Goal: Information Seeking & Learning: Check status

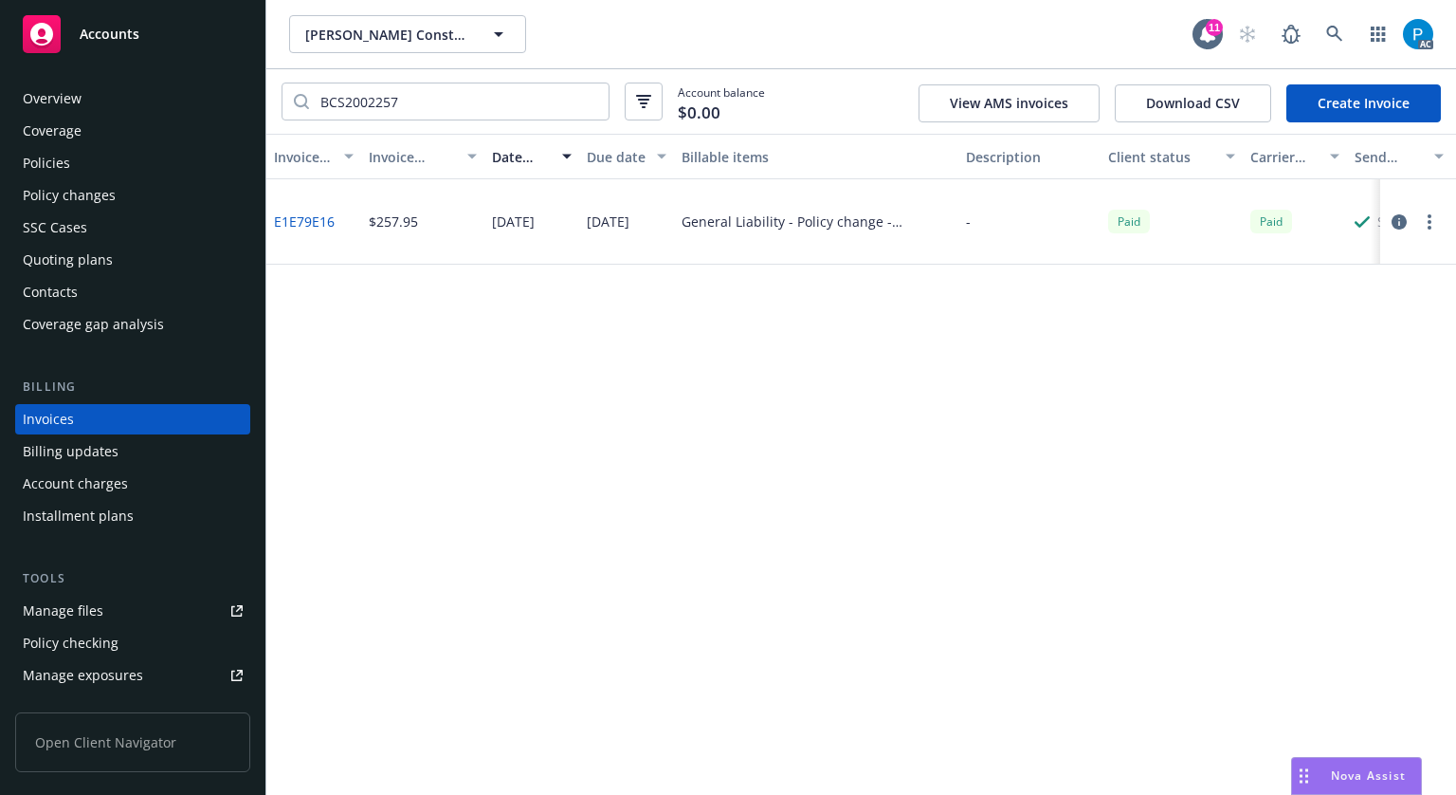
drag, startPoint x: 0, startPoint y: 0, endPoint x: 129, endPoint y: 34, distance: 133.4
click at [129, 34] on span "Accounts" at bounding box center [110, 34] width 60 height 15
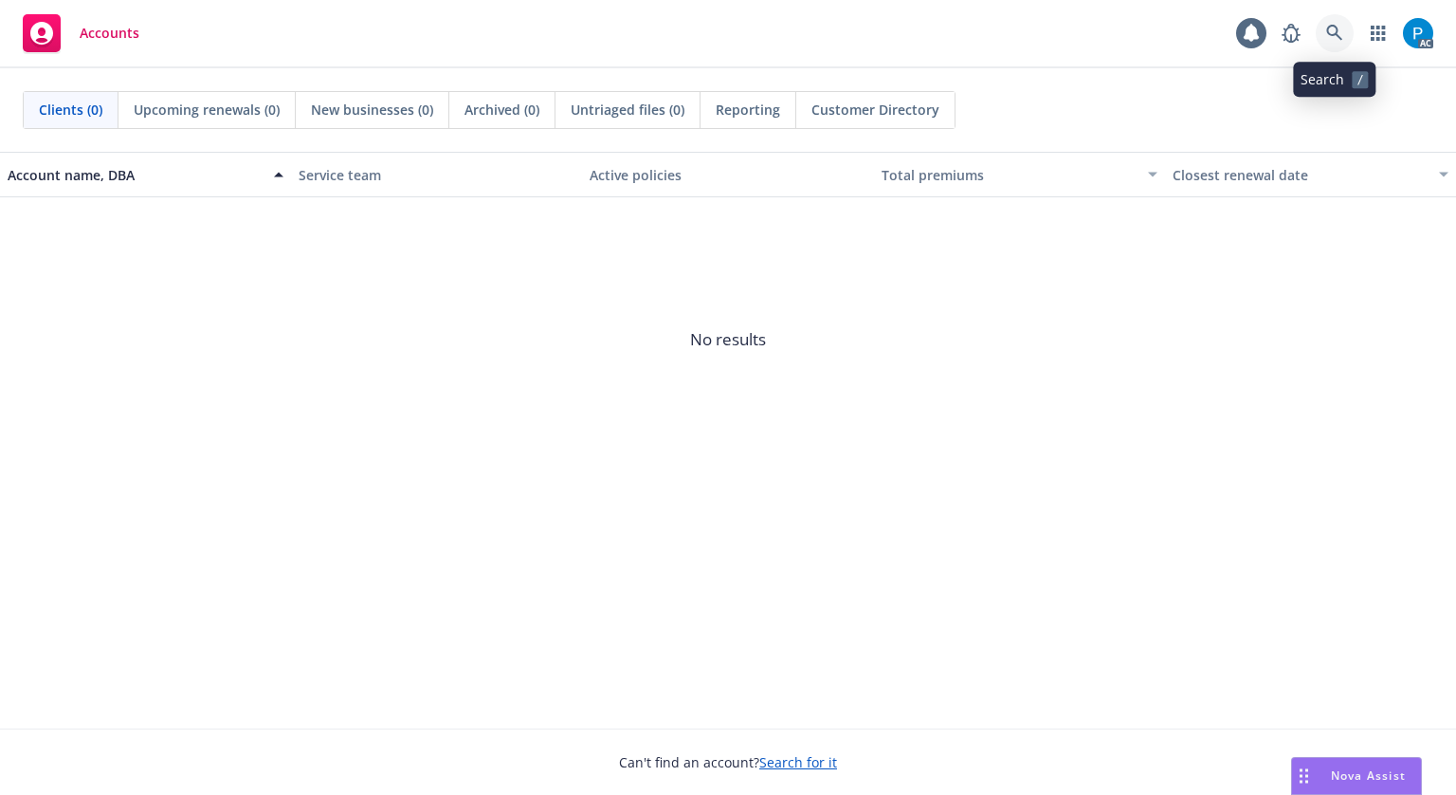
click at [1345, 33] on link at bounding box center [1335, 33] width 38 height 38
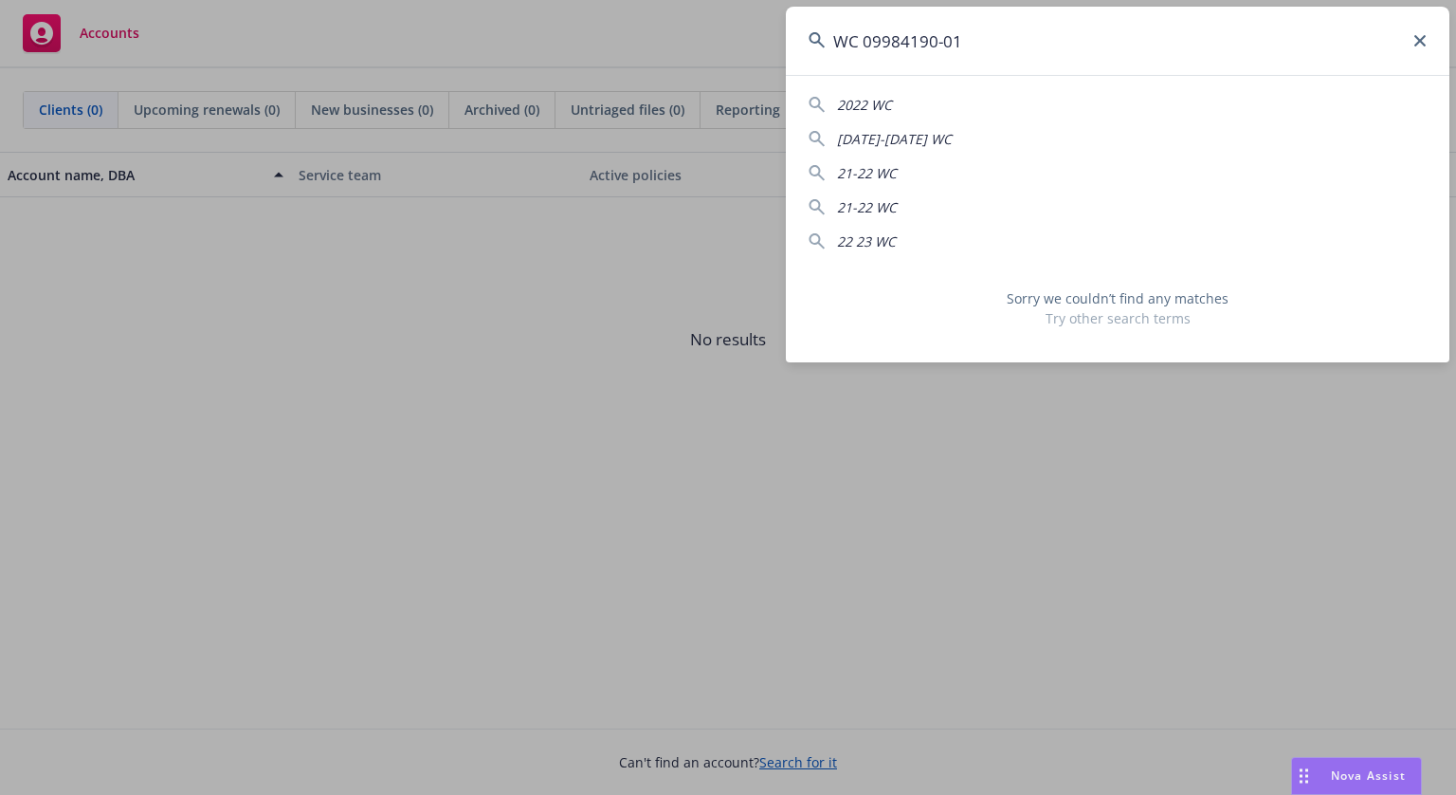
click at [1036, 33] on input "WC 09984190-01" at bounding box center [1118, 41] width 664 height 68
click at [1036, 32] on input "WC 09984190-01" at bounding box center [1118, 41] width 664 height 68
paste input "eee! Inc."
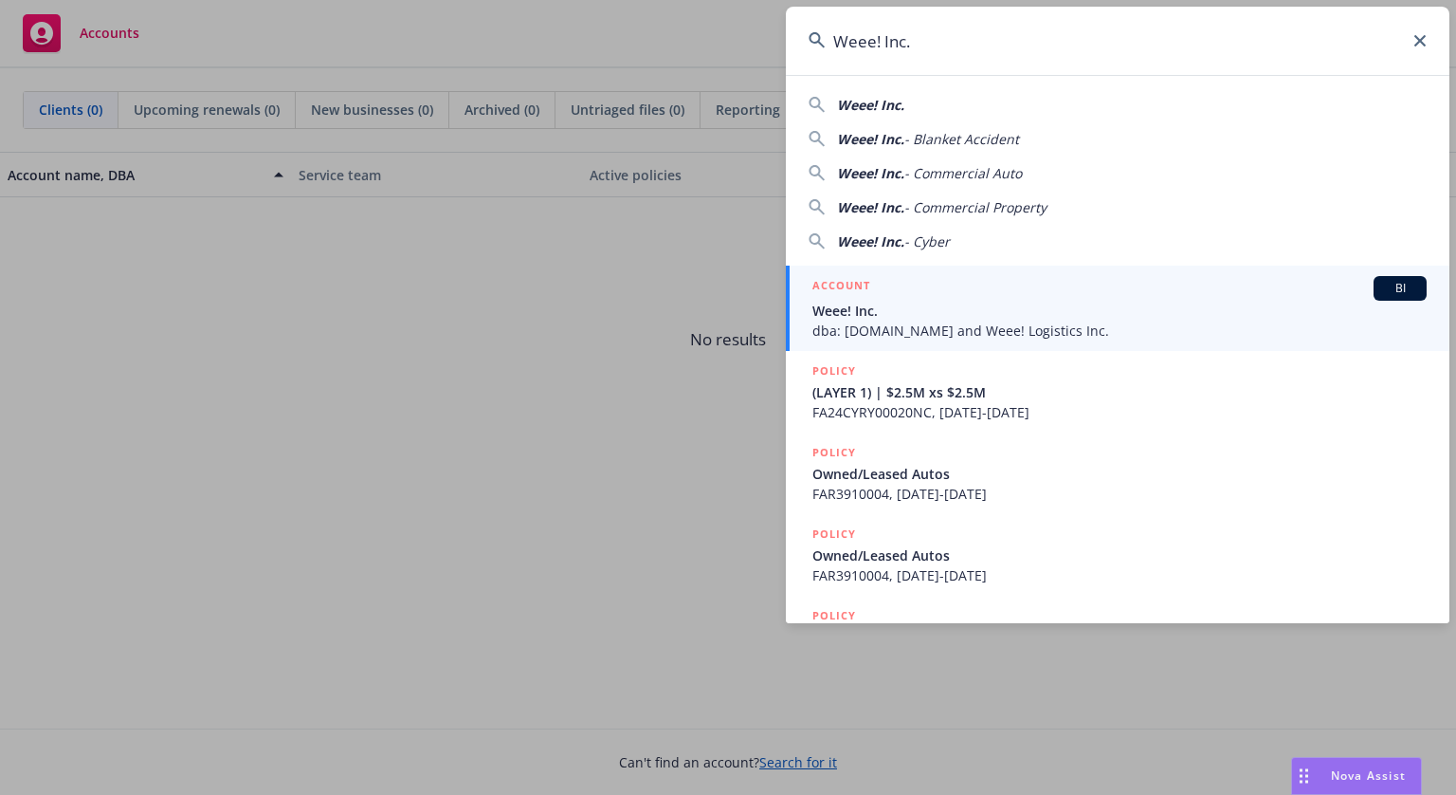
type input "Weee! Inc."
click at [927, 302] on span "Weee! Inc." at bounding box center [1120, 311] width 614 height 20
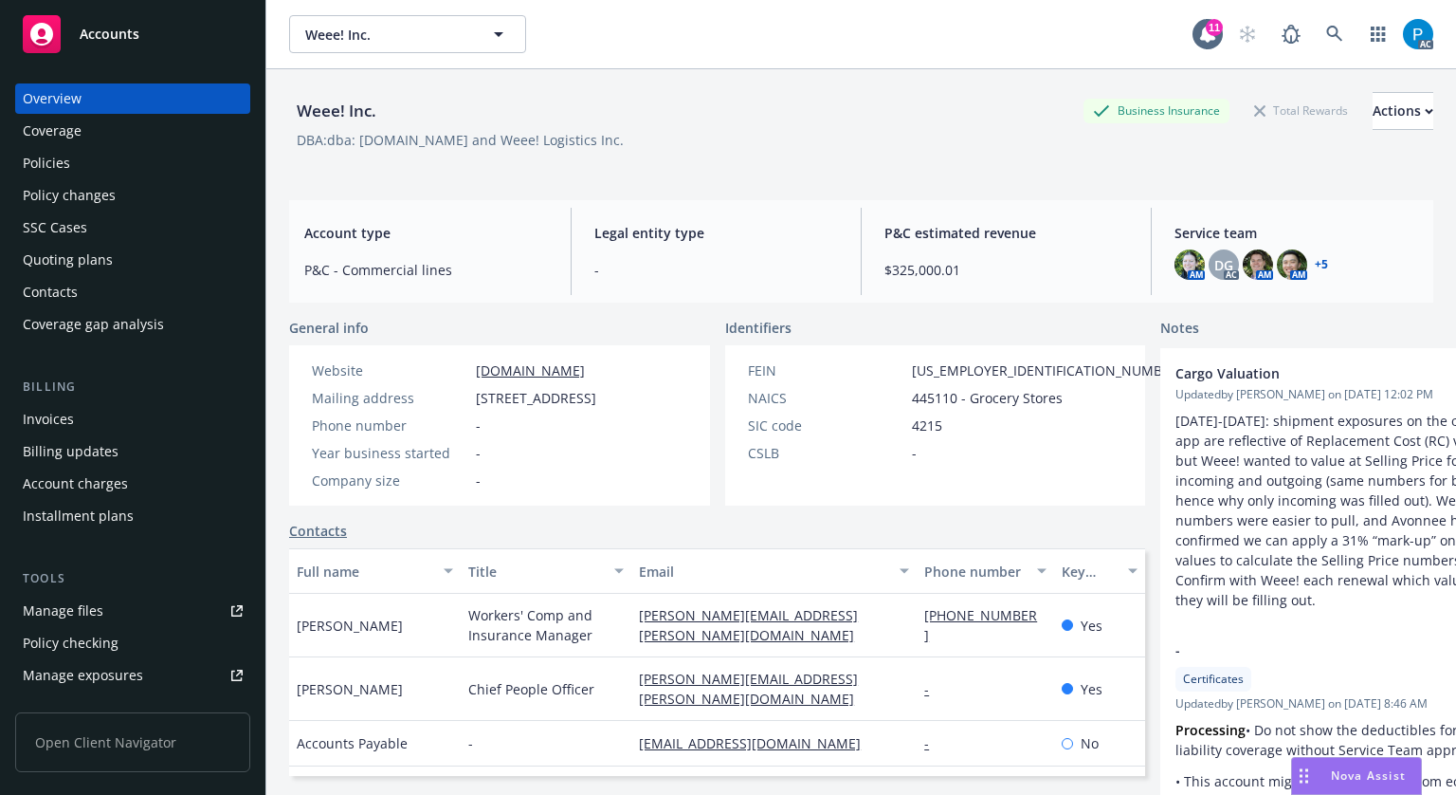
click at [85, 405] on div "Invoices" at bounding box center [133, 419] width 220 height 30
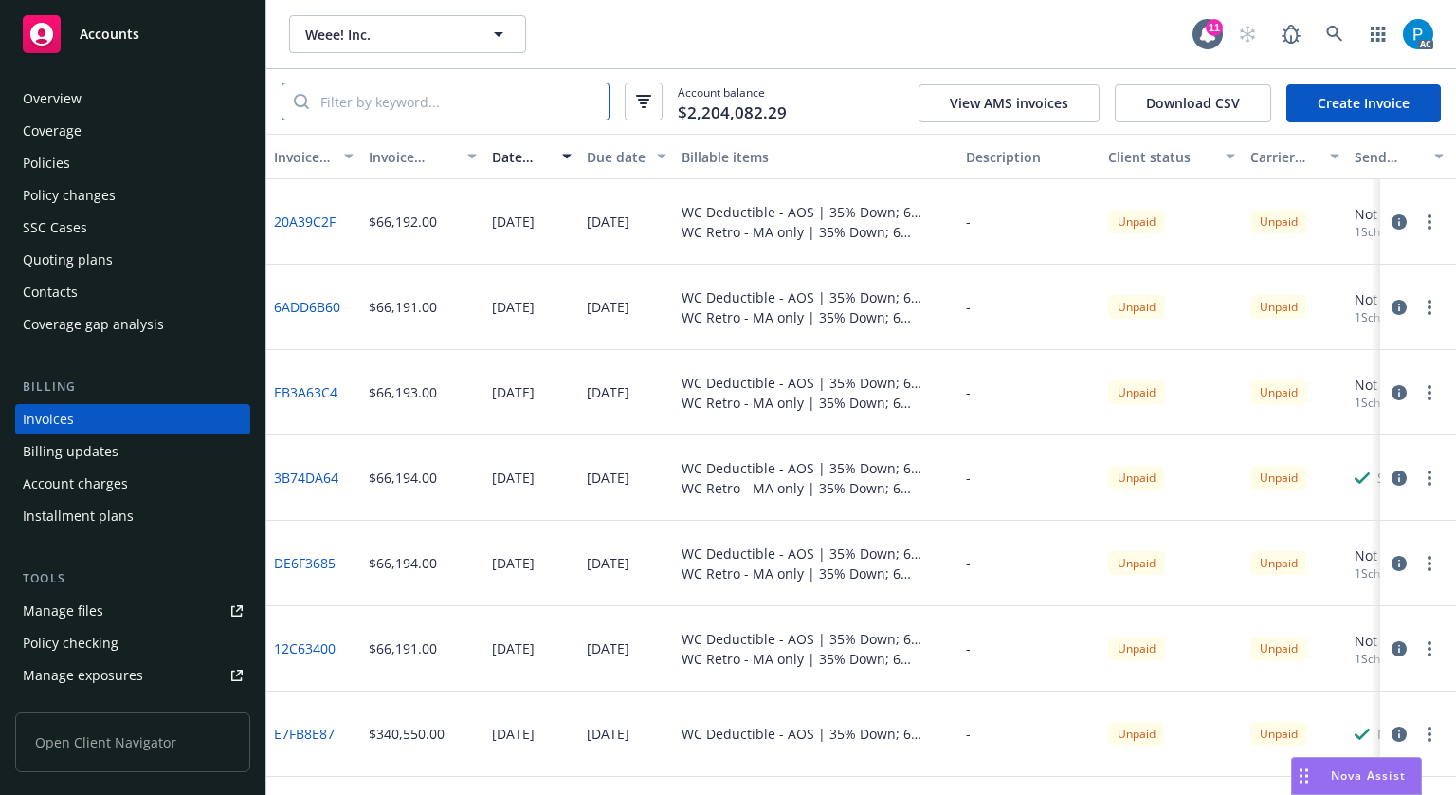
click at [417, 106] on input "search" at bounding box center [459, 101] width 300 height 36
paste input "55573BD7"
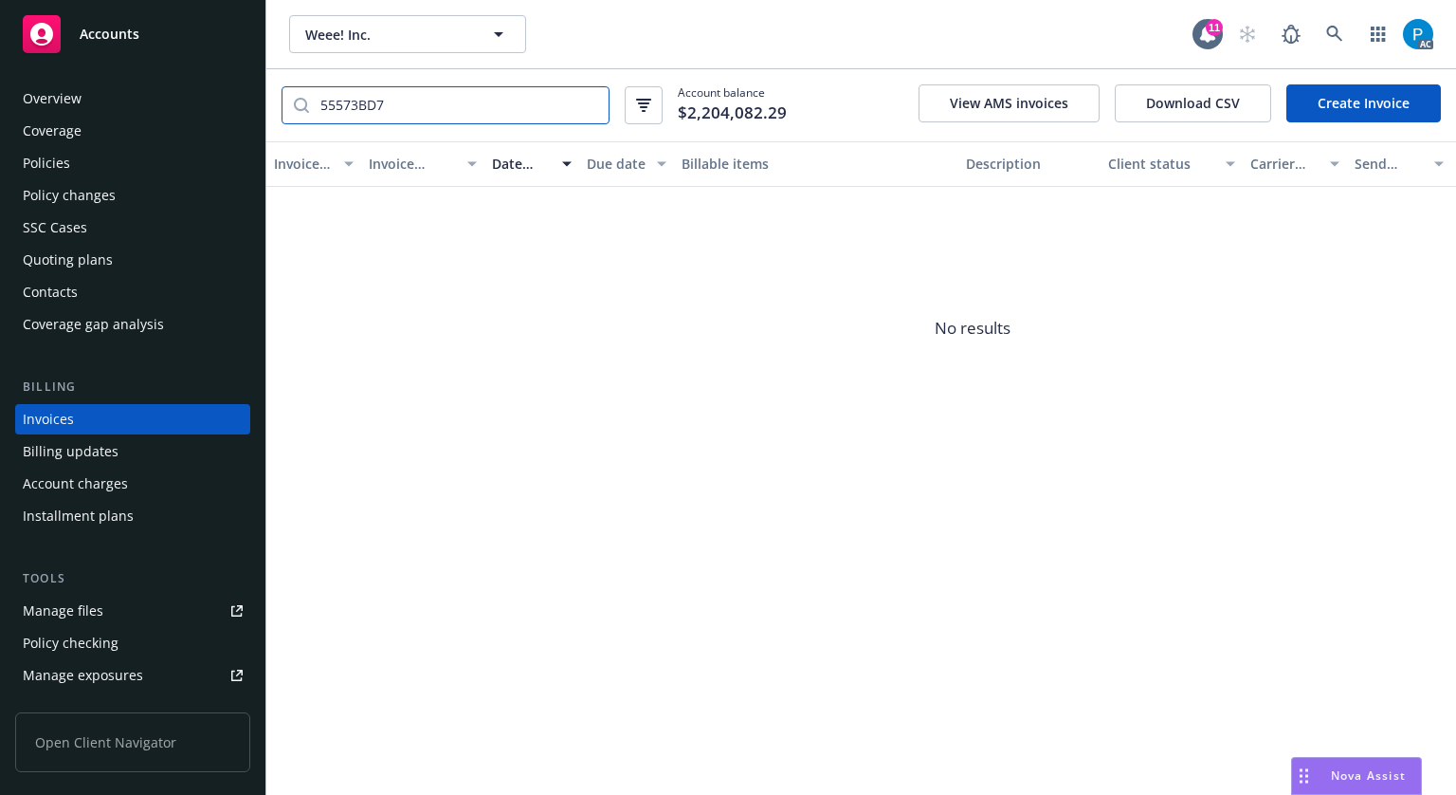
type input "55573BD7"
click at [583, 101] on input "55573BD7" at bounding box center [459, 105] width 300 height 36
click at [595, 105] on input "55573BD7" at bounding box center [459, 105] width 300 height 36
click at [589, 103] on input "55573BD7" at bounding box center [459, 105] width 300 height 36
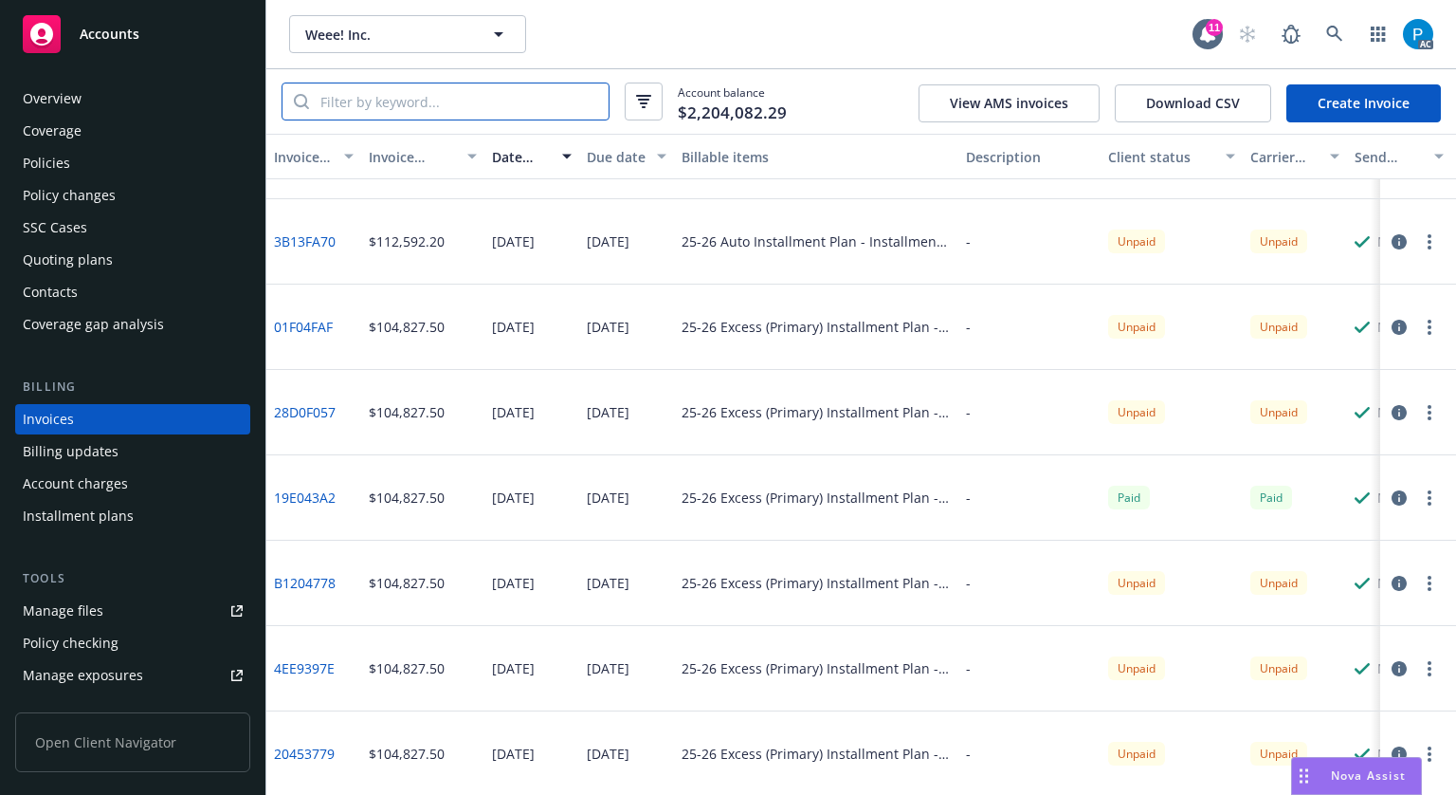
scroll to position [1760, 0]
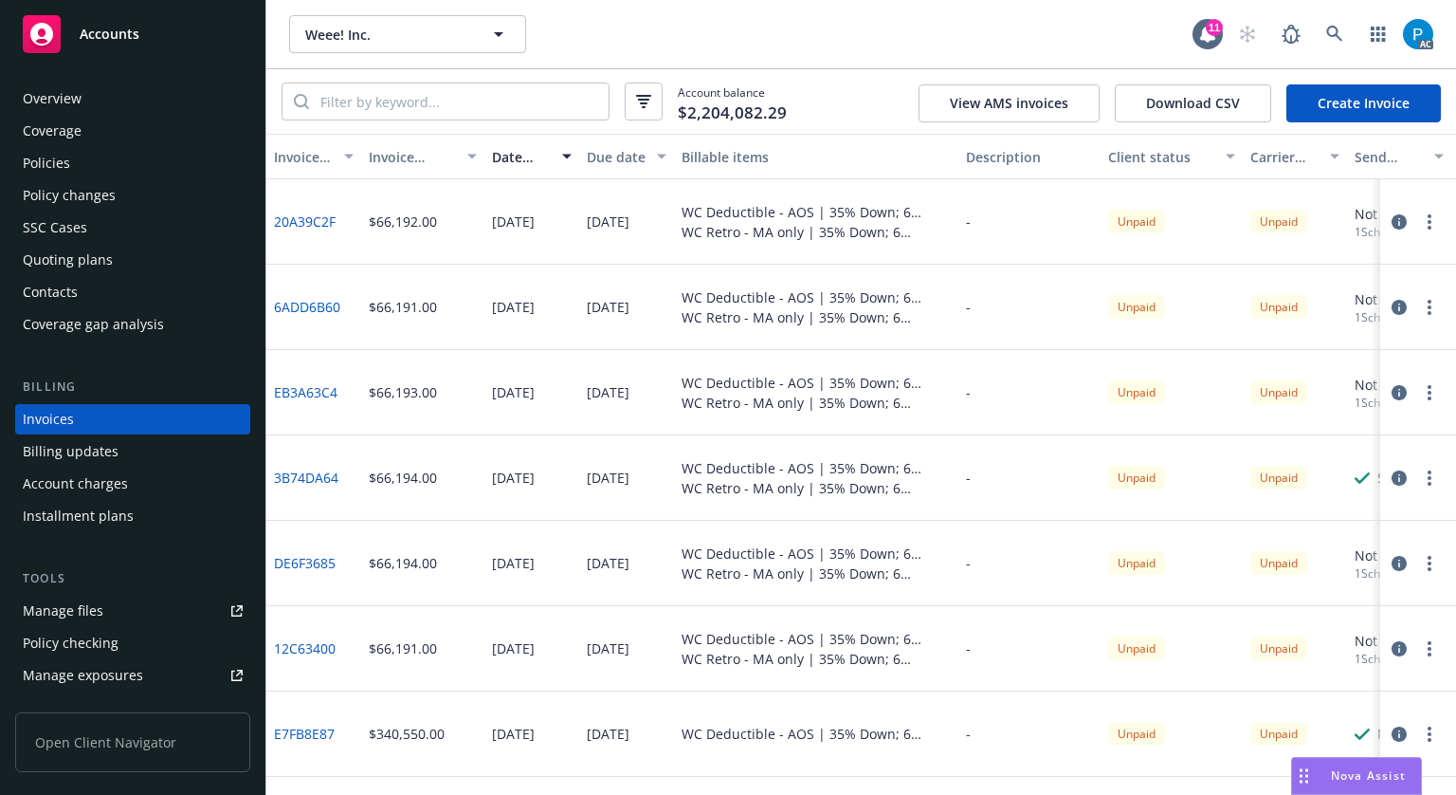
click at [94, 32] on span "Accounts" at bounding box center [110, 34] width 60 height 15
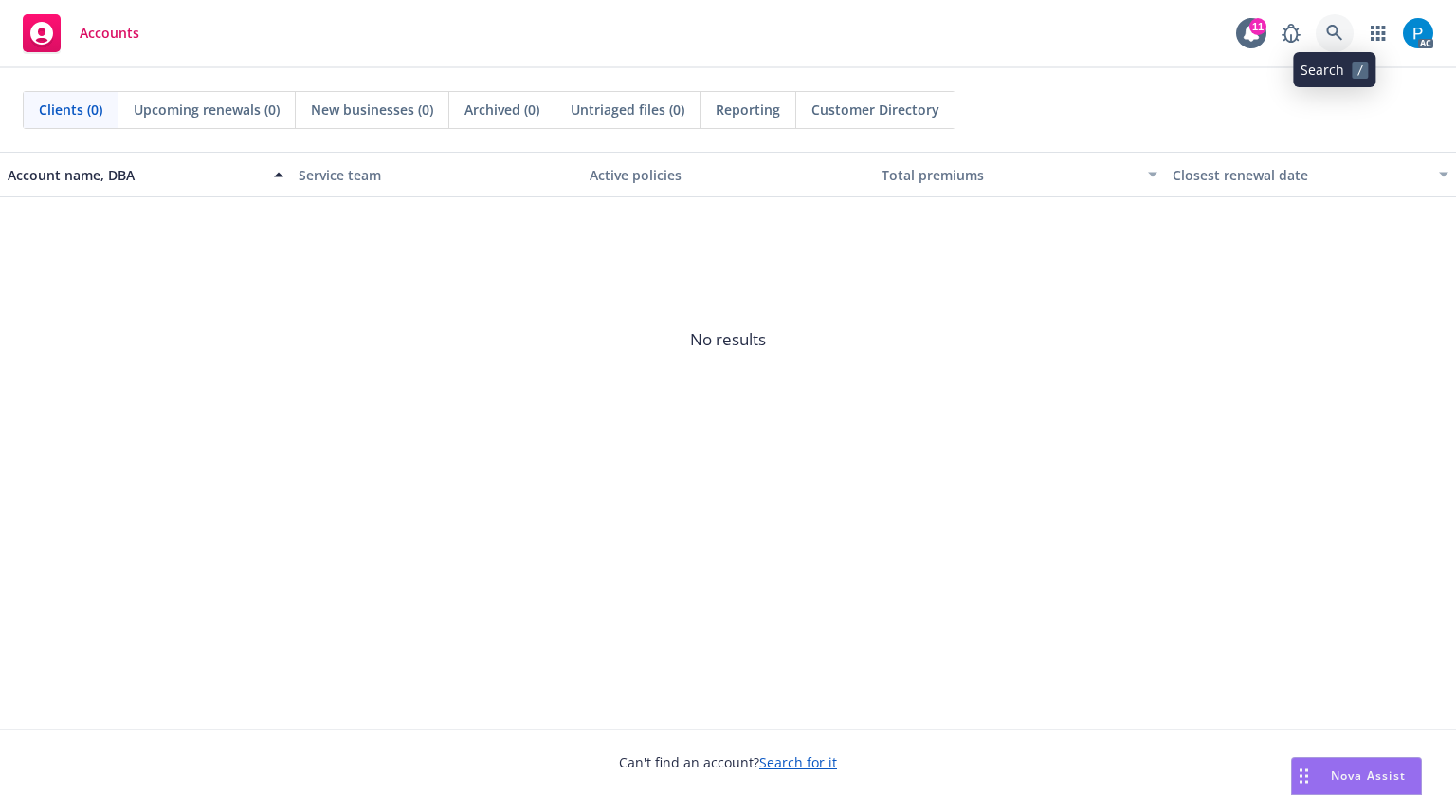
click at [1327, 24] on link at bounding box center [1335, 33] width 38 height 38
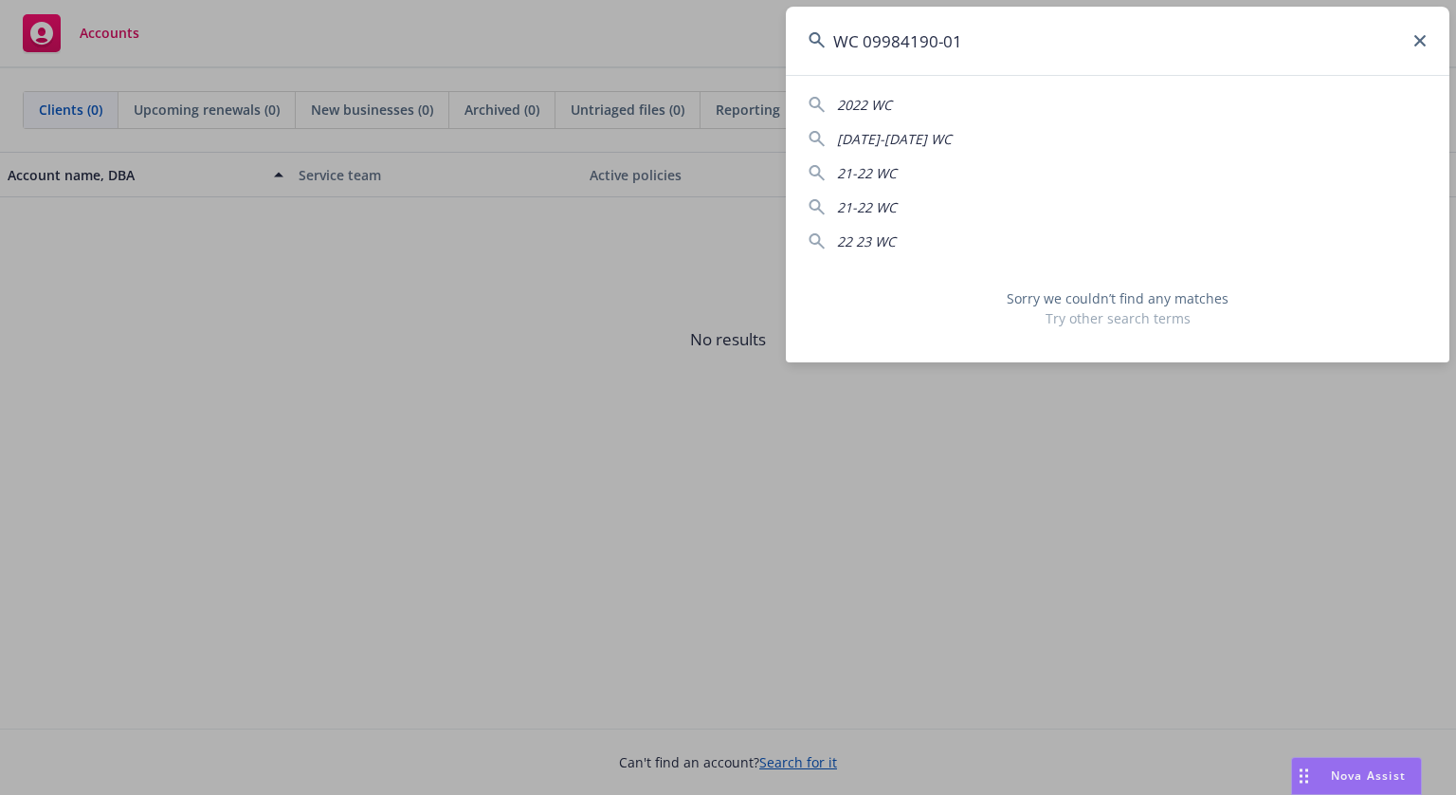
click at [872, 38] on input "WC 09984190-01" at bounding box center [1118, 41] width 664 height 68
click at [1020, 43] on input "WC09984190-01" at bounding box center [1118, 41] width 664 height 68
paste input "OCA 0553740-04"
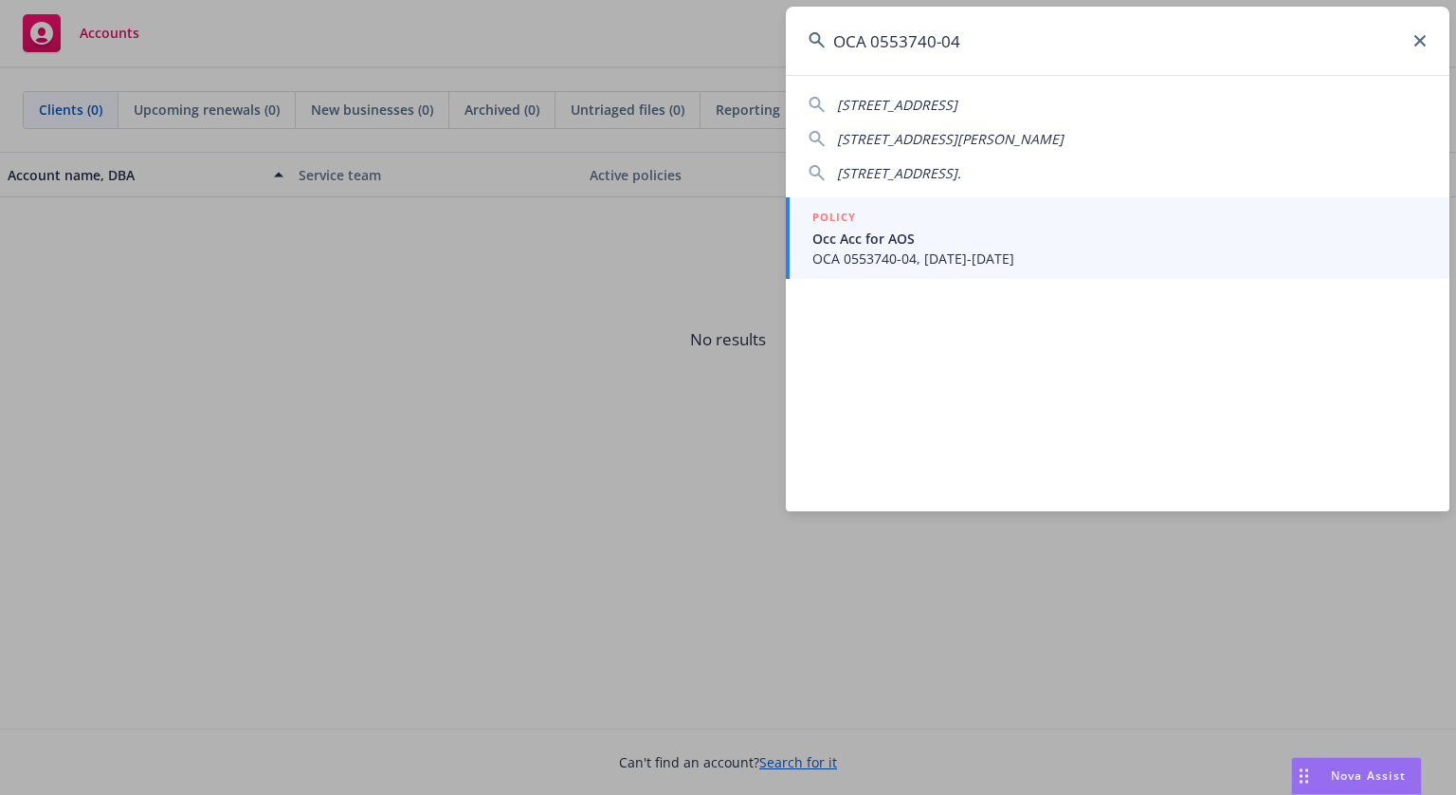
type input "OCA 0553740-04"
click at [910, 237] on span "Occ Acc for AOS" at bounding box center [1120, 239] width 614 height 20
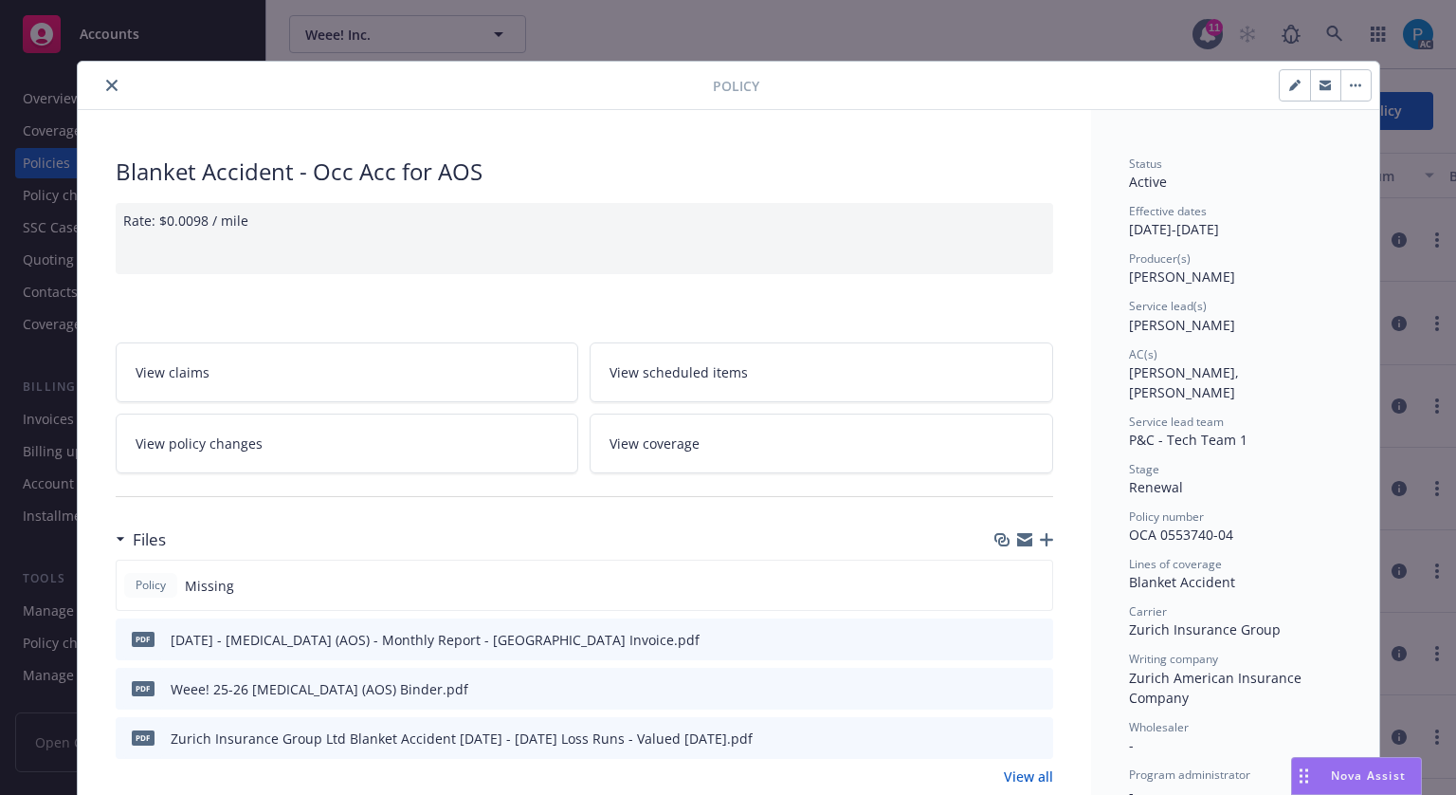
click at [106, 84] on icon "close" at bounding box center [111, 85] width 11 height 11
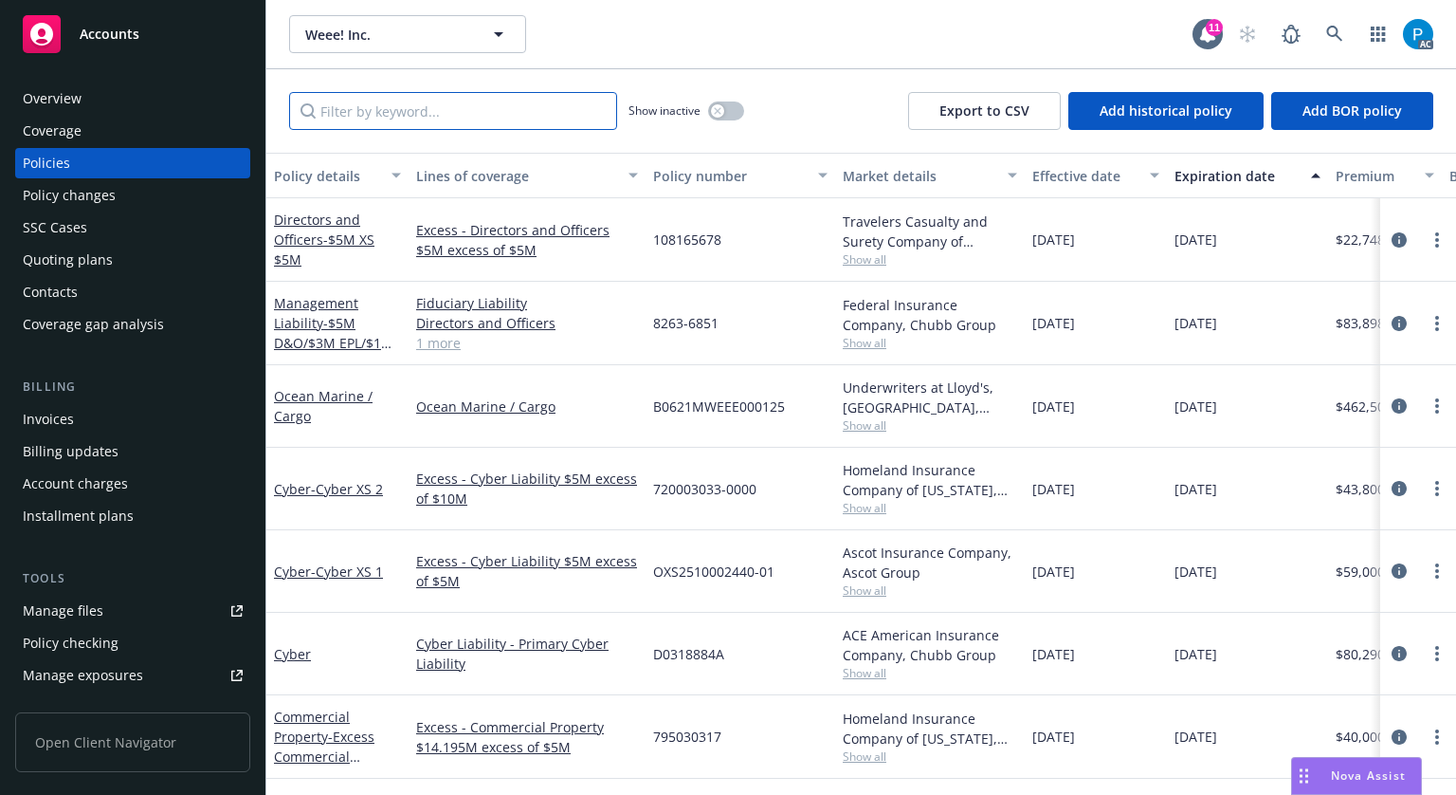
click at [401, 108] on input "Filter by keyword..." at bounding box center [453, 111] width 328 height 38
paste input "OCA 0553738-04"
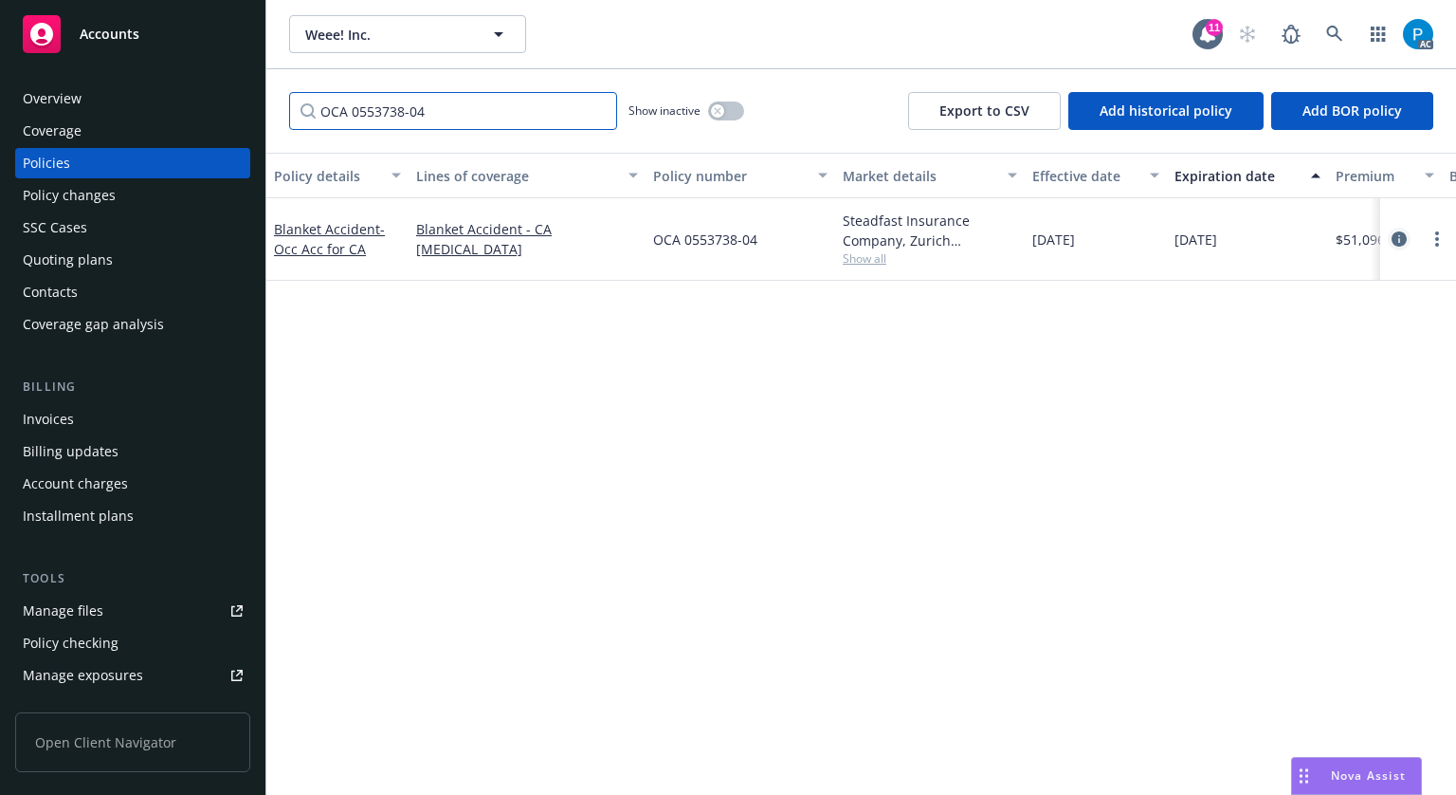
type input "OCA 0553738-04"
click at [1392, 245] on icon "circleInformation" at bounding box center [1399, 238] width 15 height 15
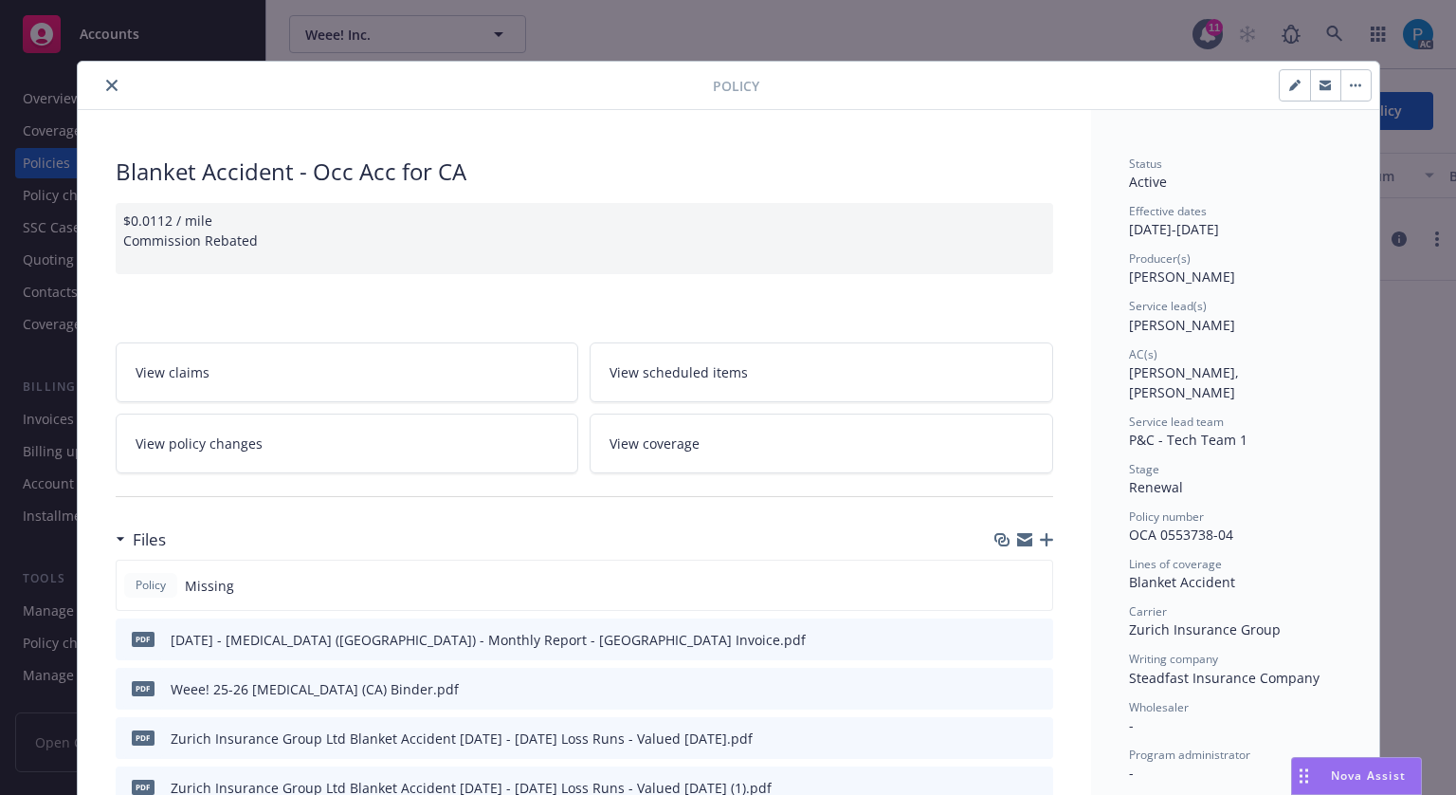
click at [106, 82] on icon "close" at bounding box center [111, 85] width 11 height 11
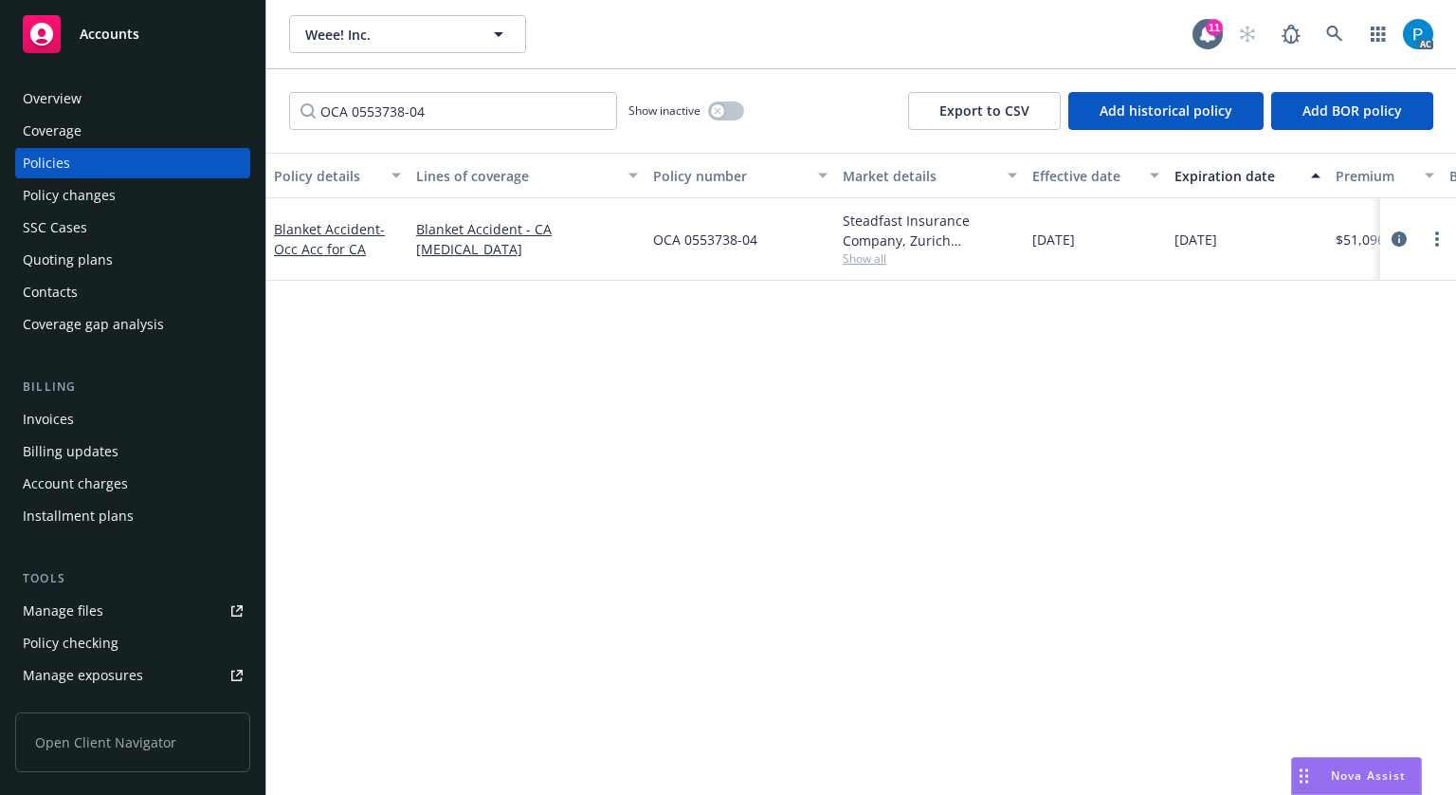
click at [132, 41] on span "Accounts" at bounding box center [110, 34] width 60 height 15
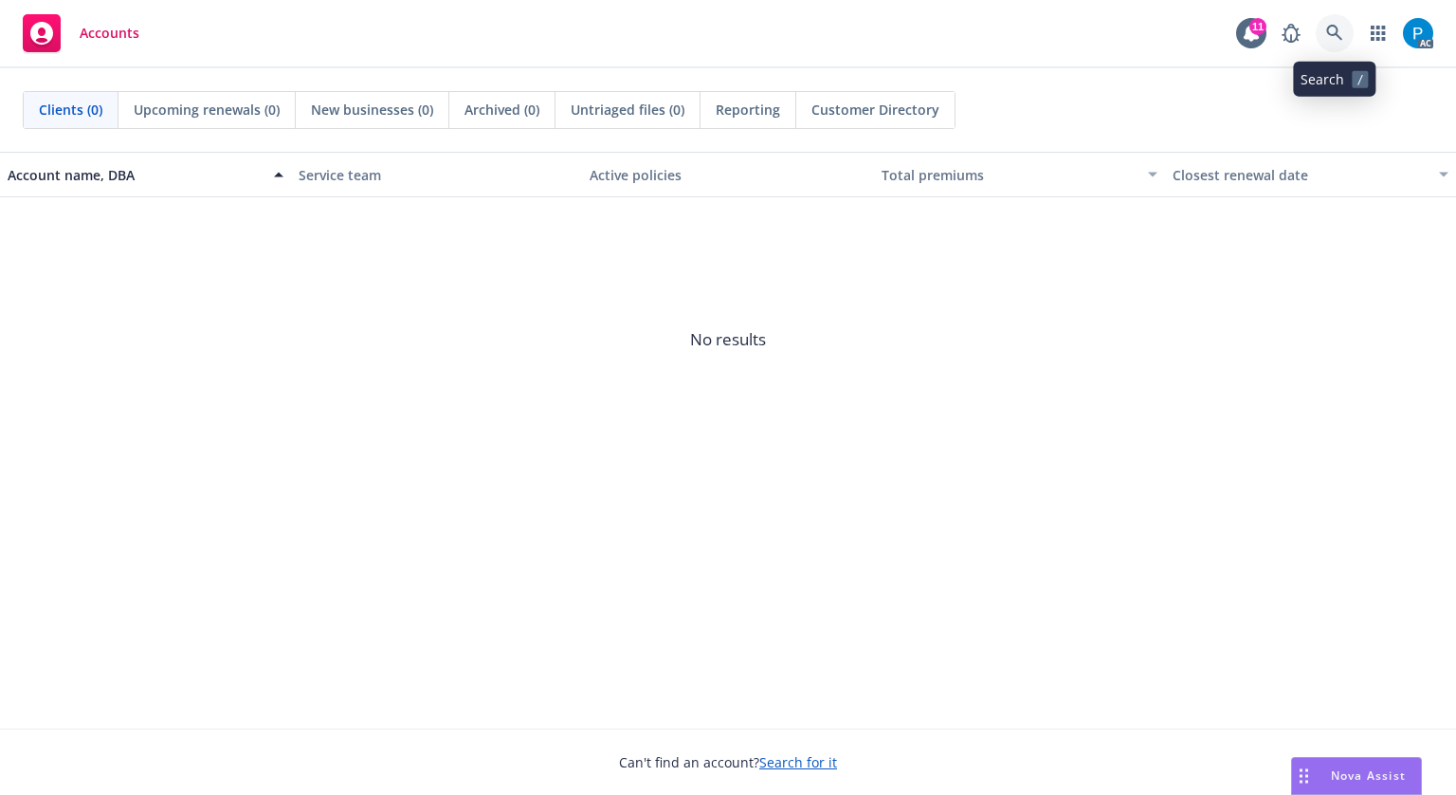
click at [1328, 28] on icon at bounding box center [1335, 33] width 16 height 16
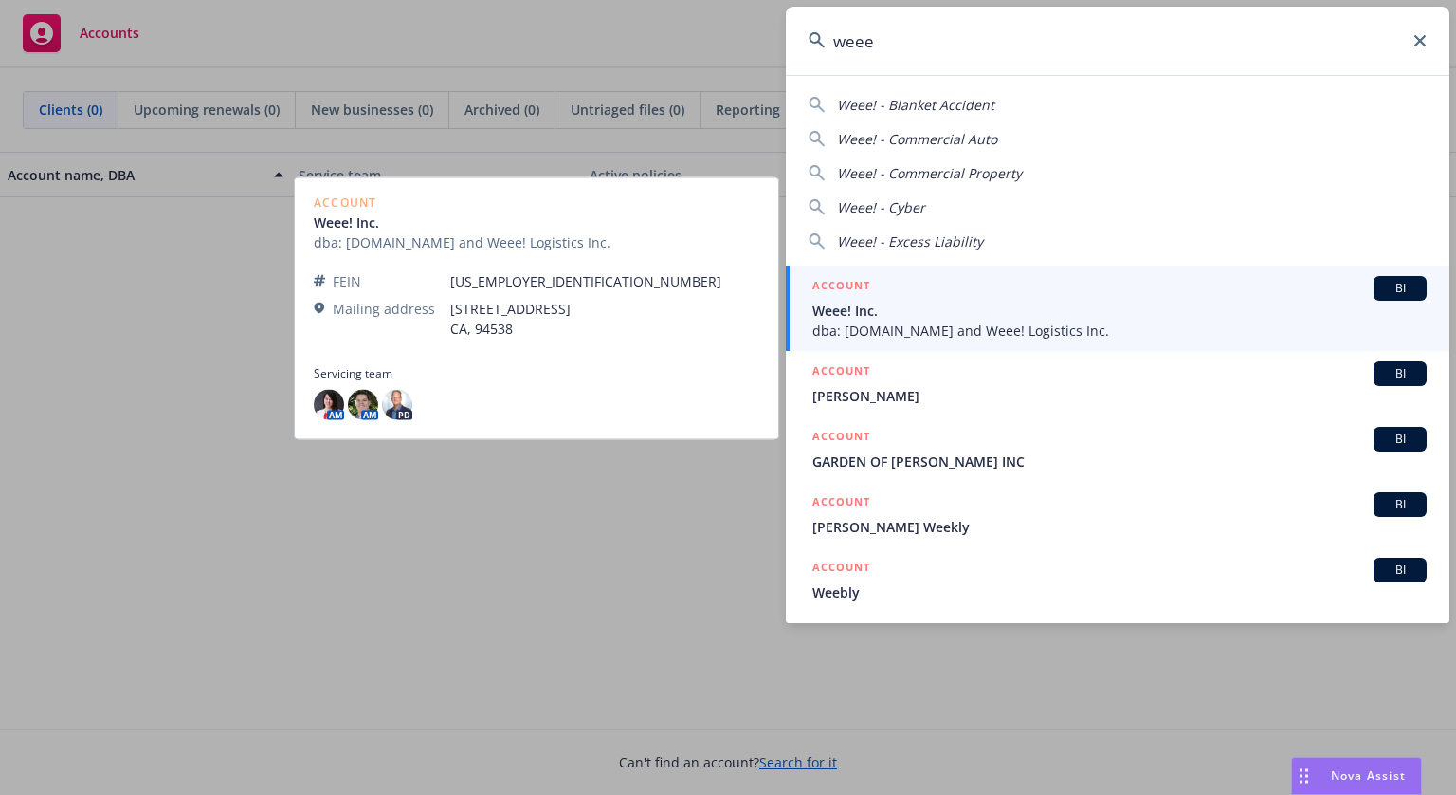
type input "weee"
click at [912, 295] on div "ACCOUNT BI" at bounding box center [1120, 288] width 614 height 25
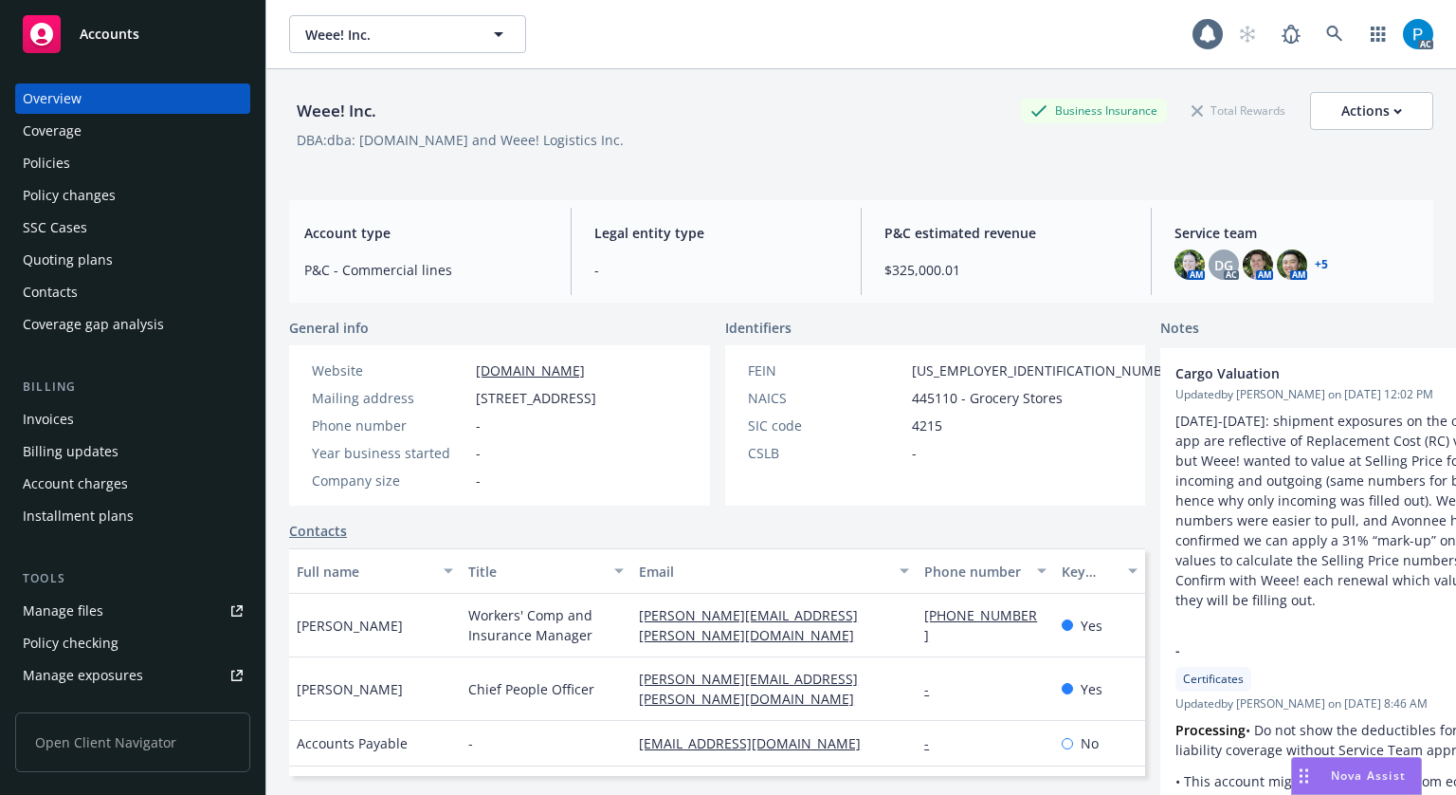
click at [90, 421] on div "Invoices" at bounding box center [133, 419] width 220 height 30
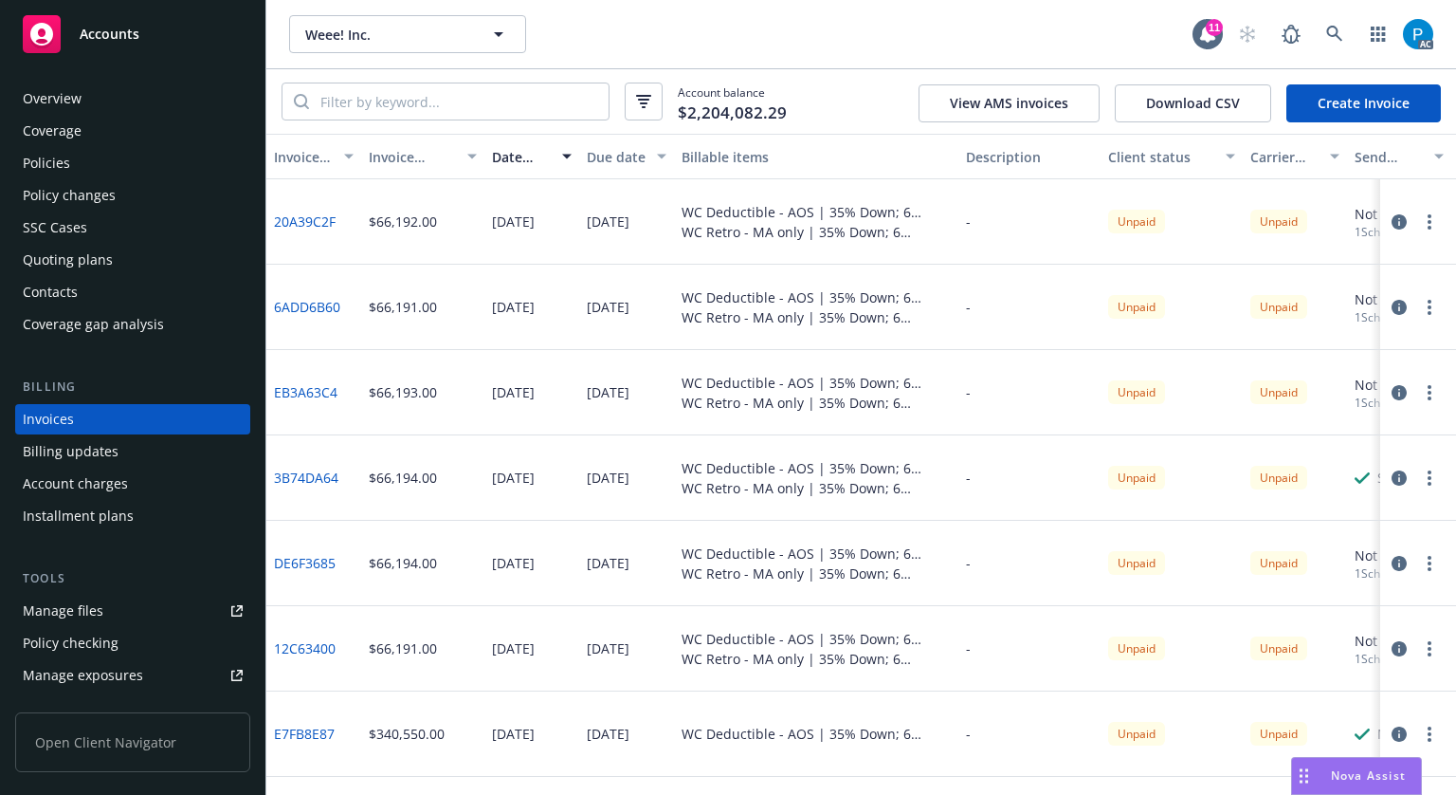
click at [88, 41] on span "Accounts" at bounding box center [110, 34] width 60 height 15
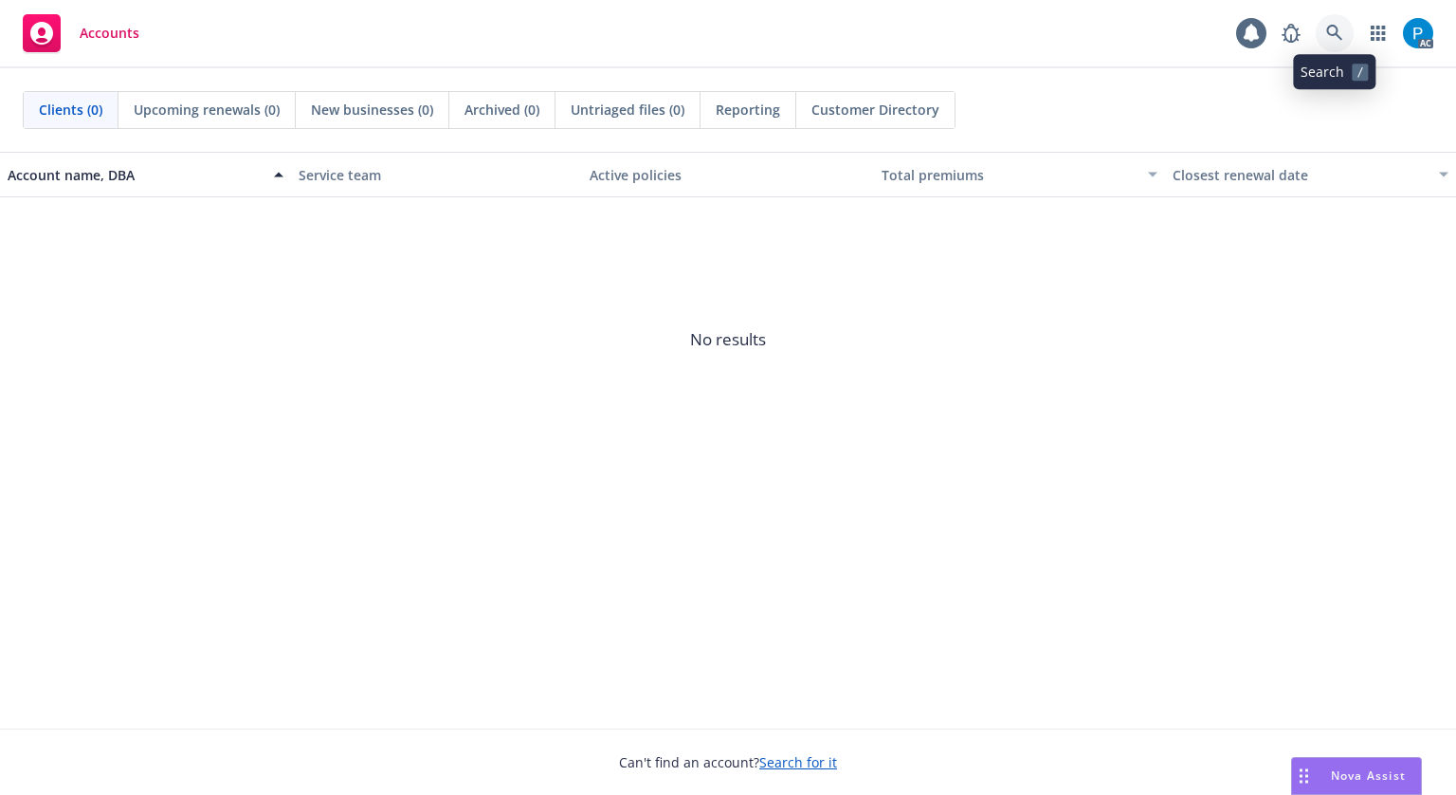
click at [1339, 29] on icon at bounding box center [1335, 33] width 17 height 17
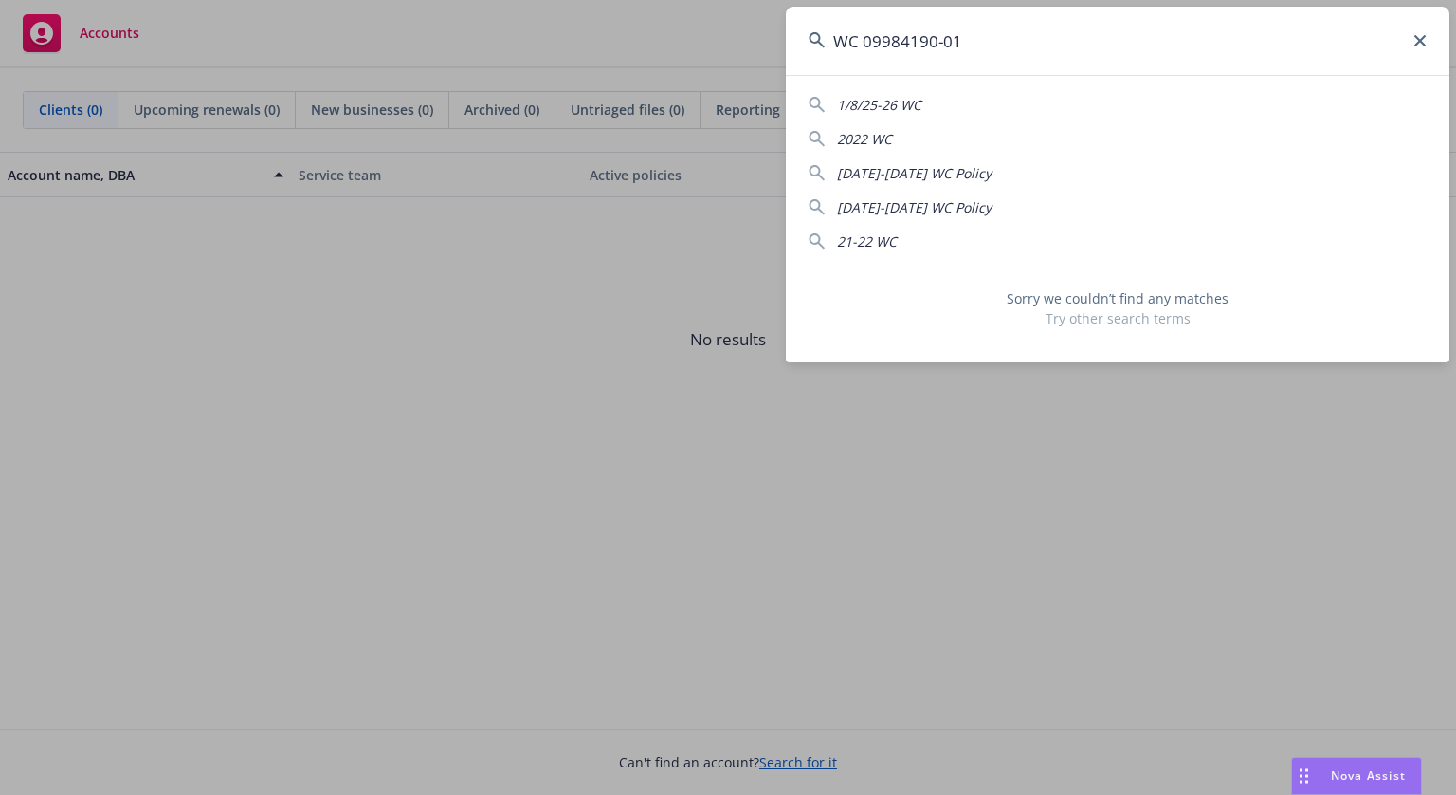
click at [929, 46] on input "WC 09984190-01" at bounding box center [1118, 41] width 664 height 68
paste input "OCA 0553738-04"
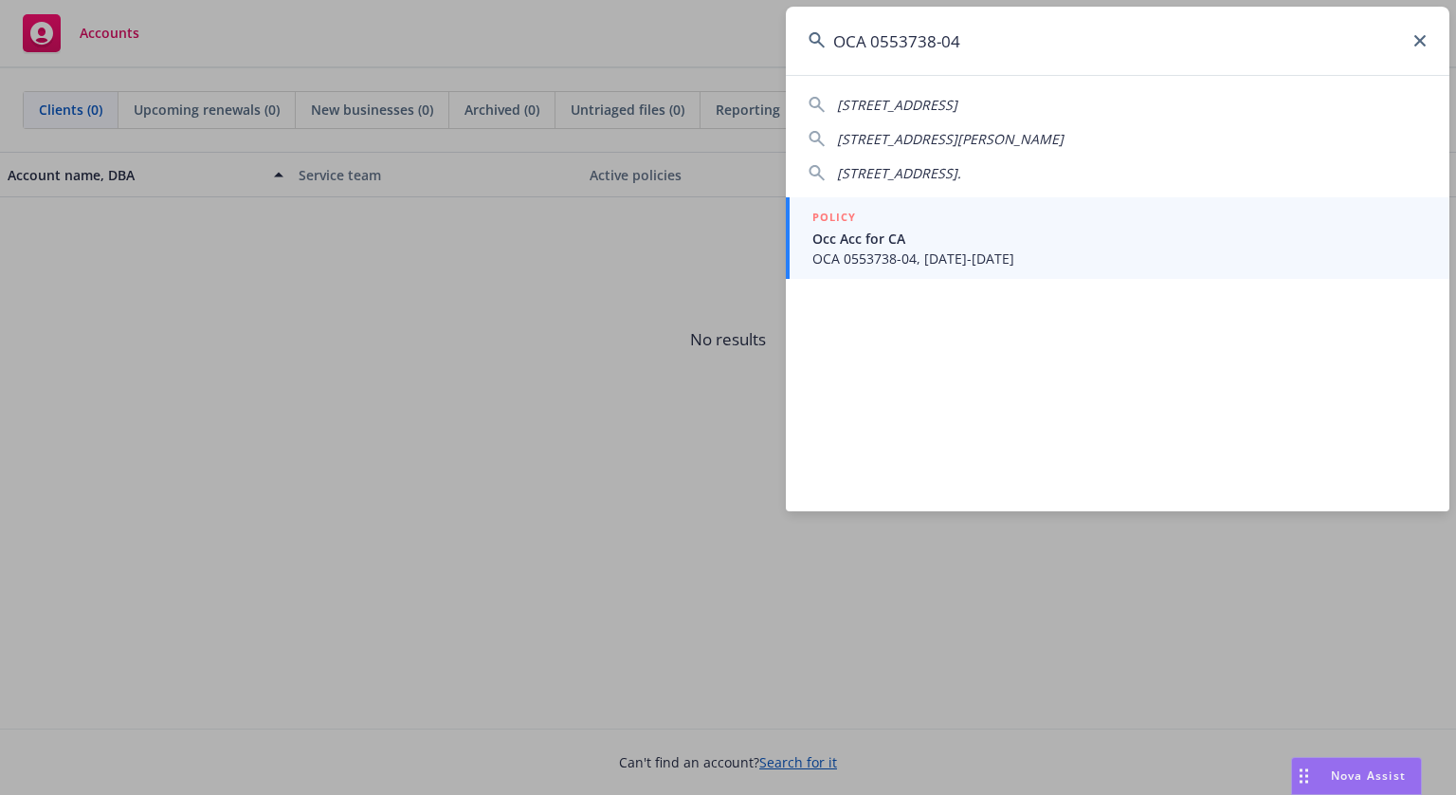
type input "OCA 0553738-04"
click at [925, 244] on span "Occ Acc for CA" at bounding box center [1120, 239] width 614 height 20
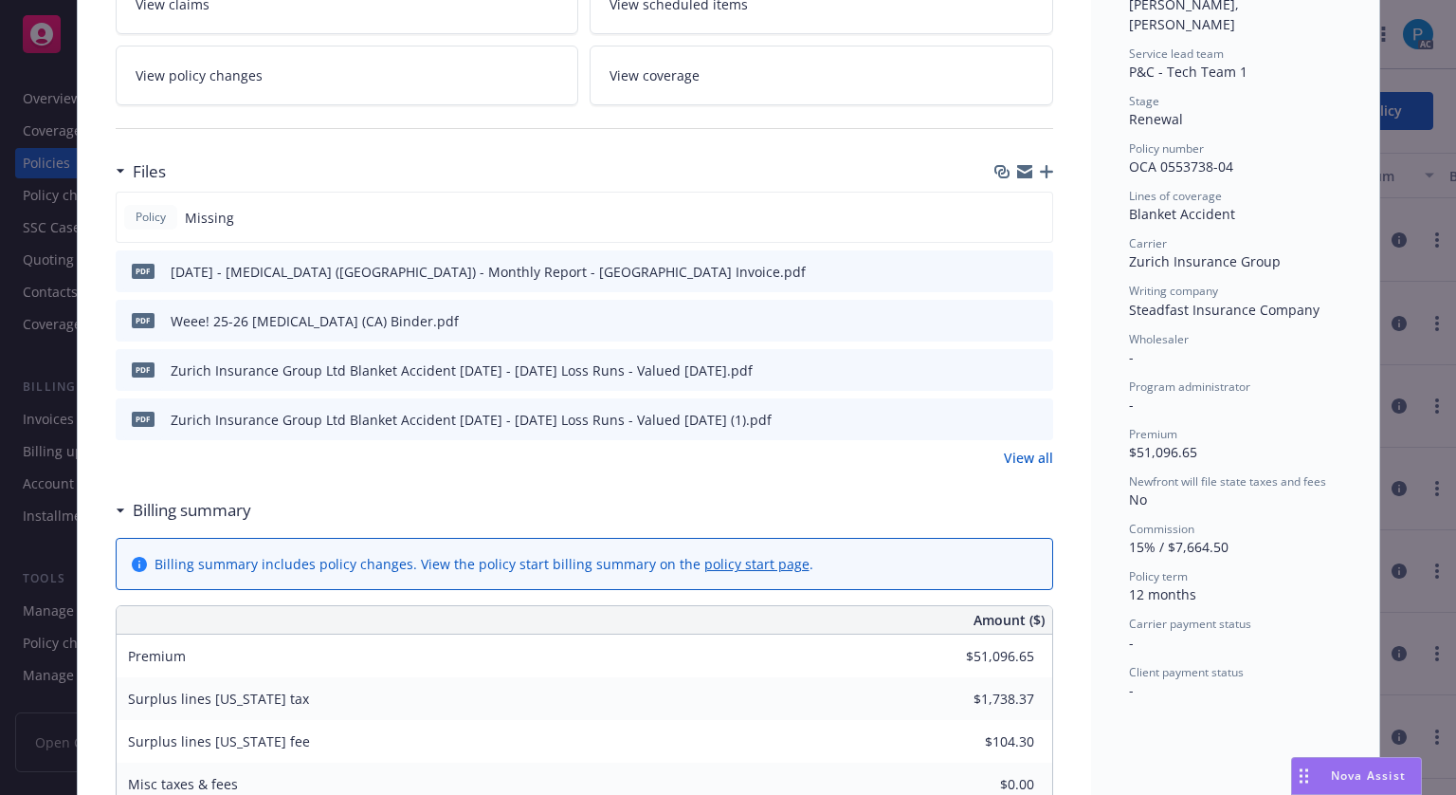
scroll to position [379, 0]
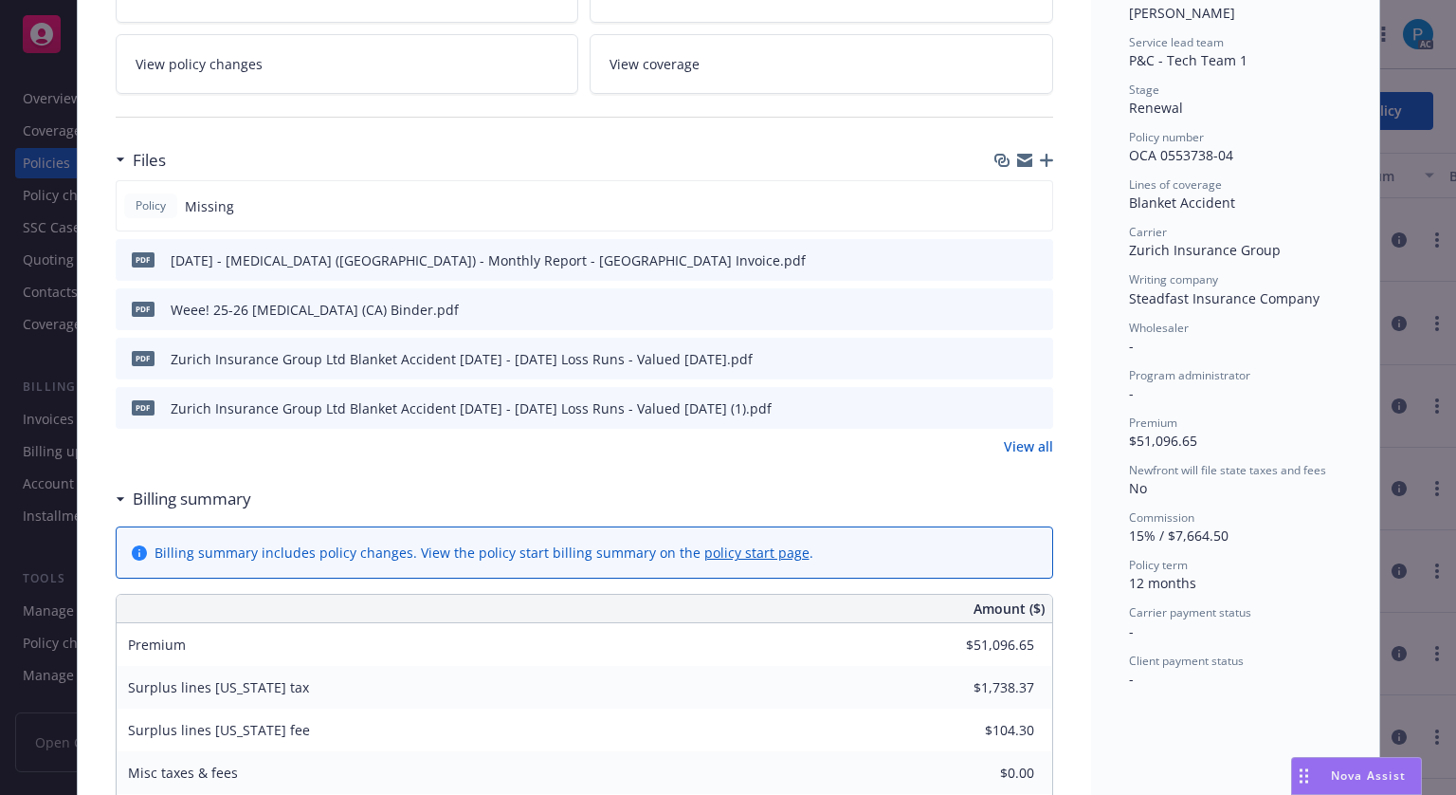
click at [998, 256] on icon "download file" at bounding box center [1004, 256] width 12 height 11
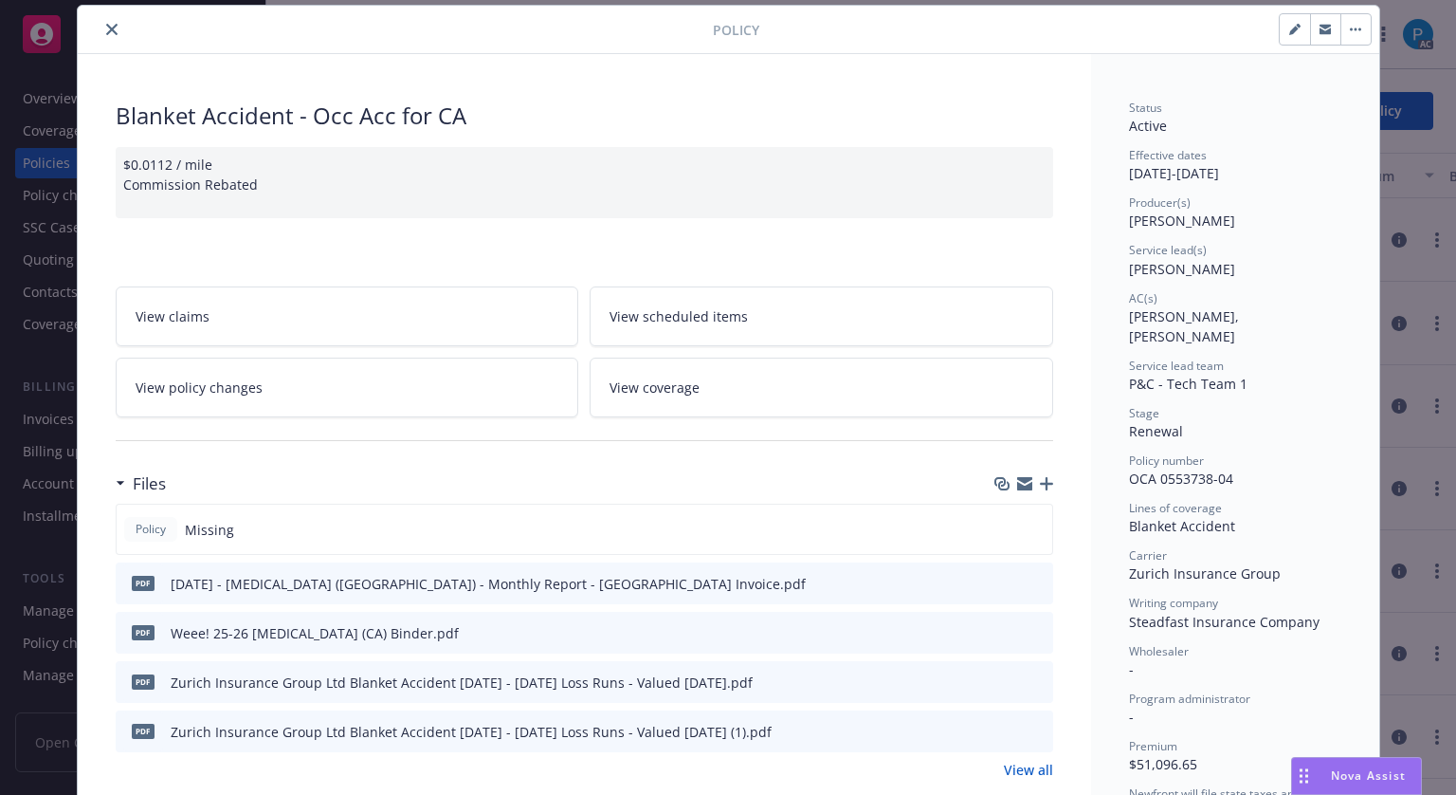
scroll to position [0, 0]
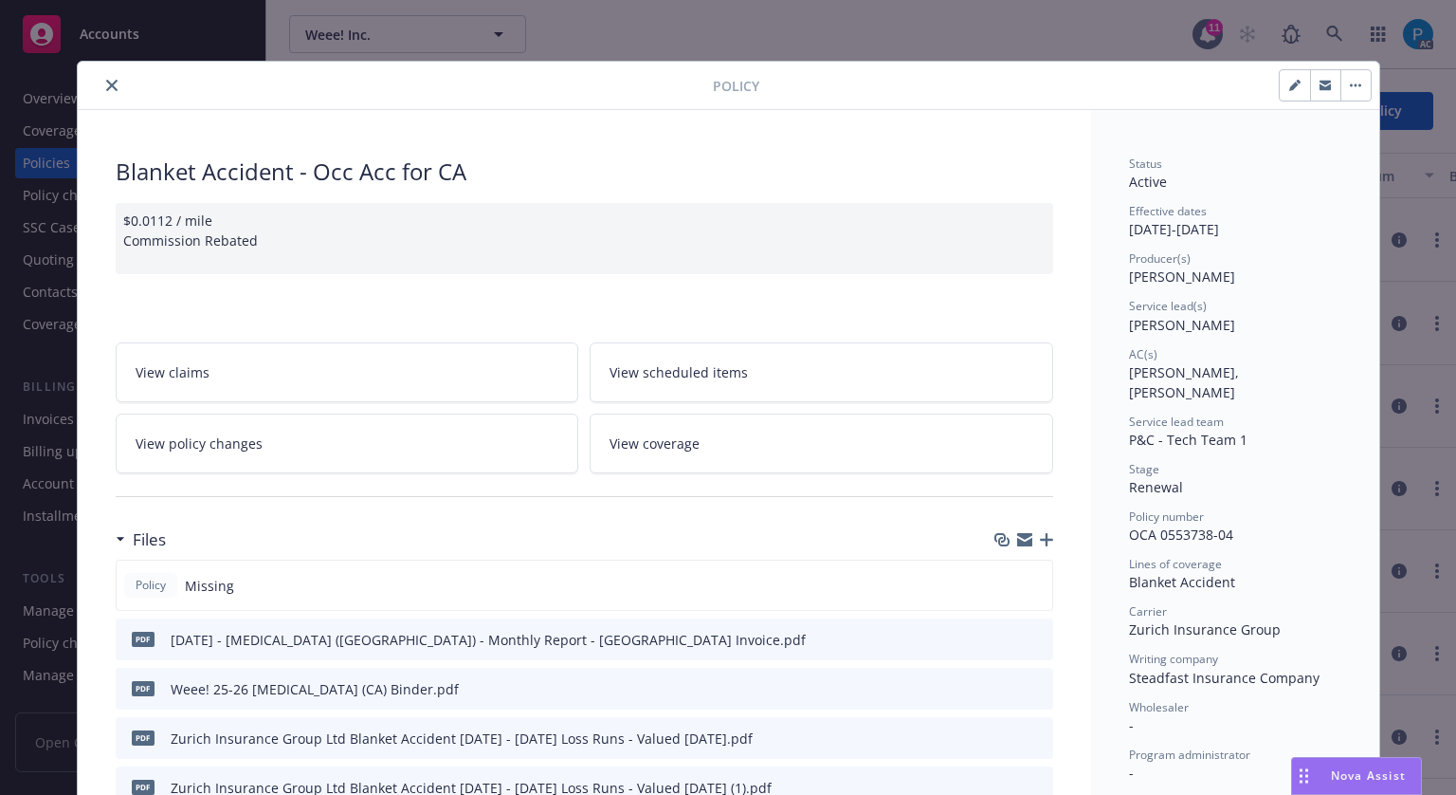
click at [113, 83] on button "close" at bounding box center [112, 85] width 23 height 23
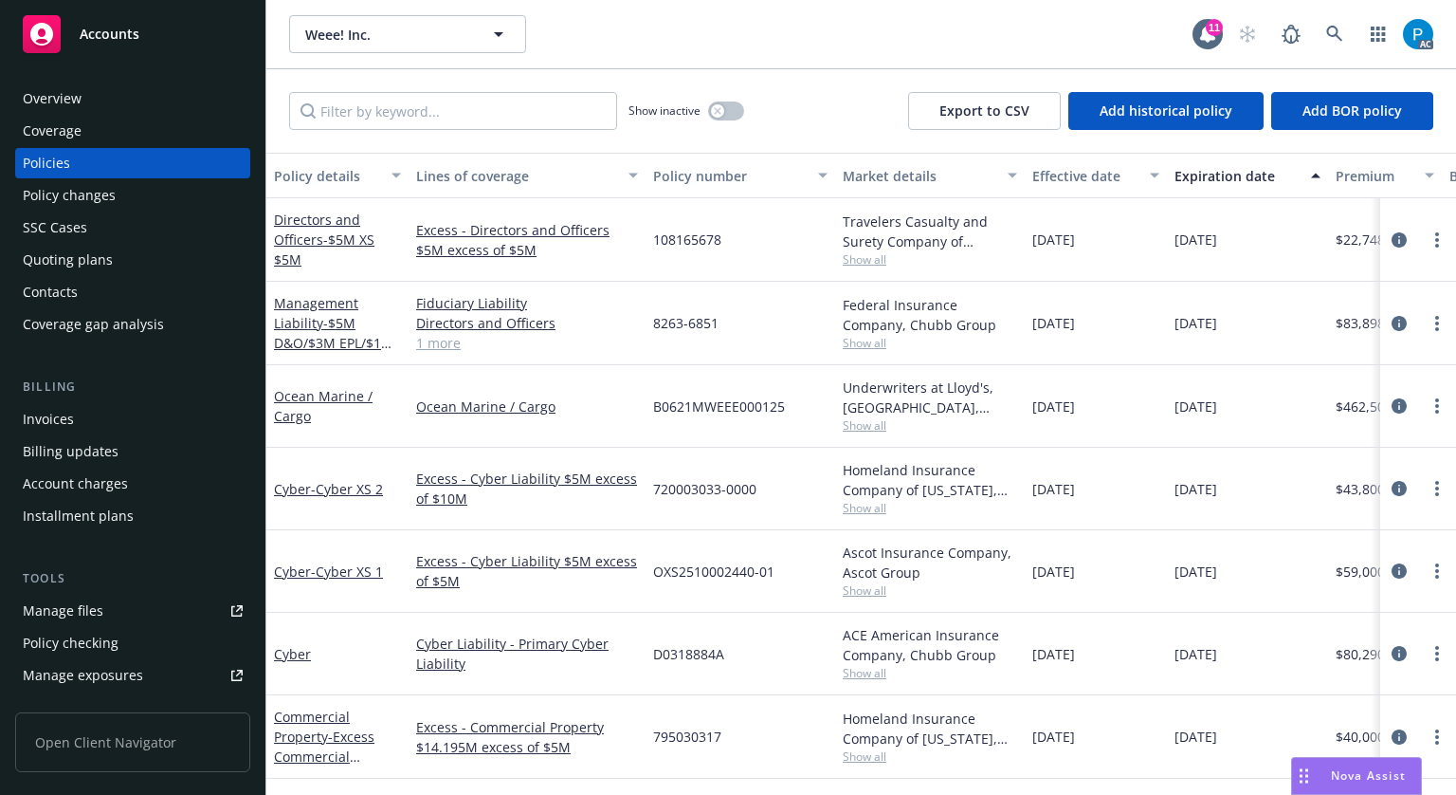
click at [92, 422] on div "Invoices" at bounding box center [133, 419] width 220 height 30
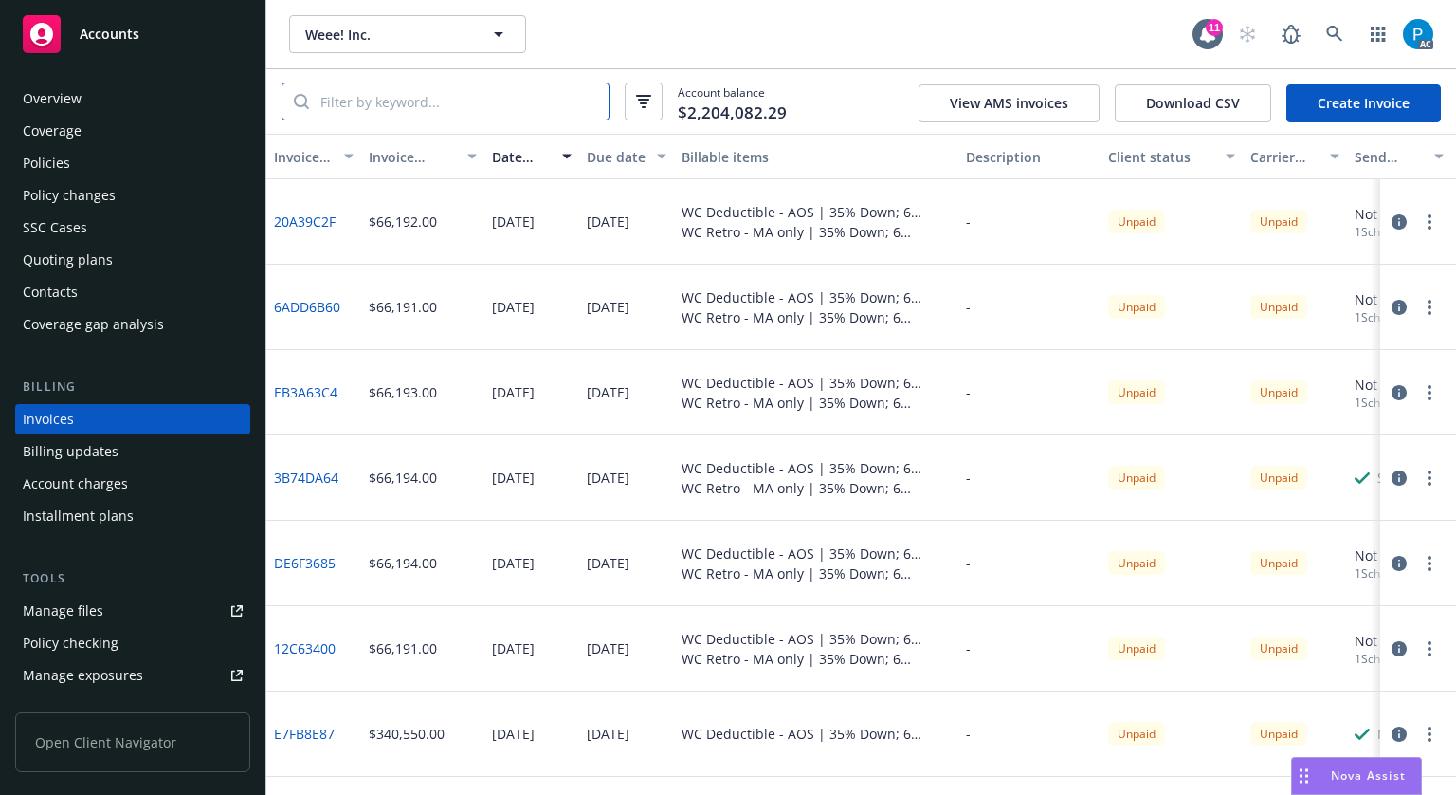
click at [410, 101] on input "search" at bounding box center [459, 101] width 300 height 36
paste input "OCA 0553738-04"
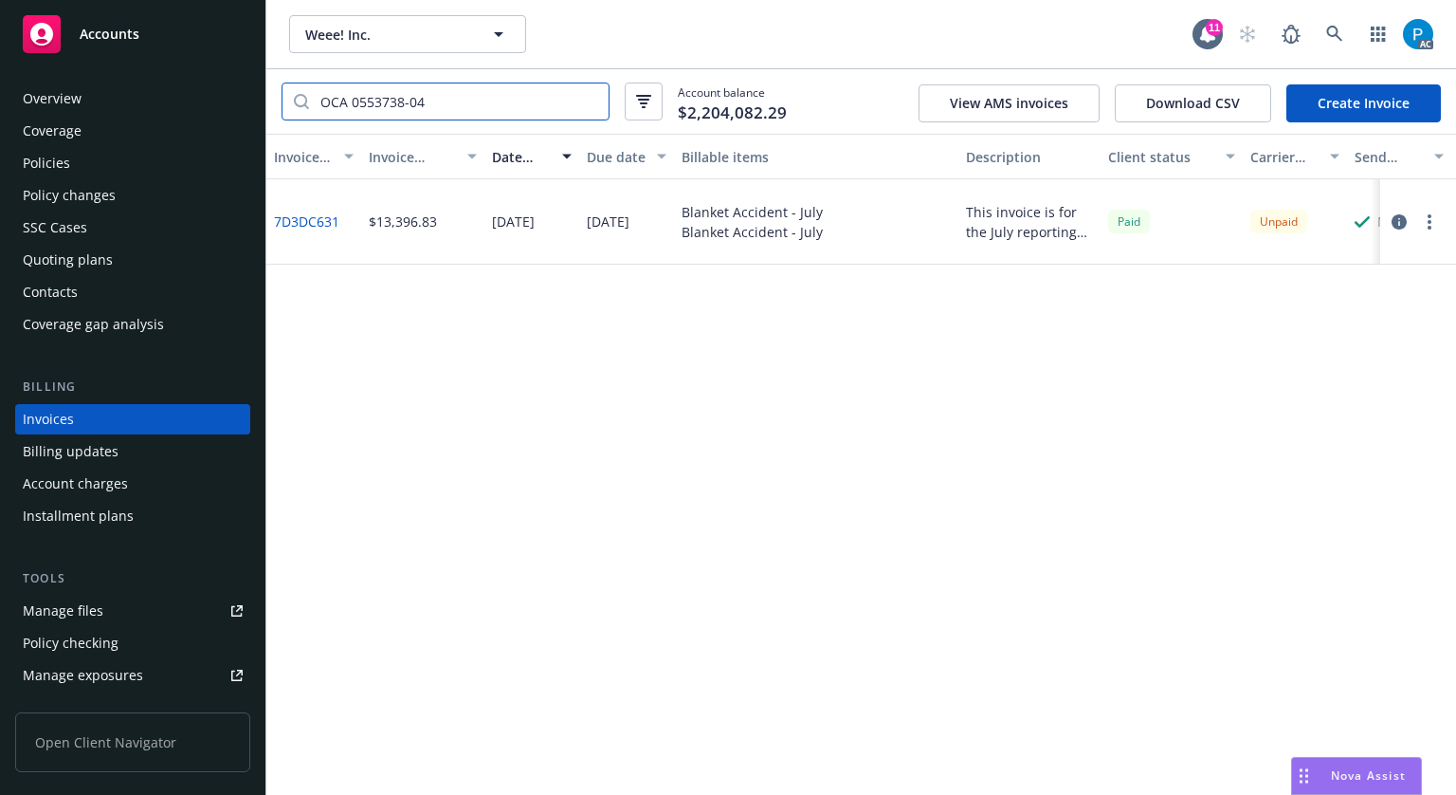
type input "OCA 0553738-04"
click at [1399, 219] on icon "button" at bounding box center [1399, 221] width 15 height 15
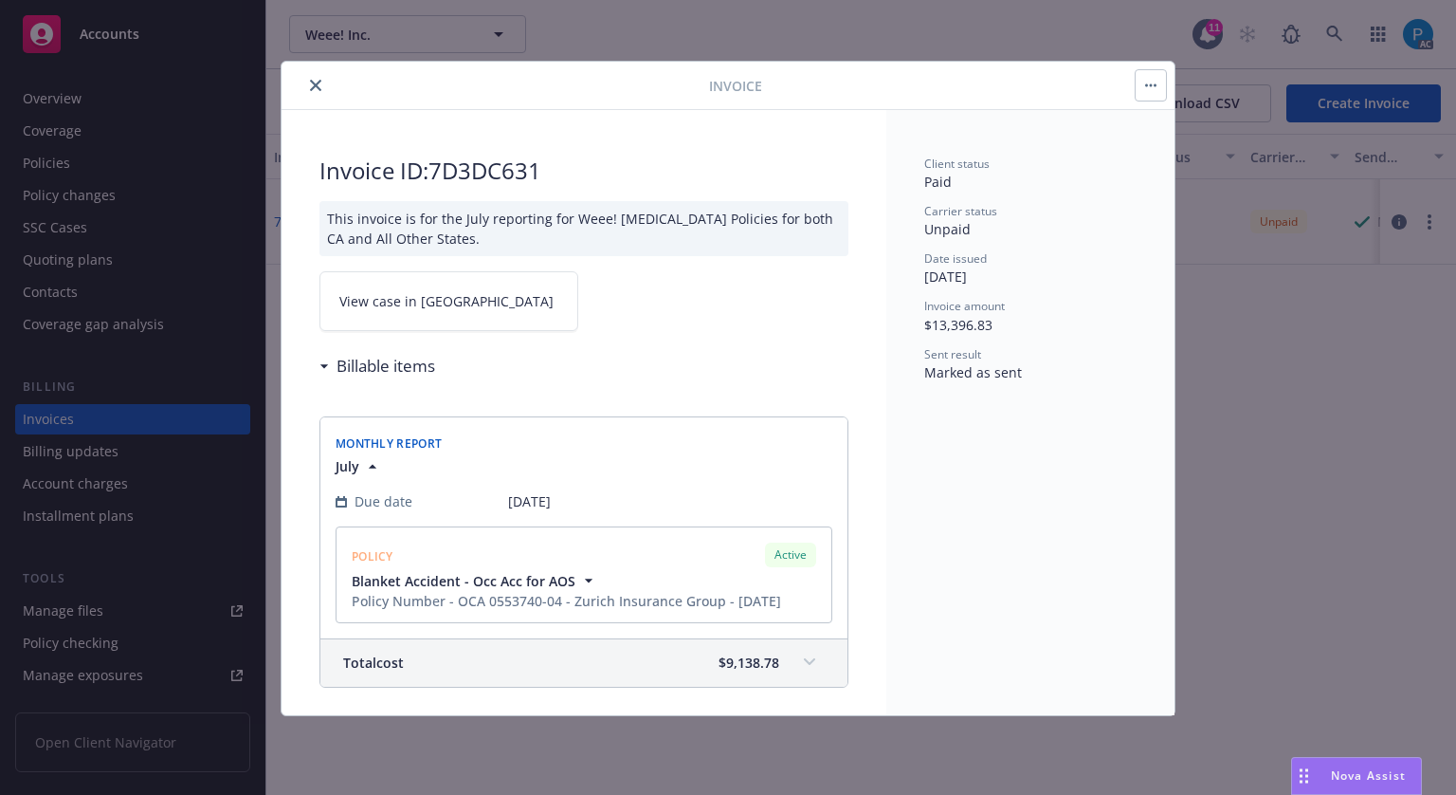
click at [422, 284] on link "View case in [GEOGRAPHIC_DATA]" at bounding box center [449, 301] width 259 height 60
click at [310, 83] on icon "close" at bounding box center [315, 85] width 11 height 11
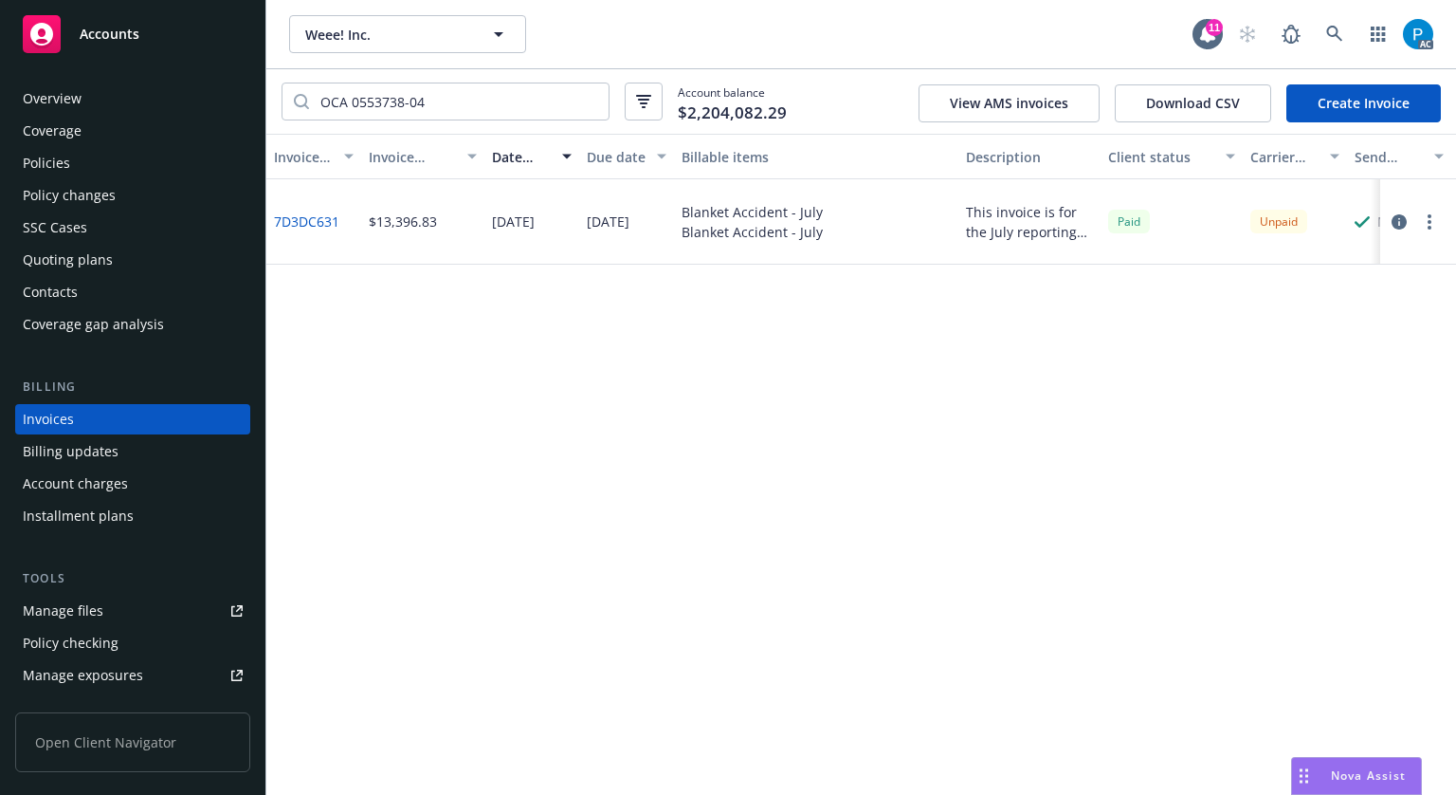
click at [46, 168] on div "Policies" at bounding box center [46, 163] width 47 height 30
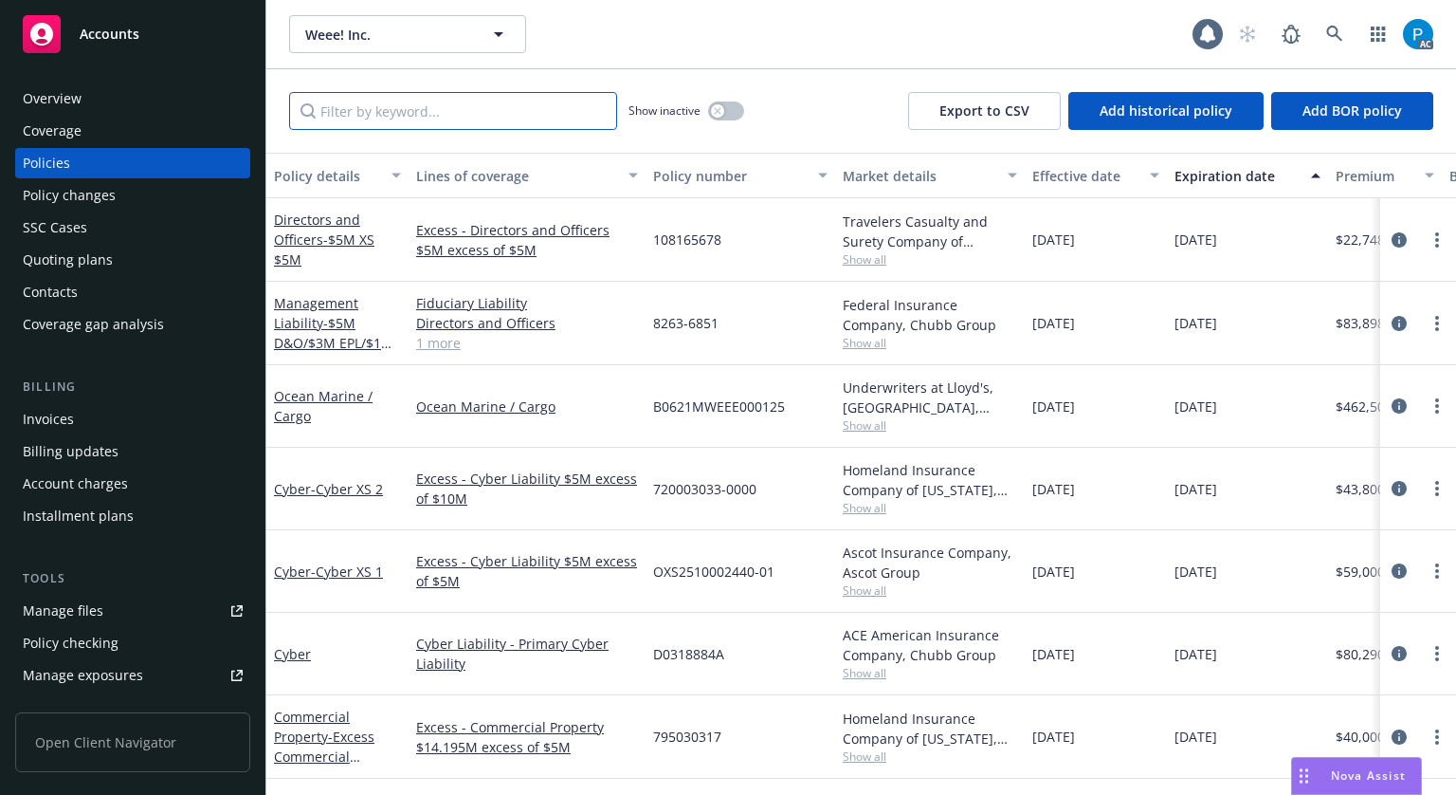
click at [368, 109] on input "Filter by keyword..." at bounding box center [453, 111] width 328 height 38
paste input "OCA 0553738-04"
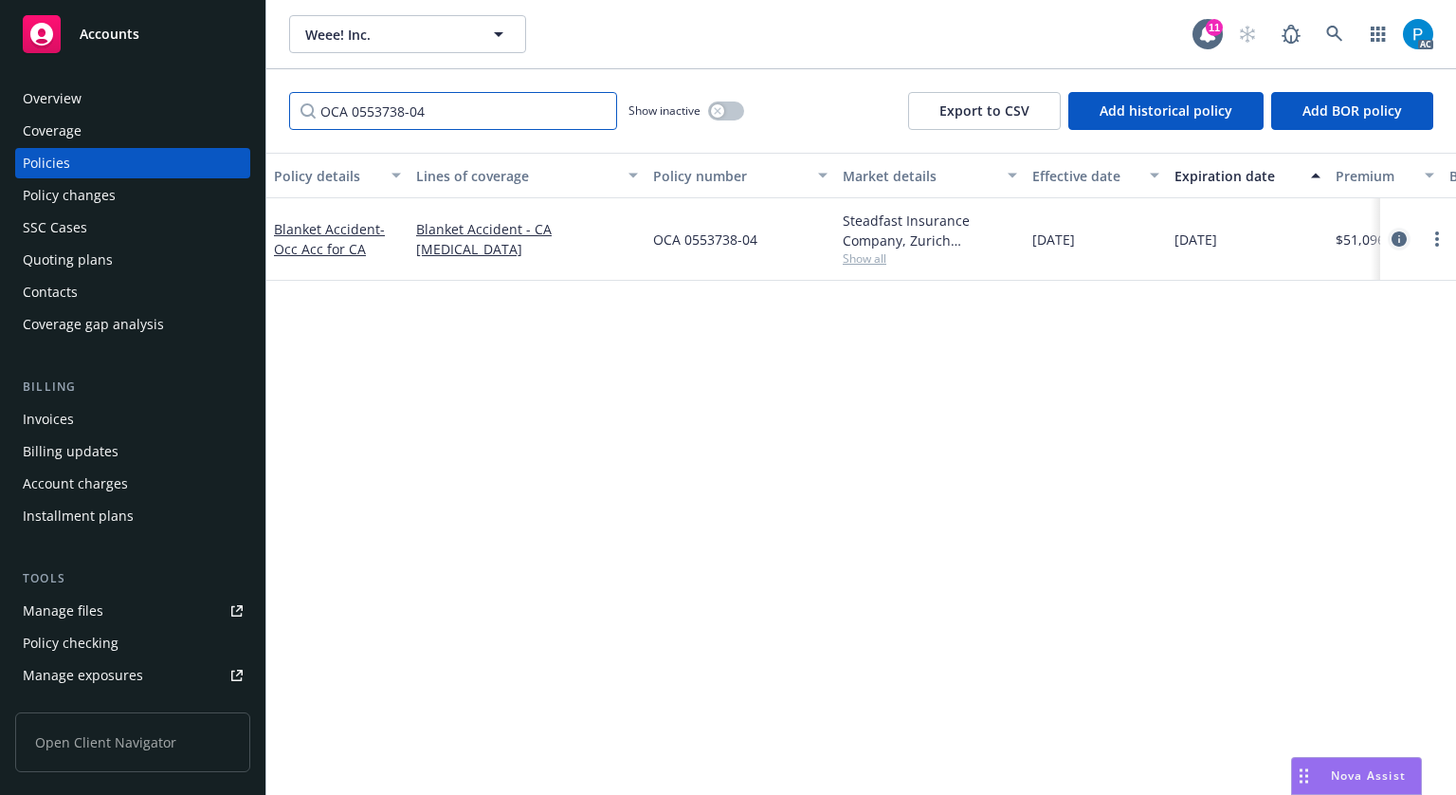
type input "OCA 0553738-04"
click at [1392, 238] on icon "circleInformation" at bounding box center [1399, 238] width 15 height 15
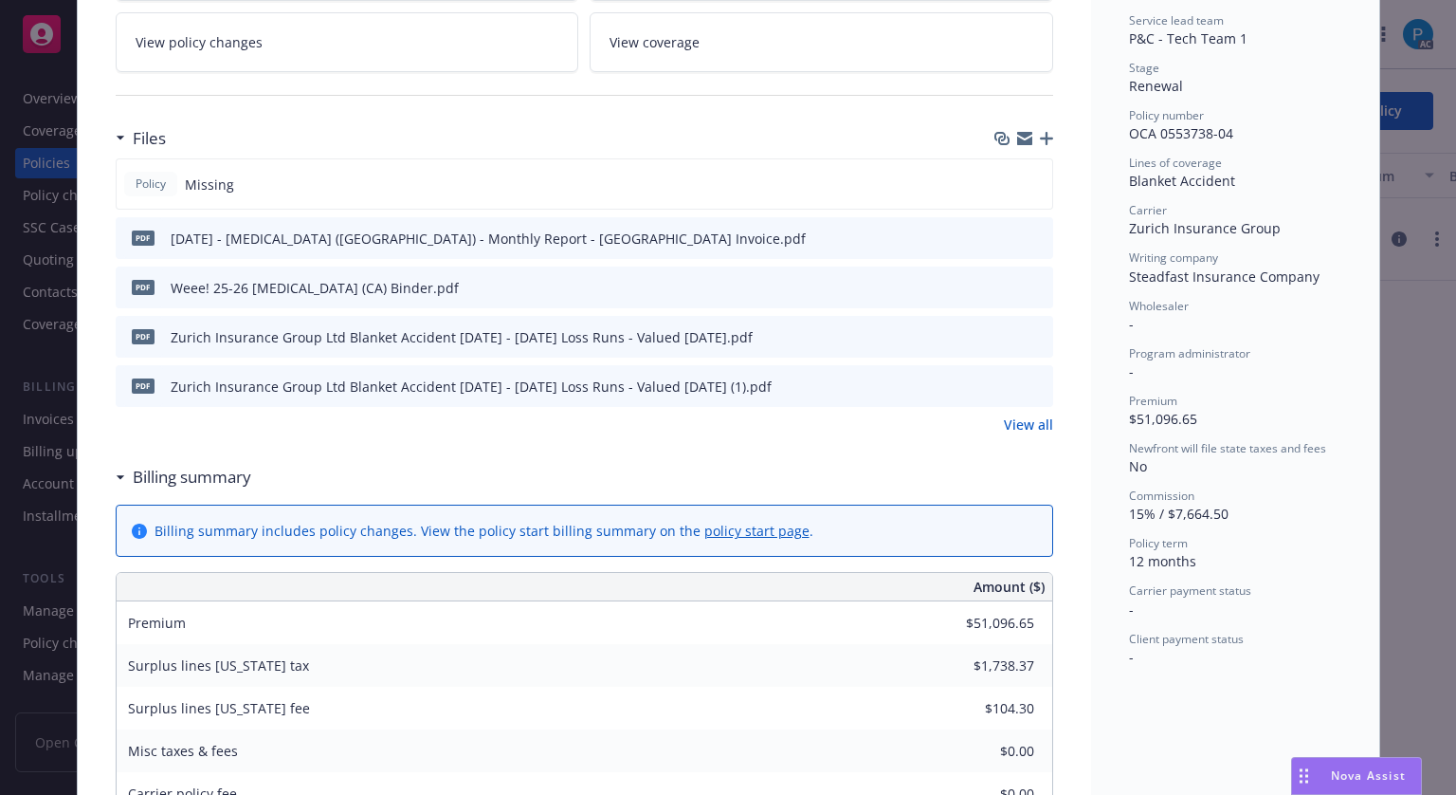
scroll to position [57, 0]
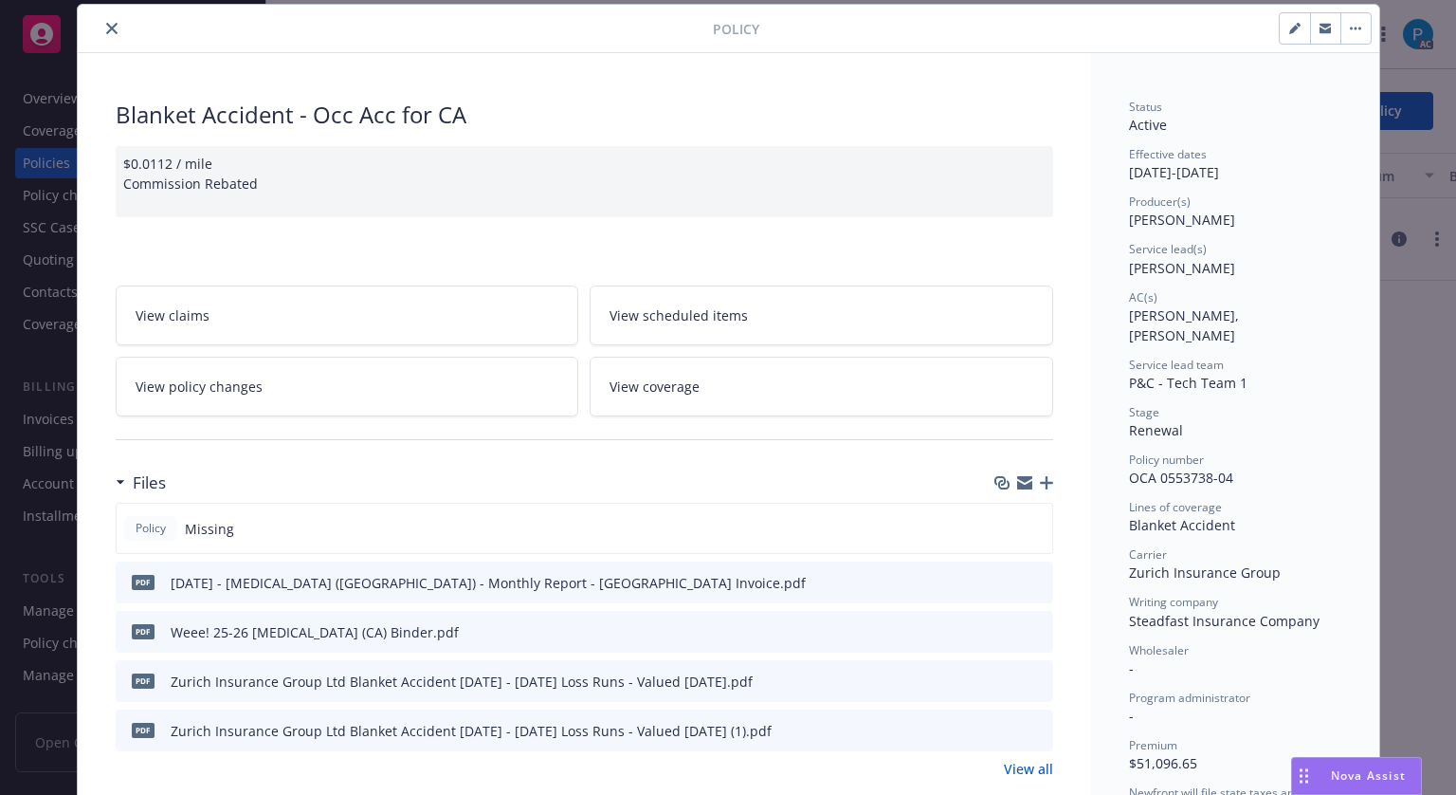
click at [104, 37] on button "close" at bounding box center [112, 28] width 23 height 23
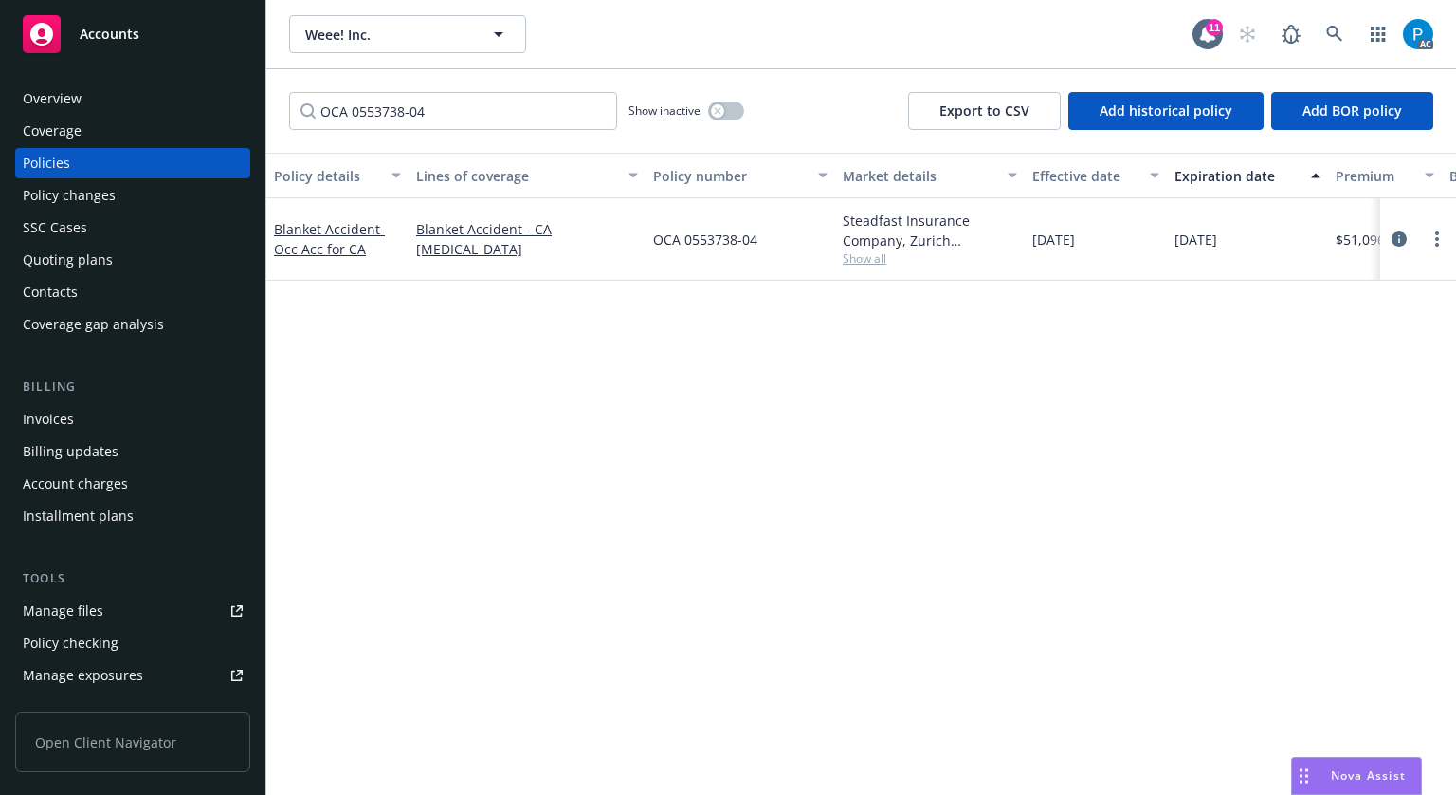
click at [83, 410] on div "Invoices" at bounding box center [133, 419] width 220 height 30
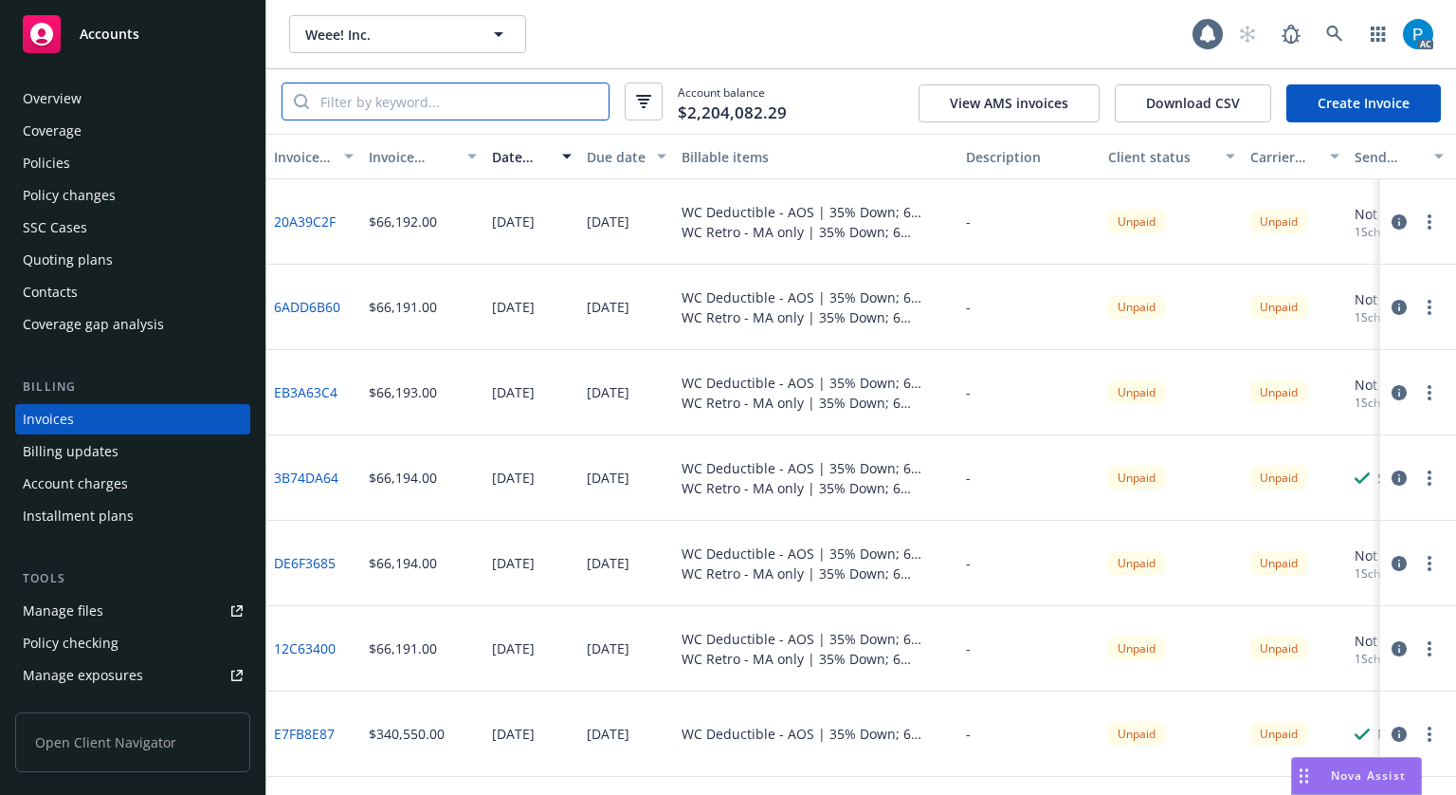
click at [467, 94] on input "search" at bounding box center [459, 101] width 300 height 36
paste input "OCA 0553738-04"
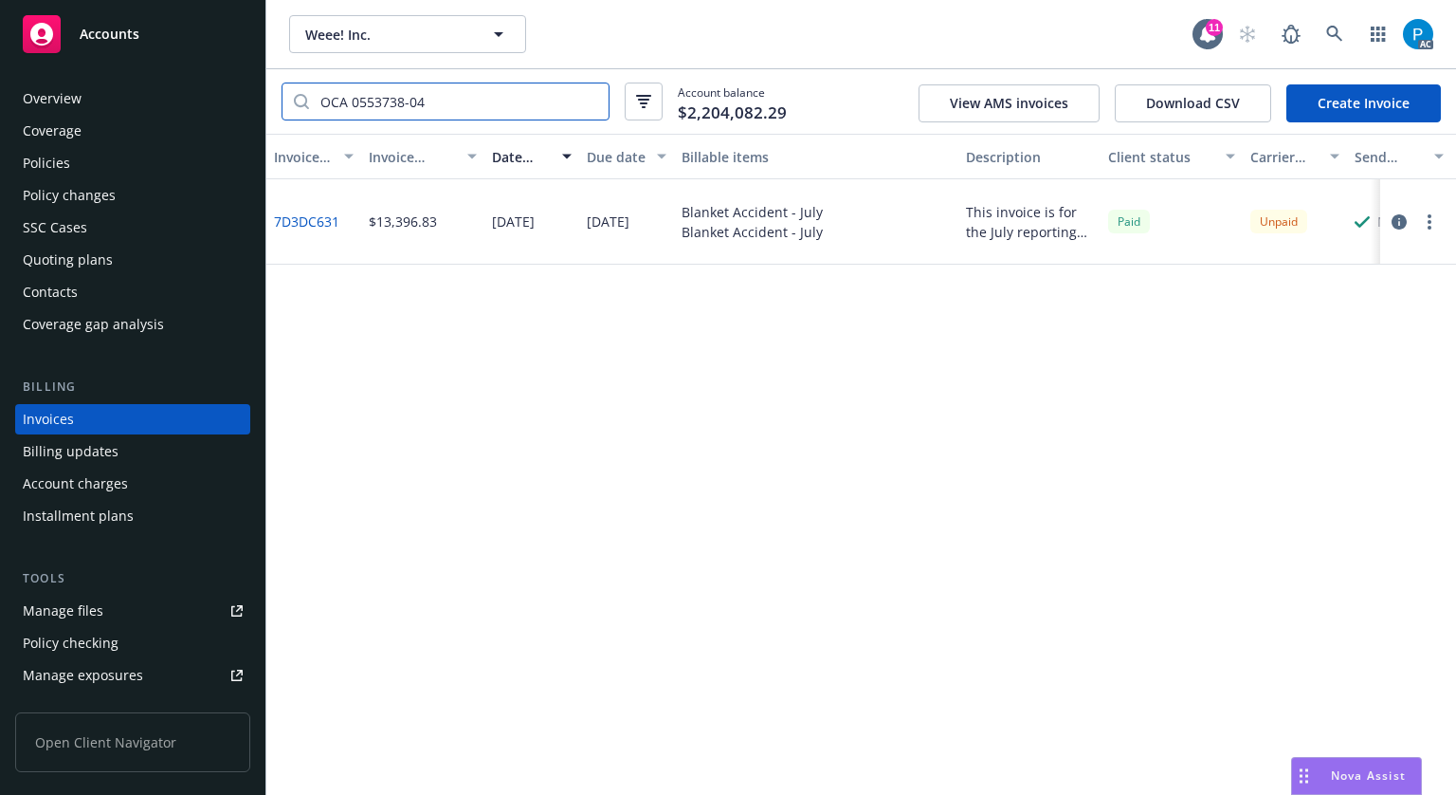
type input "OCA 0553738-04"
click at [1407, 213] on button "button" at bounding box center [1399, 222] width 23 height 23
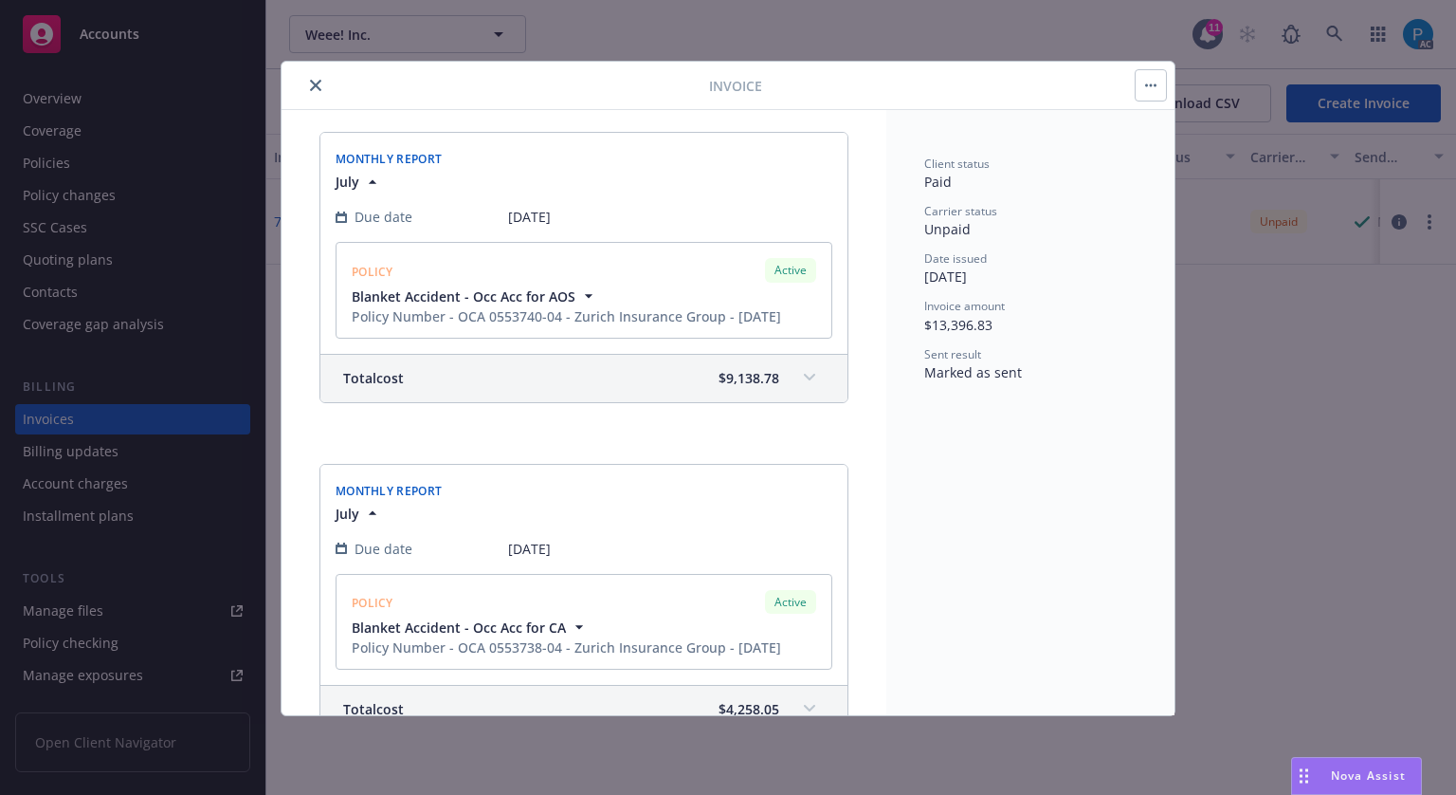
scroll to position [501, 0]
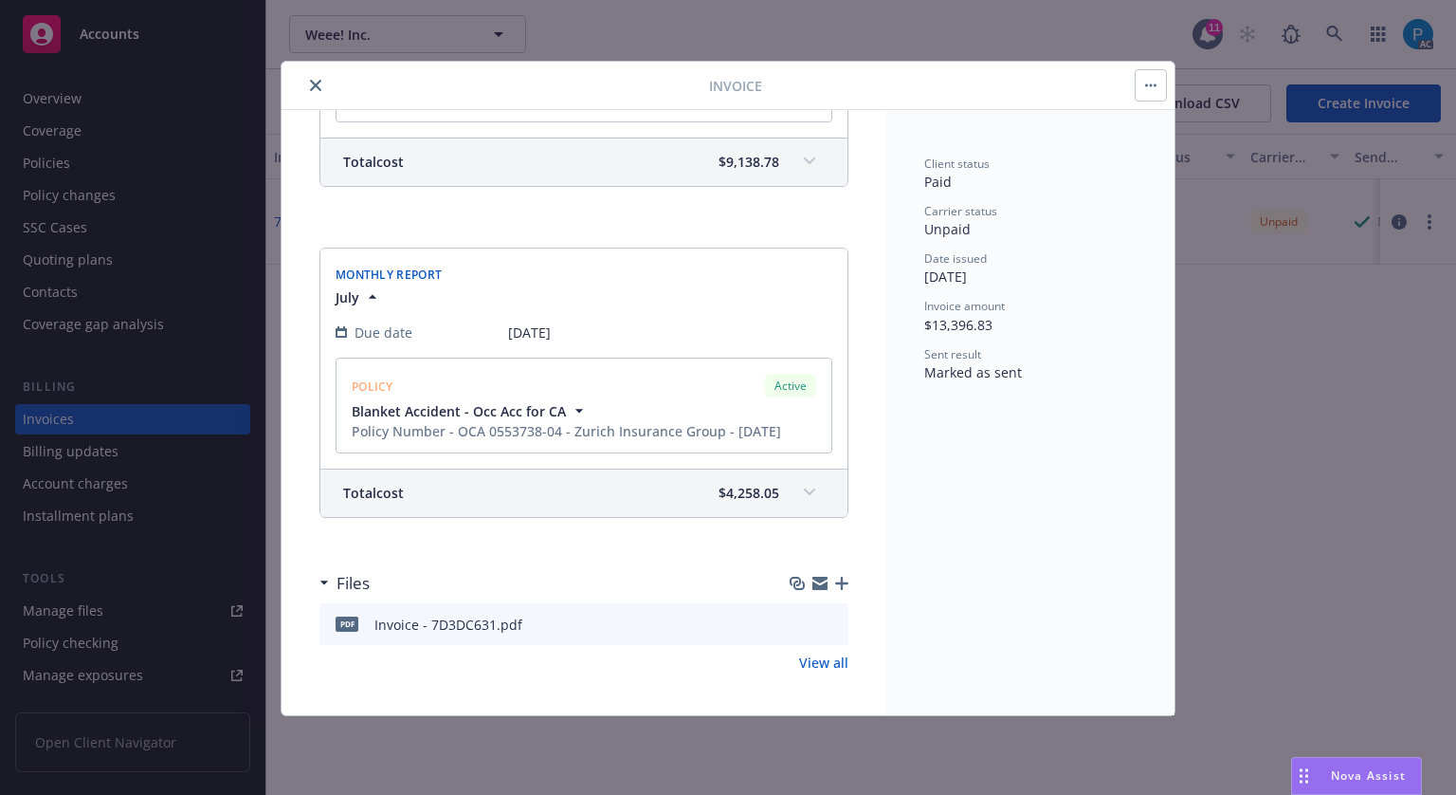
click at [702, 498] on div "Total cost $4,258.05" at bounding box center [561, 493] width 436 height 20
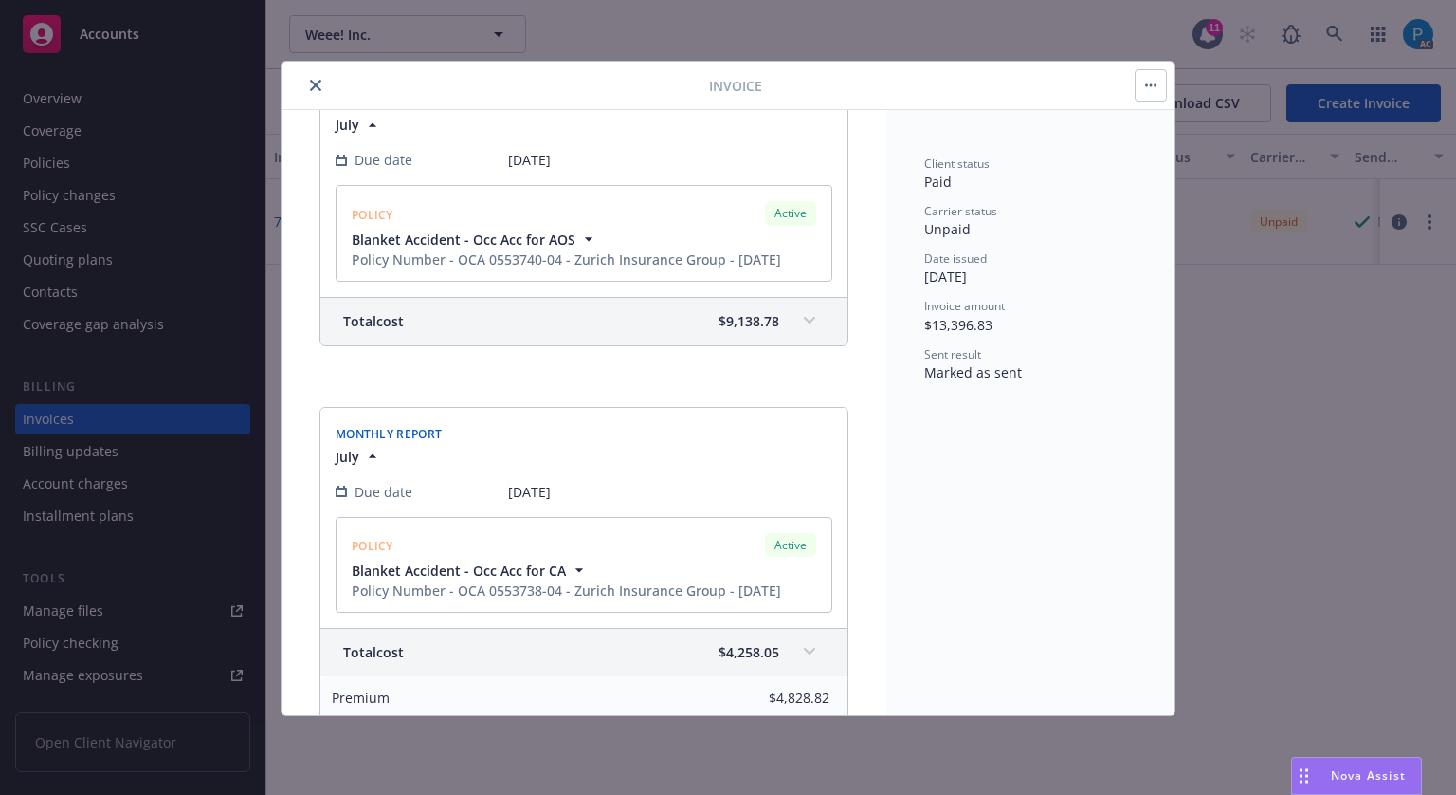
scroll to position [325, 0]
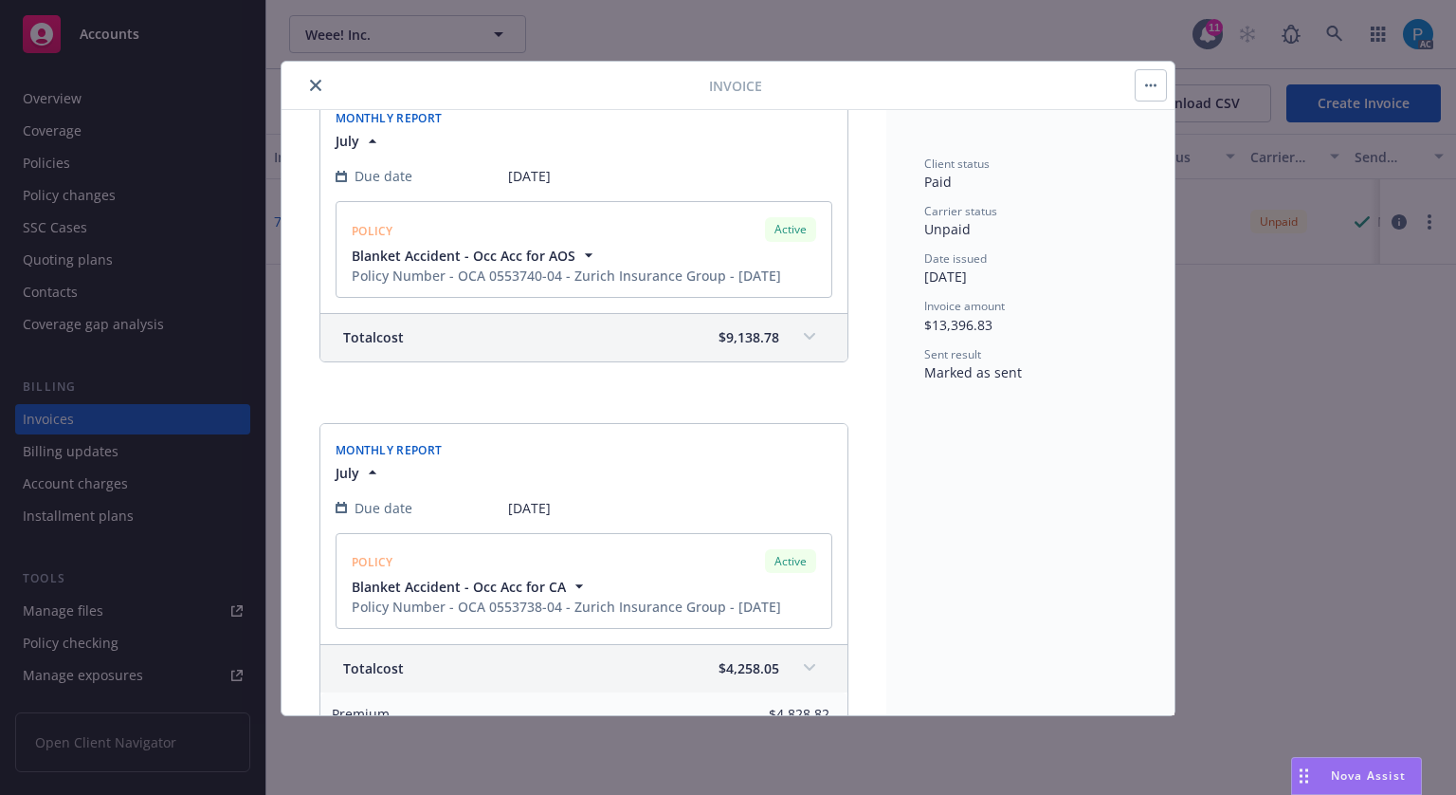
click at [694, 333] on div "Total cost $9,138.78" at bounding box center [561, 337] width 436 height 20
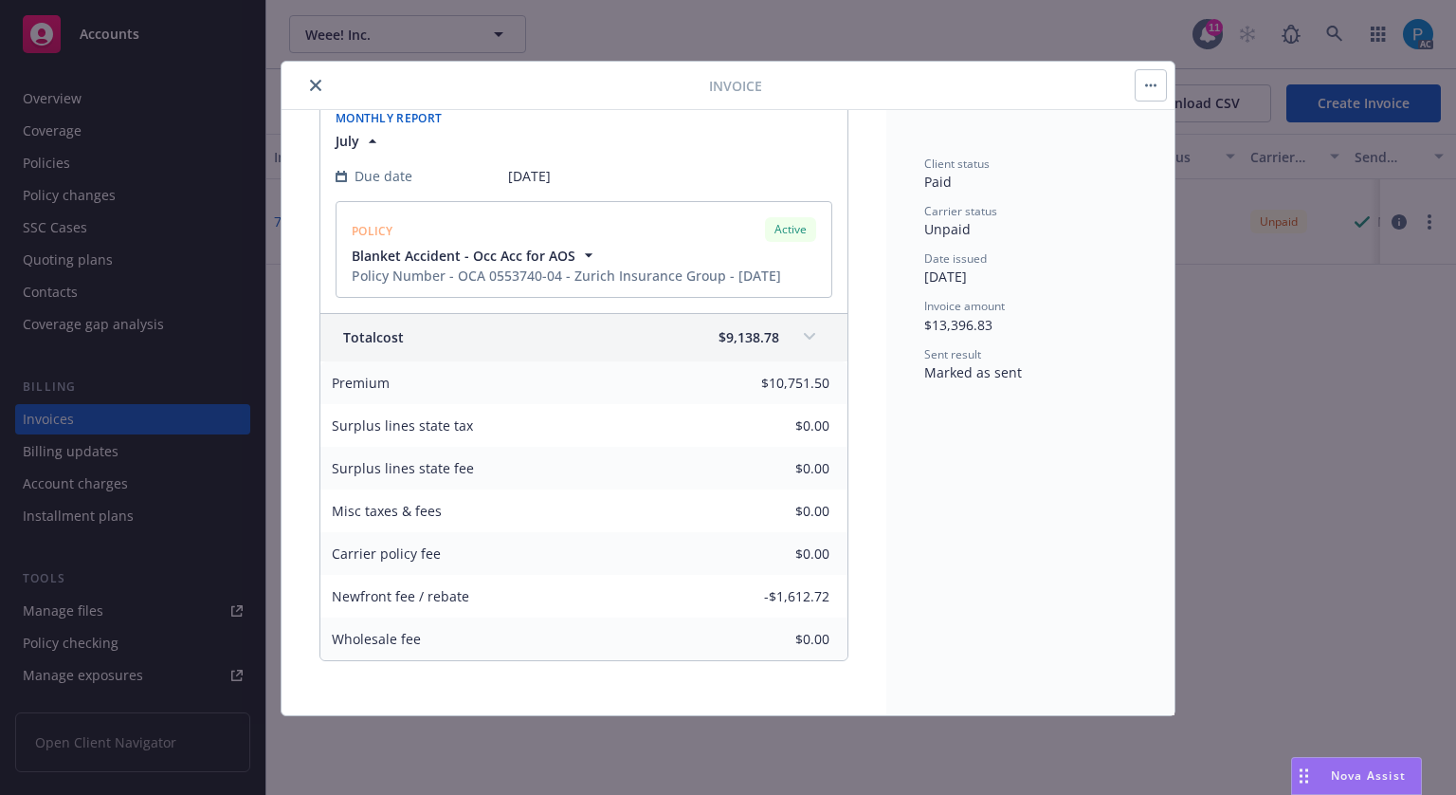
click at [663, 340] on div "Total cost $9,138.78" at bounding box center [561, 337] width 436 height 20
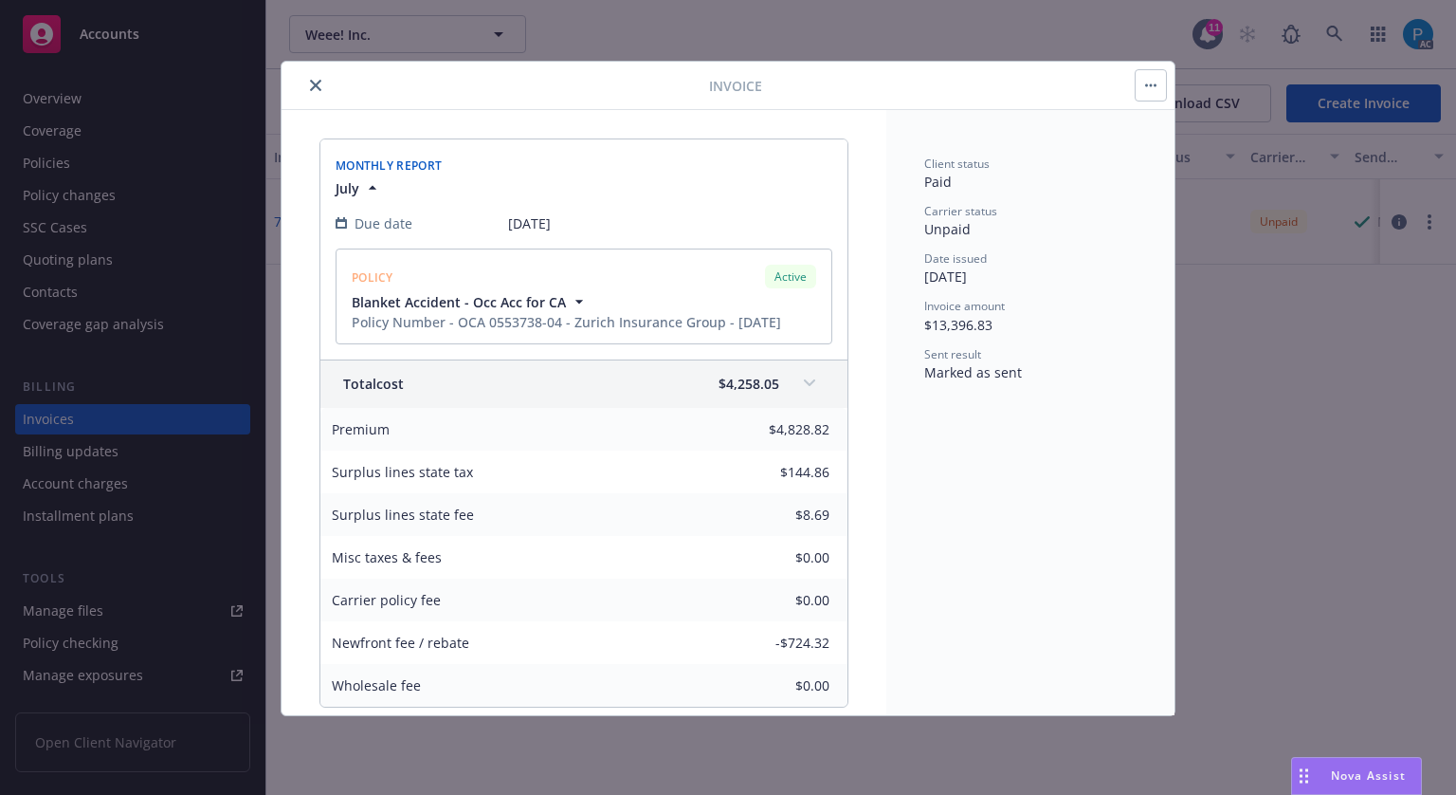
click at [702, 382] on div "Total cost $4,258.05" at bounding box center [561, 384] width 436 height 20
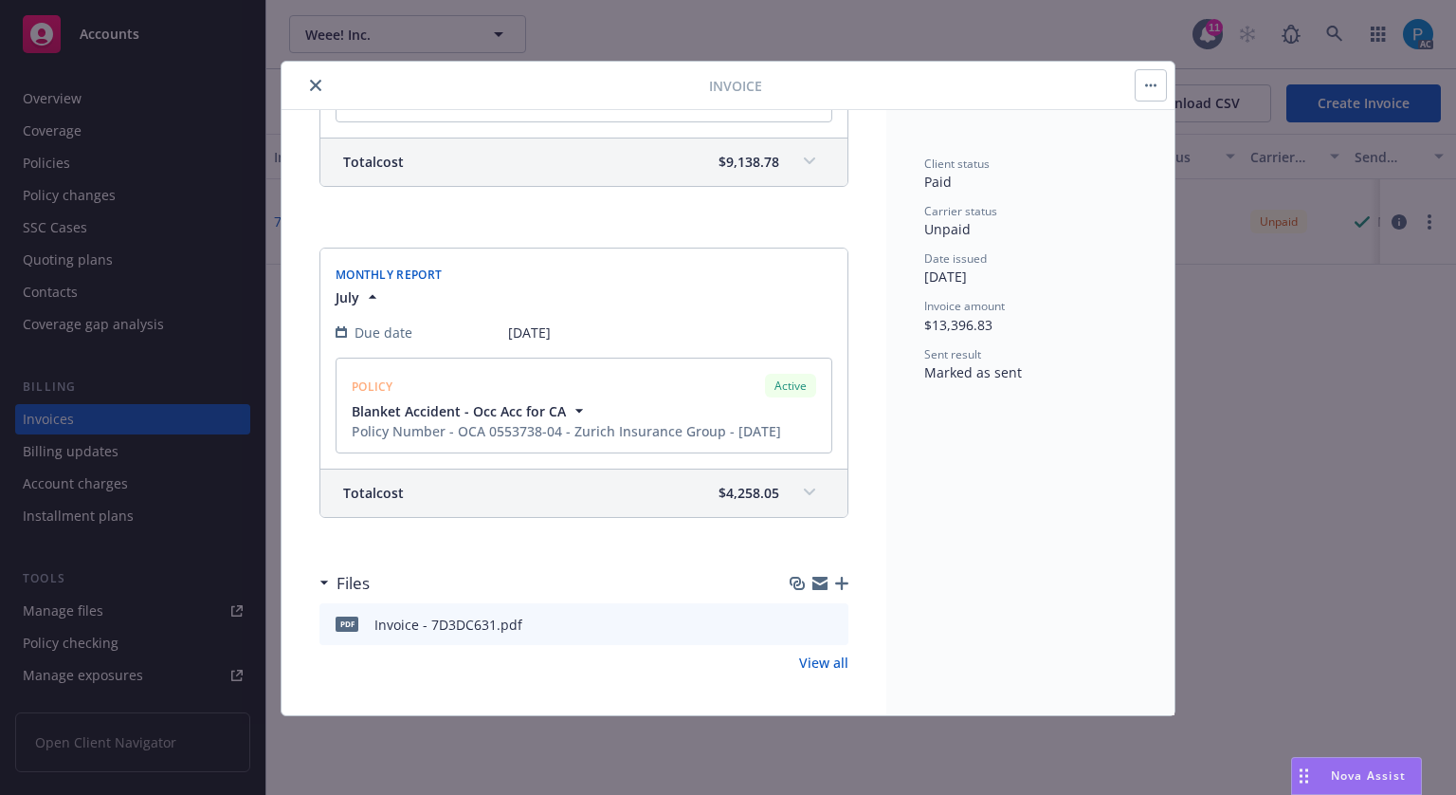
click at [687, 491] on div "Total cost $4,258.05" at bounding box center [561, 493] width 436 height 20
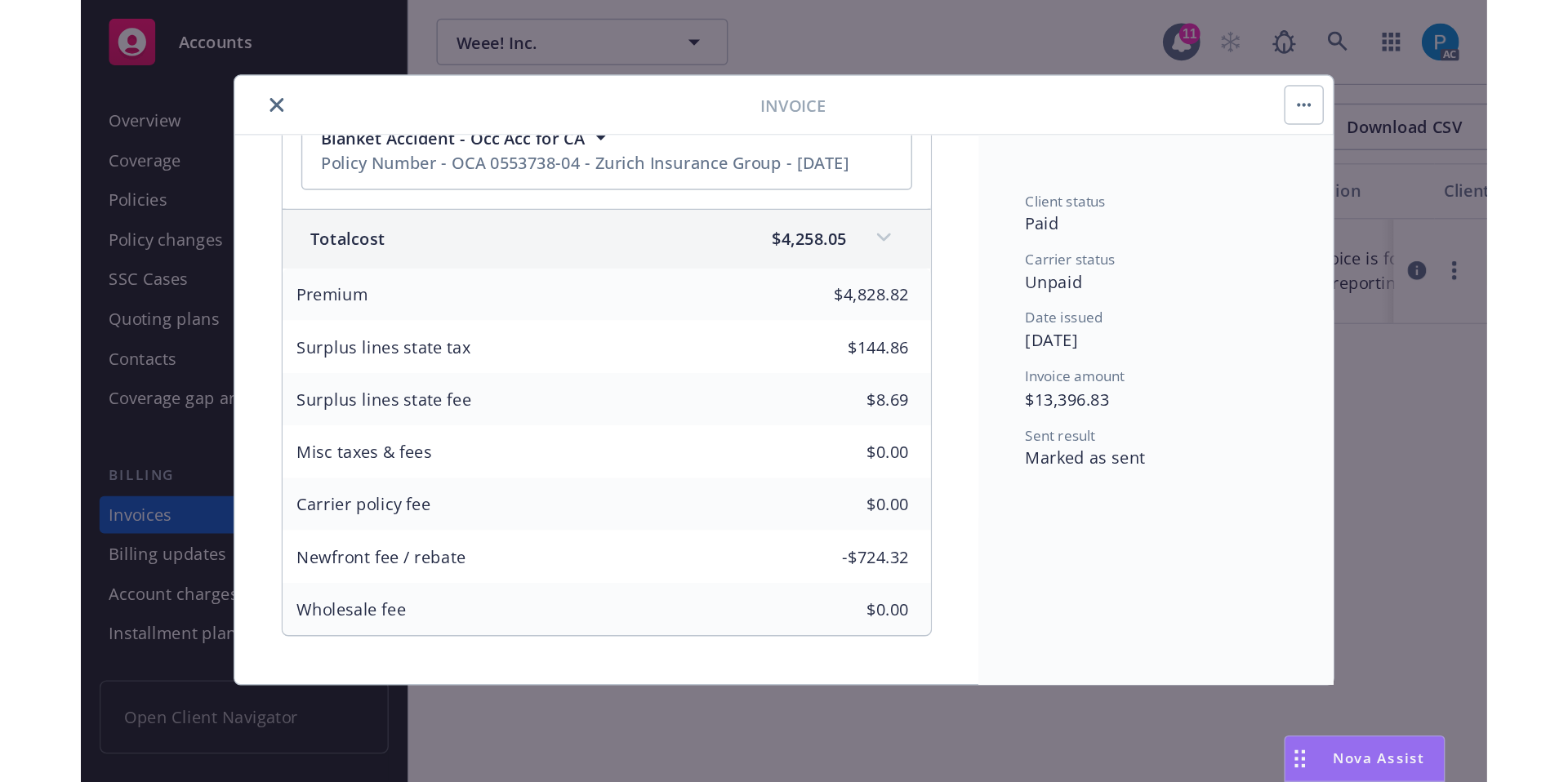
scroll to position [592, 0]
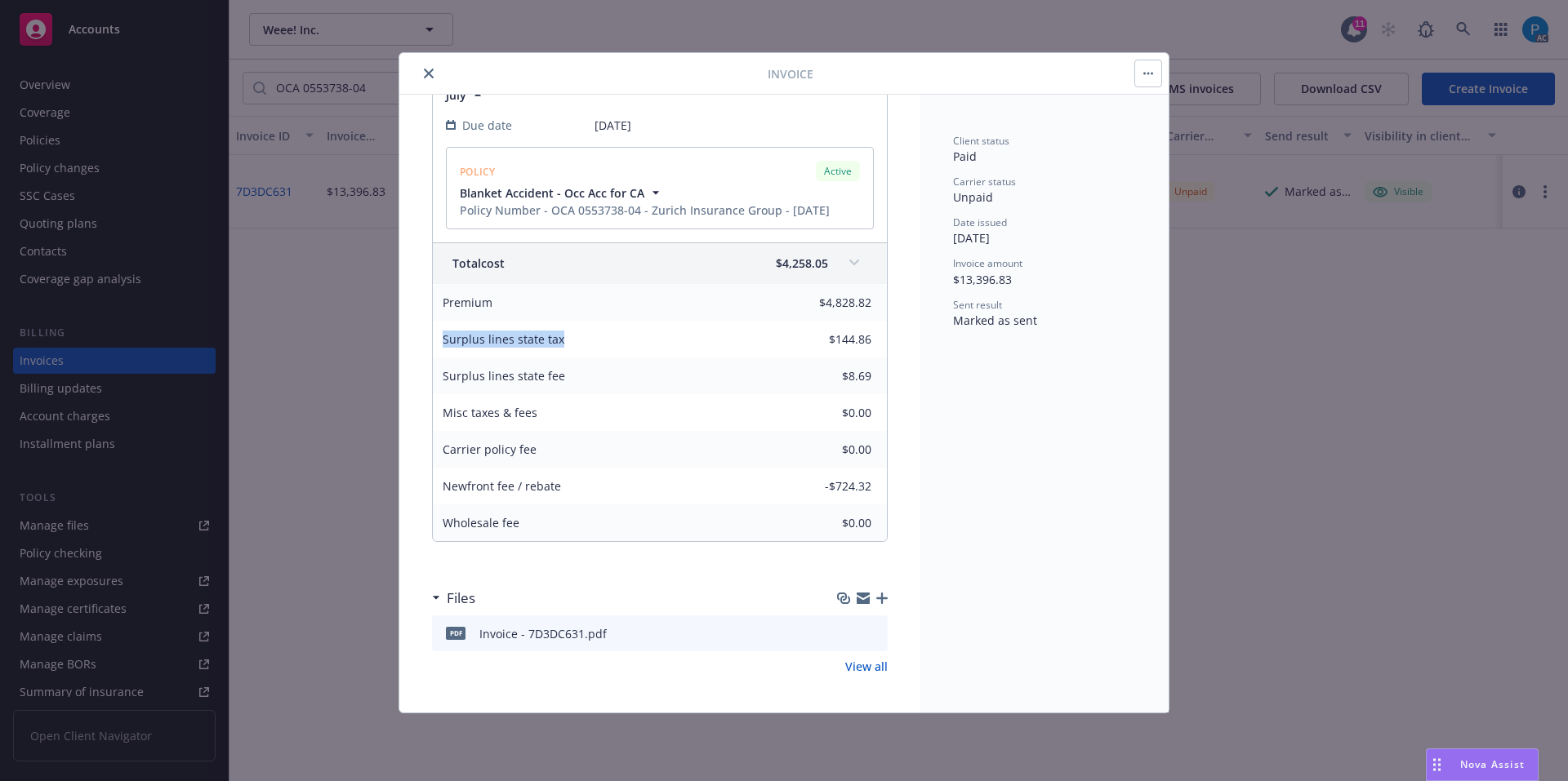
drag, startPoint x: 566, startPoint y: 335, endPoint x: 442, endPoint y: 343, distance: 124.3
click at [442, 343] on div "Surplus lines state tax" at bounding box center [504, 339] width 141 height 37
copy span "Surplus lines state tax"
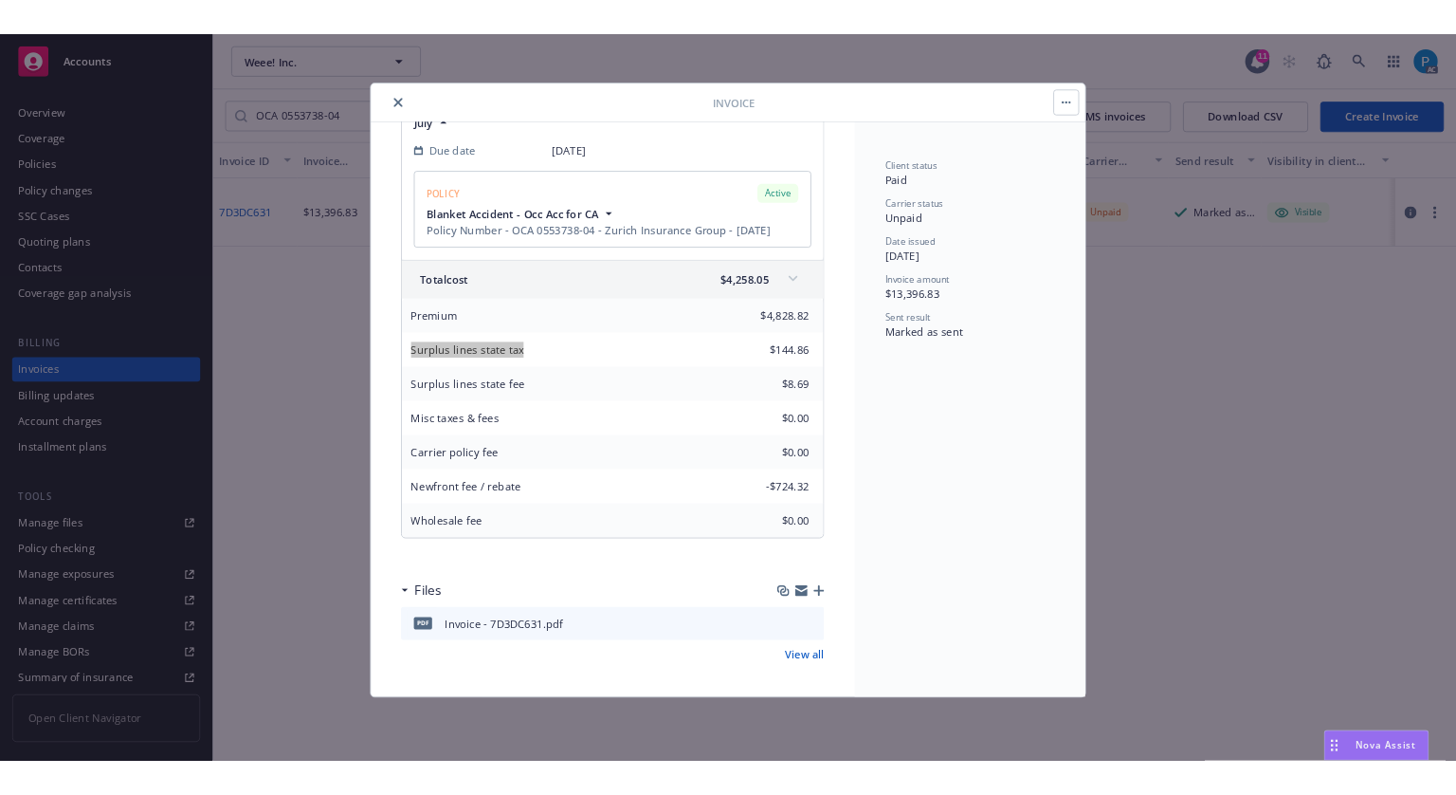
scroll to position [687, 0]
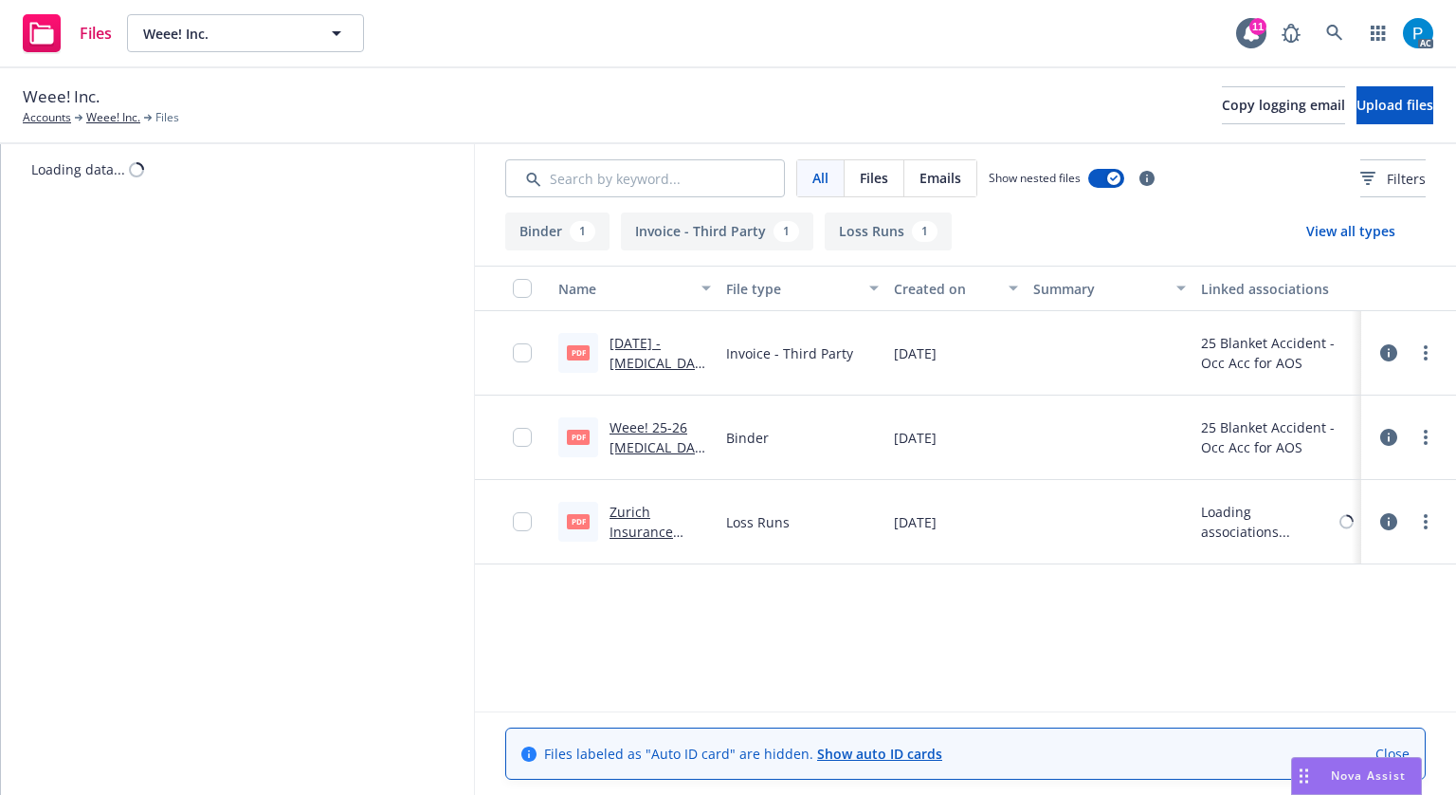
click at [634, 349] on link "[DATE] - [MEDICAL_DATA] (AOS) - Monthly Report - [GEOGRAPHIC_DATA] Invoice.pdf" at bounding box center [659, 412] width 99 height 157
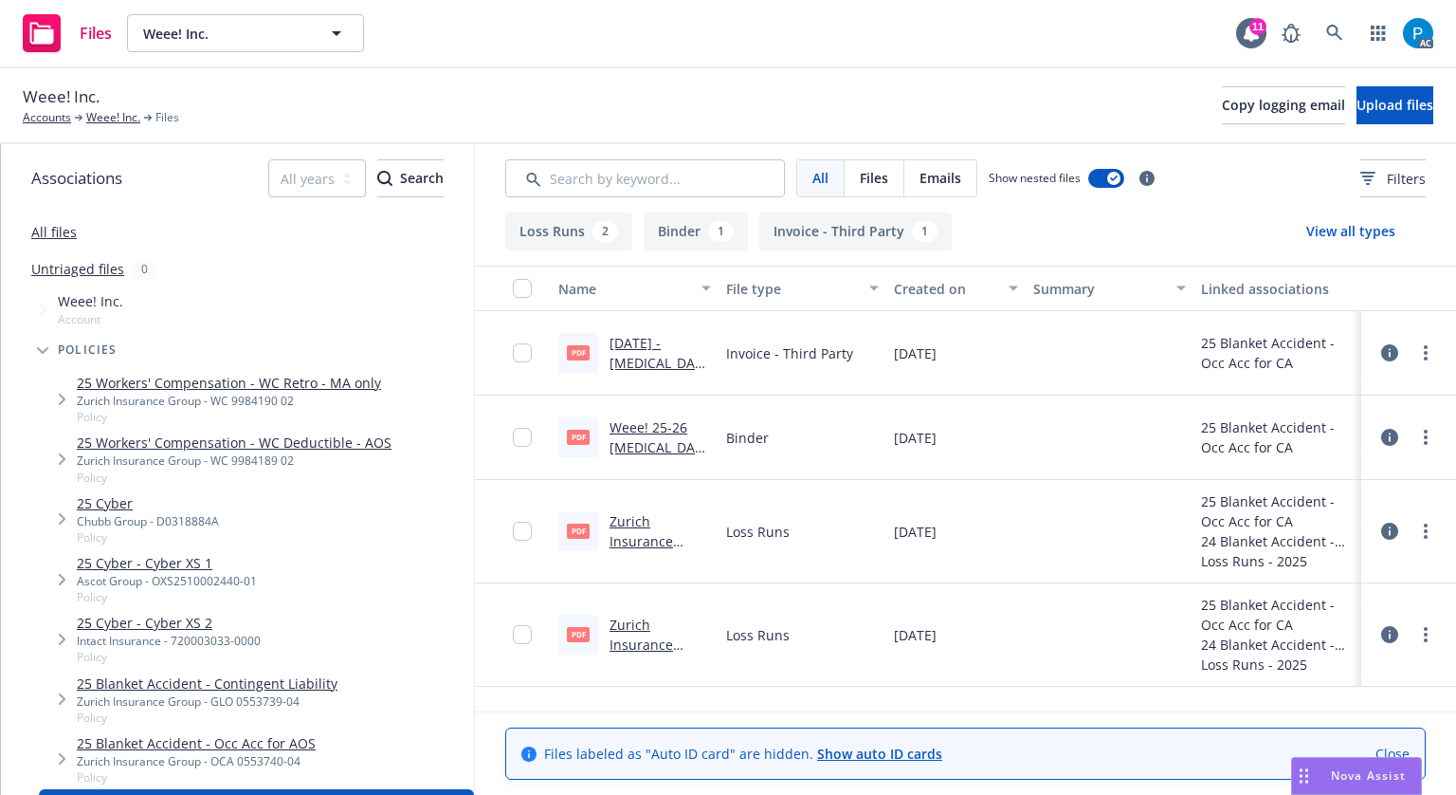
click at [640, 363] on link "[DATE] - [MEDICAL_DATA] ([GEOGRAPHIC_DATA]) - Monthly Report - [GEOGRAPHIC_DATA…" at bounding box center [659, 432] width 99 height 197
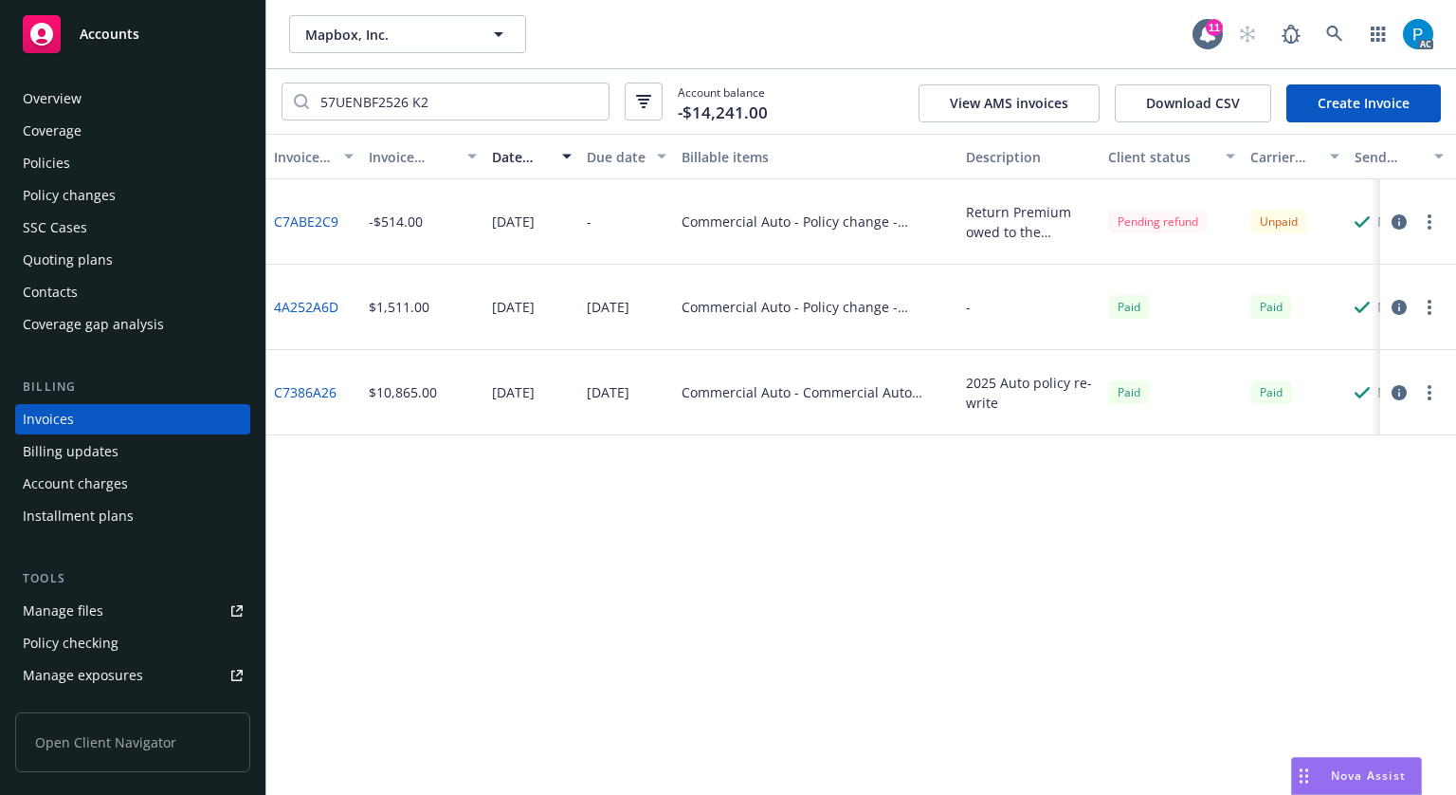
drag, startPoint x: 0, startPoint y: 0, endPoint x: 135, endPoint y: 30, distance: 138.0
click at [135, 30] on span "Accounts" at bounding box center [110, 34] width 60 height 15
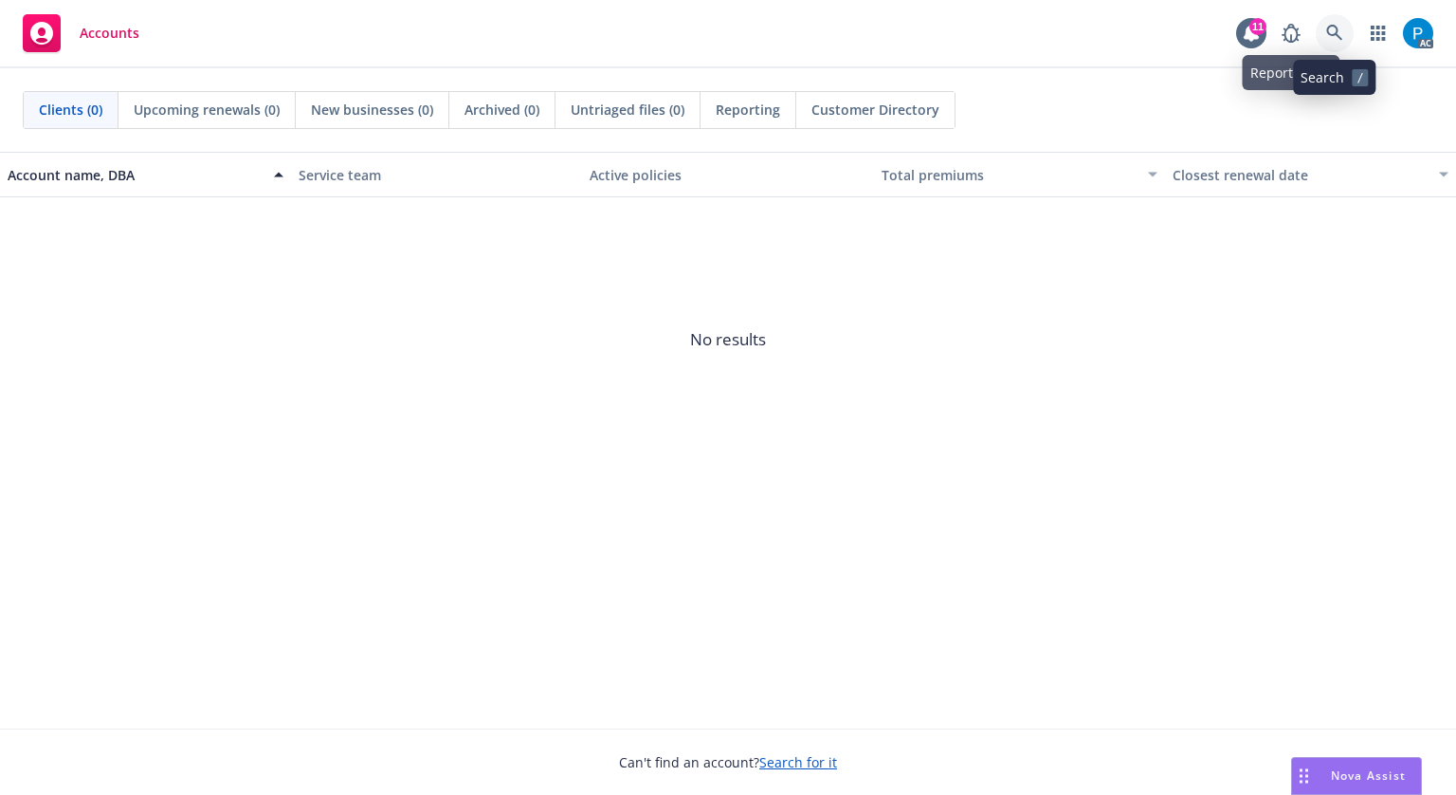
click at [1332, 31] on icon at bounding box center [1335, 33] width 17 height 17
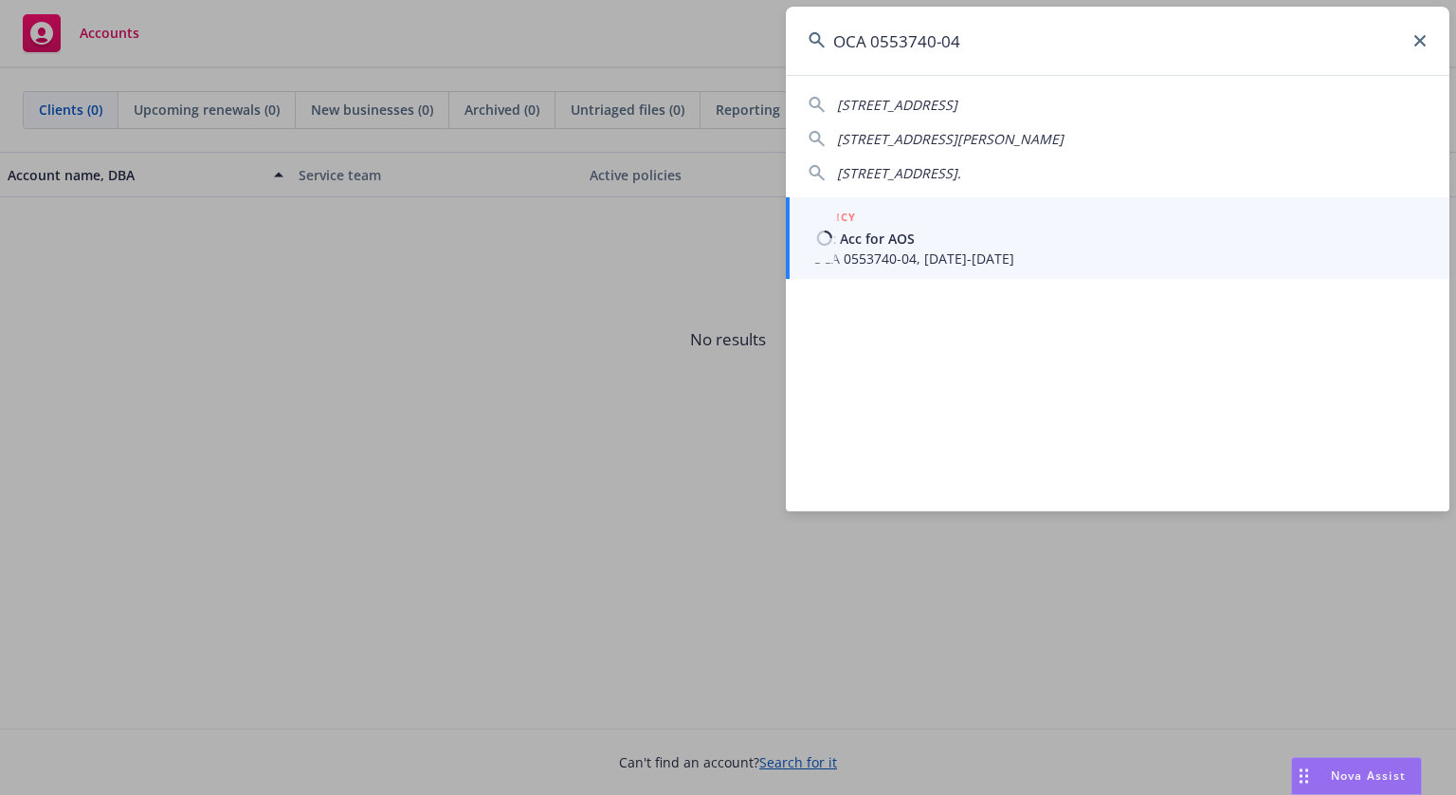
type input "OCA 0553740-04"
click at [953, 242] on span "Occ Acc for AOS" at bounding box center [1120, 239] width 614 height 20
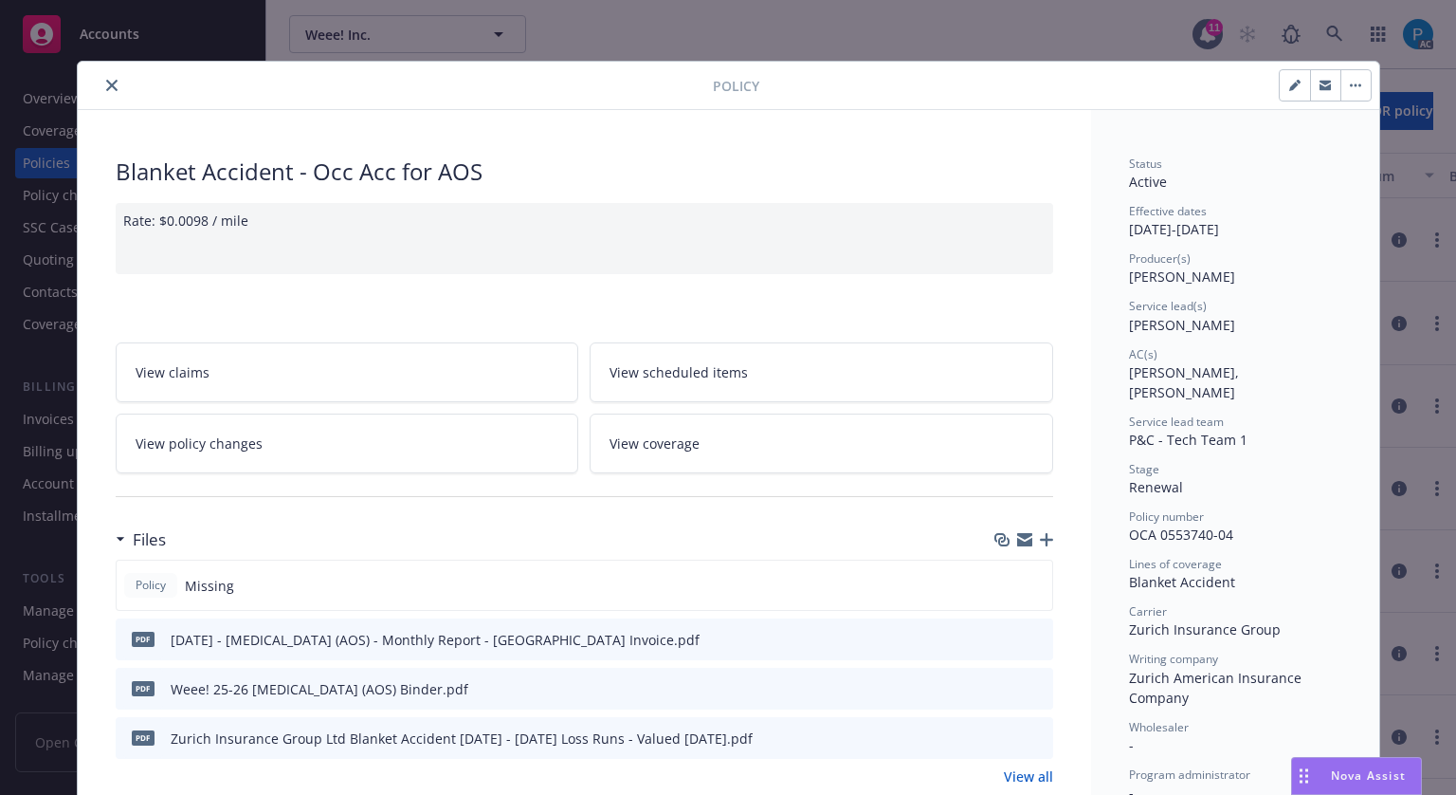
click at [108, 80] on icon "close" at bounding box center [111, 85] width 11 height 11
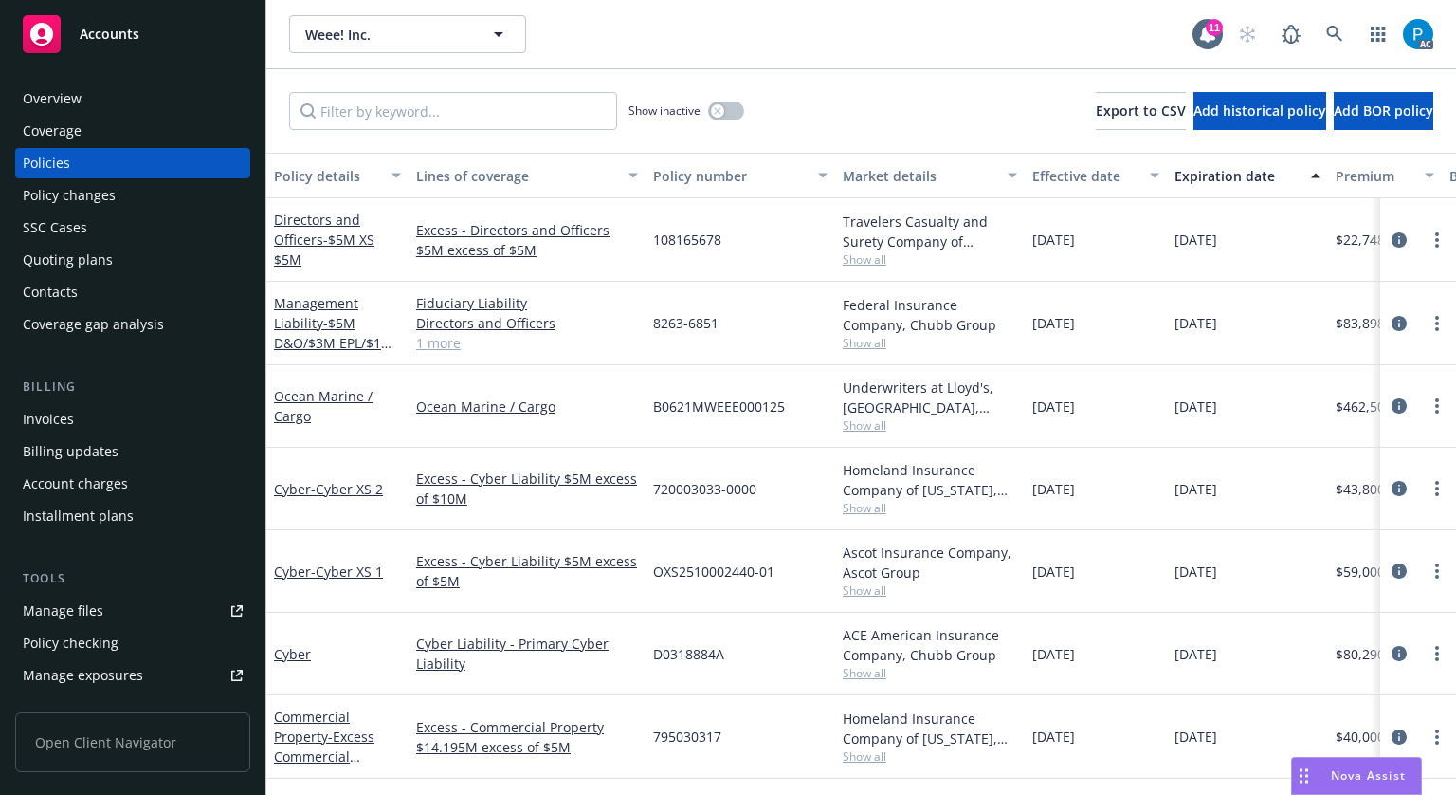
click at [95, 434] on div "Invoices Billing updates Account charges Installment plans" at bounding box center [132, 467] width 235 height 127
click at [81, 417] on div "Invoices" at bounding box center [133, 419] width 220 height 30
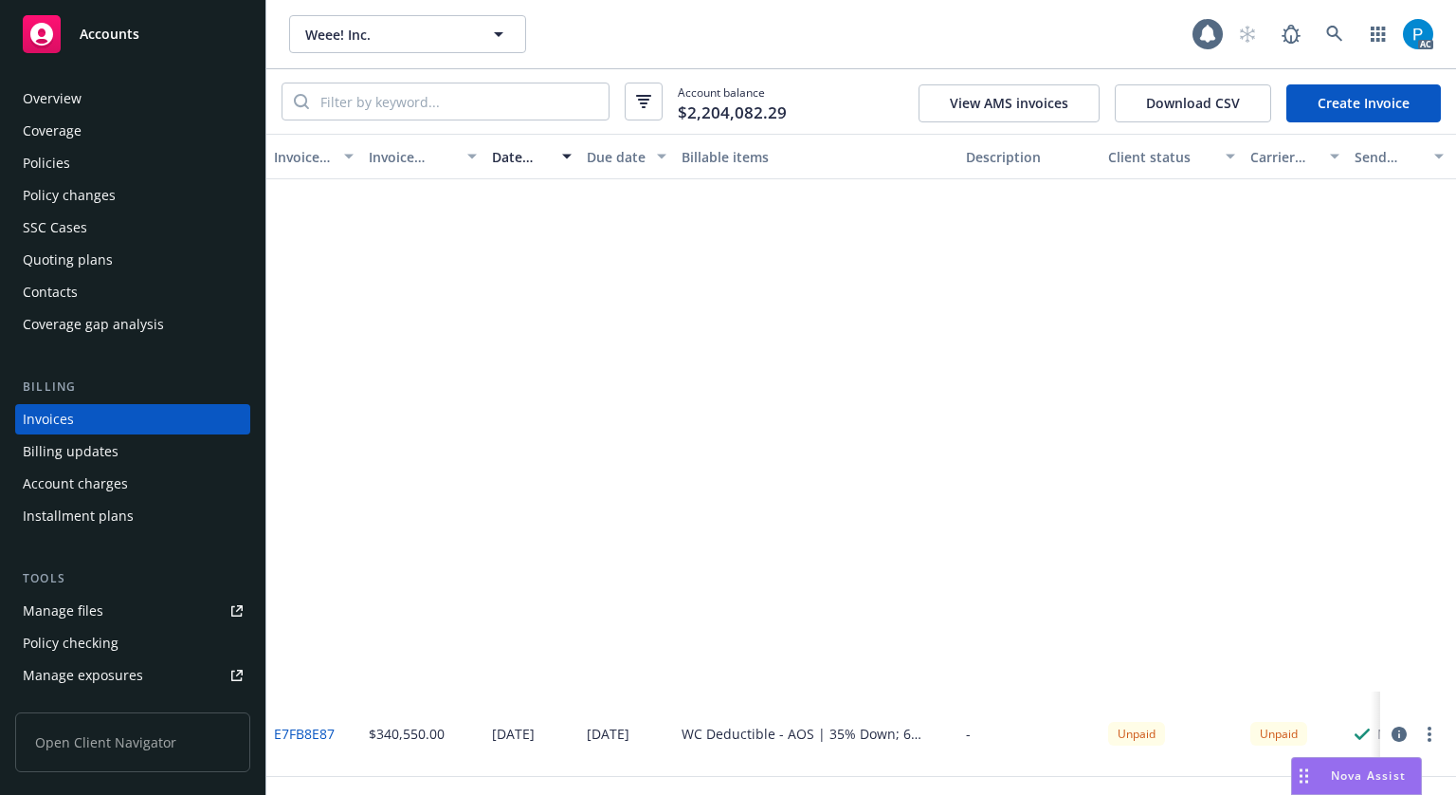
scroll to position [664, 0]
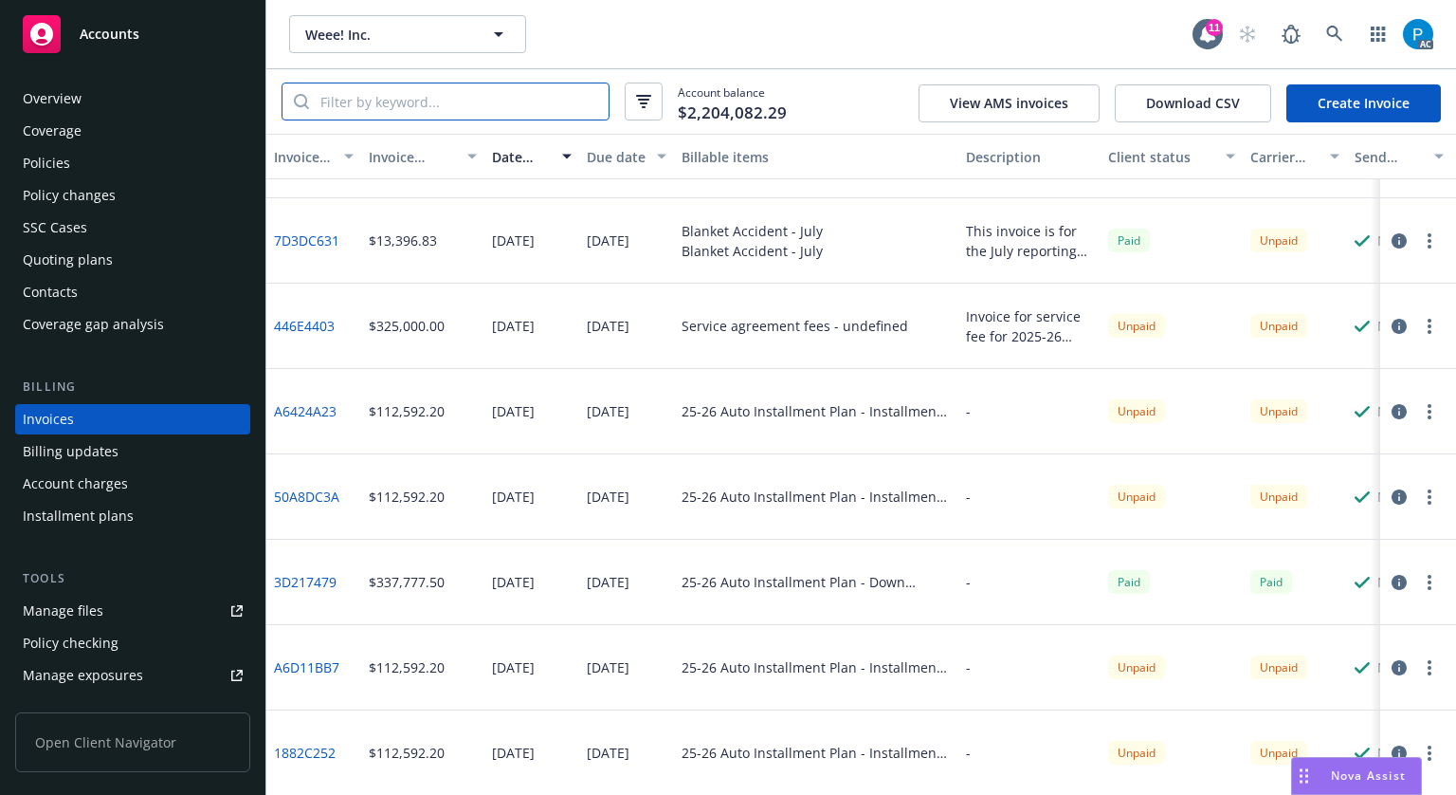
click at [513, 108] on input "search" at bounding box center [459, 101] width 300 height 36
paste input "OCA 0553740-04"
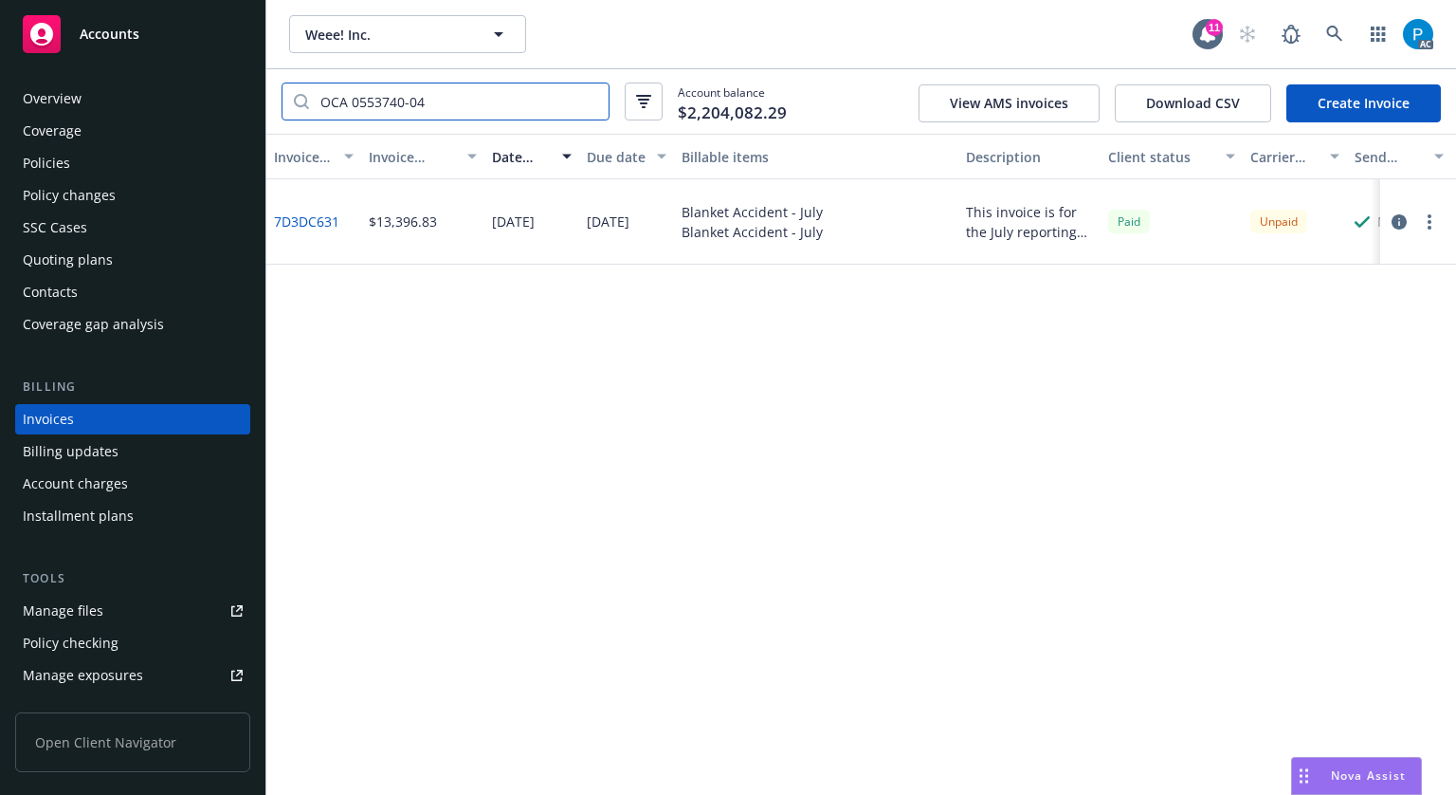
scroll to position [0, 0]
click at [1398, 225] on icon "button" at bounding box center [1399, 221] width 15 height 15
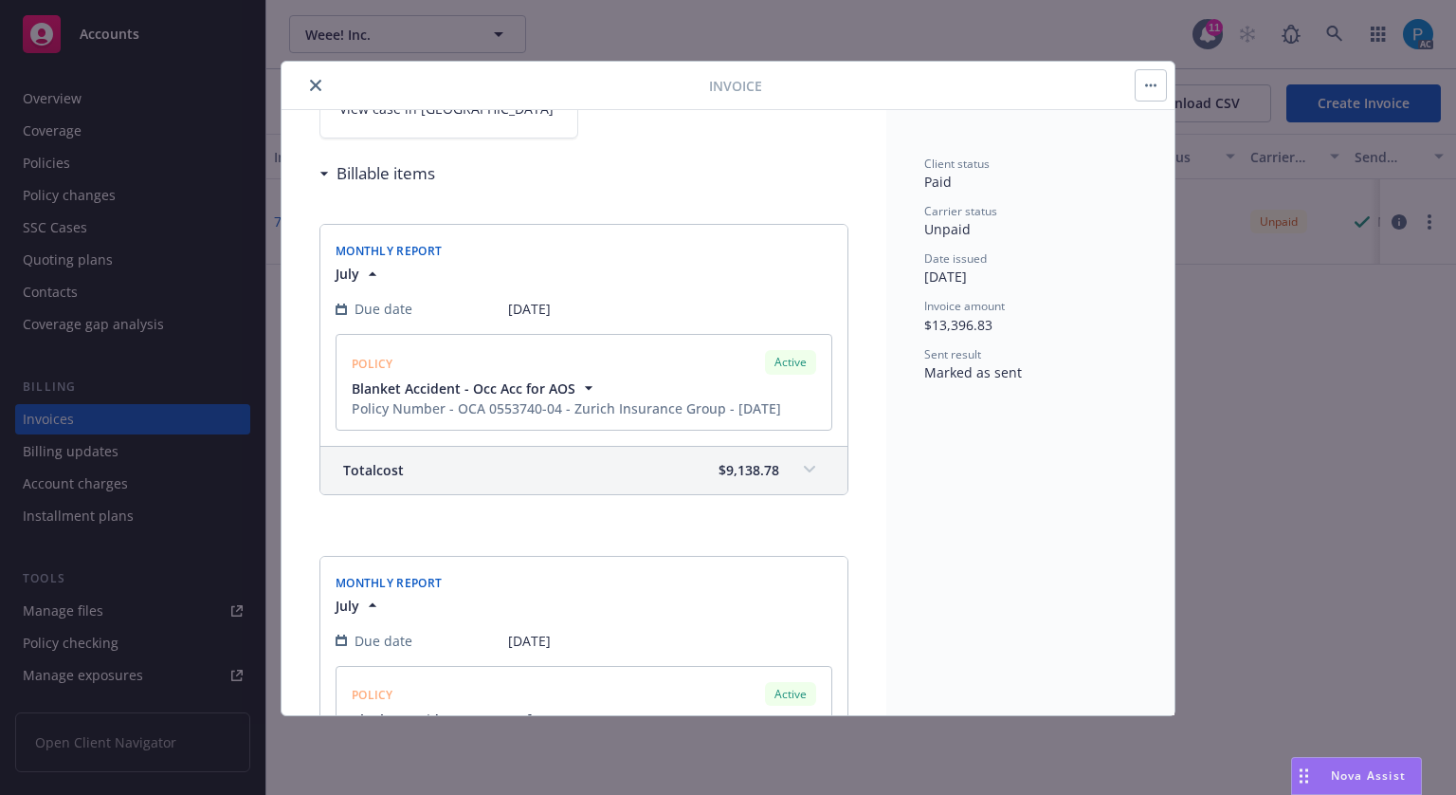
scroll to position [27, 0]
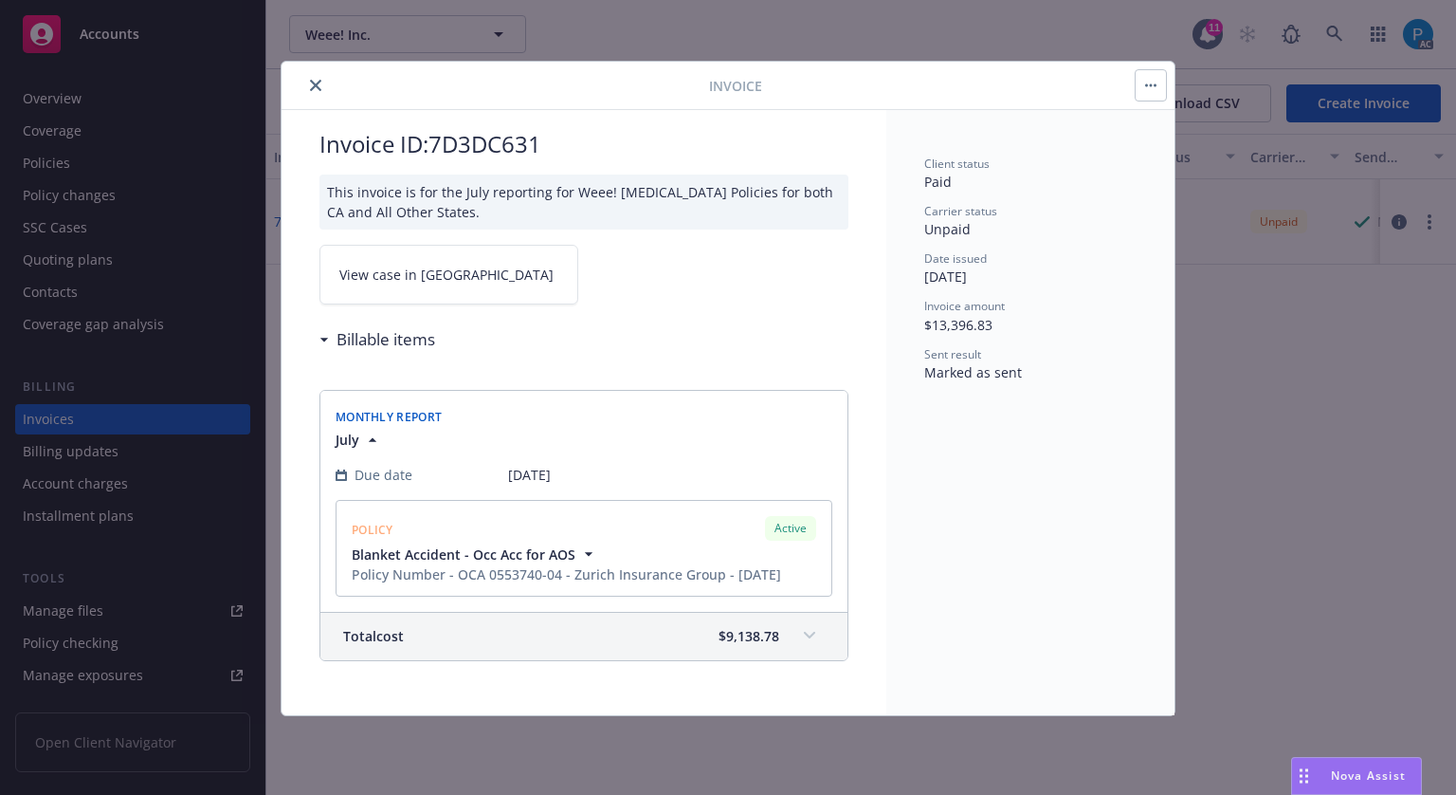
click at [406, 271] on span "View case in [GEOGRAPHIC_DATA]" at bounding box center [446, 275] width 214 height 20
click at [315, 84] on icon "close" at bounding box center [315, 85] width 11 height 11
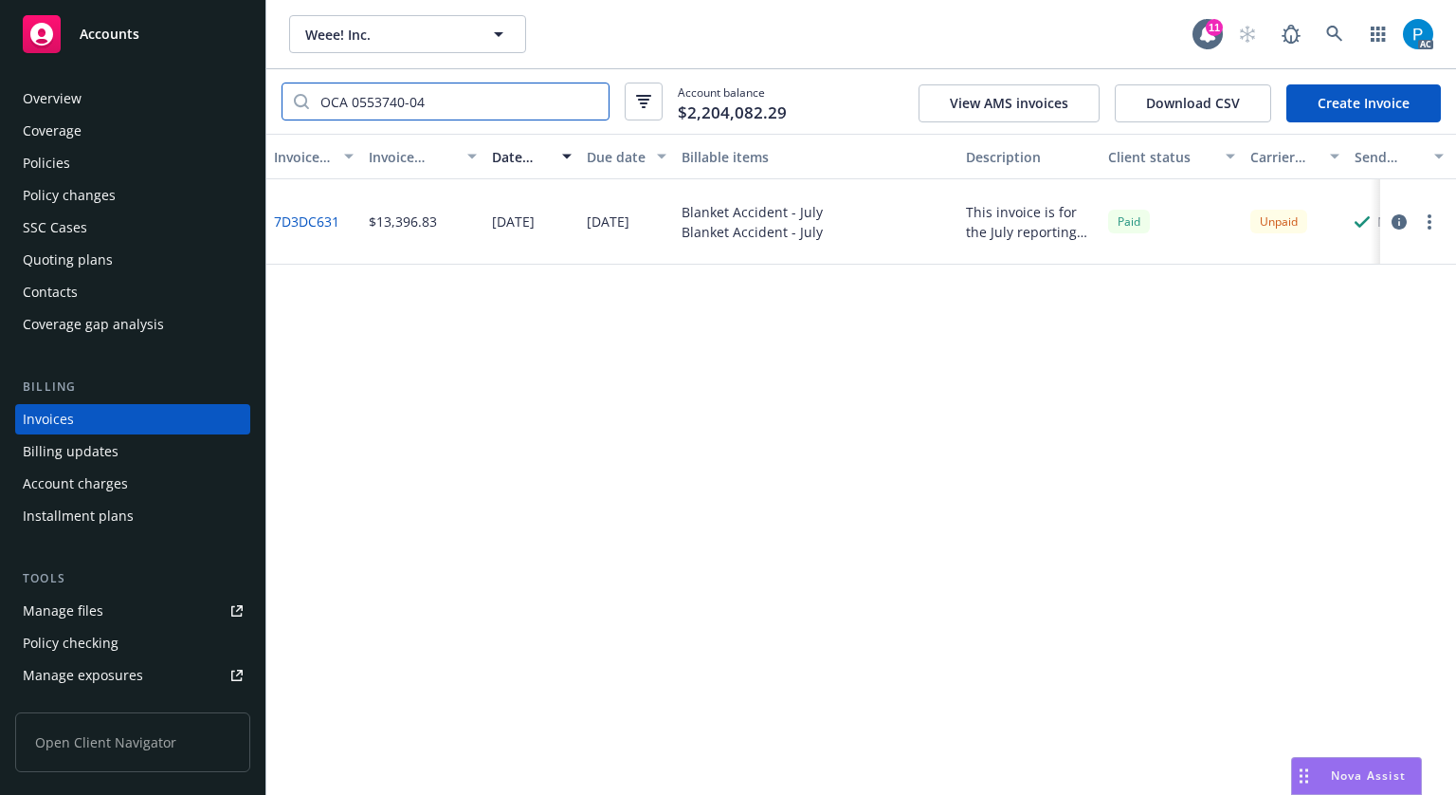
click at [388, 101] on input "OCA 0553740-04" at bounding box center [459, 101] width 300 height 36
paste input "55573BD7"
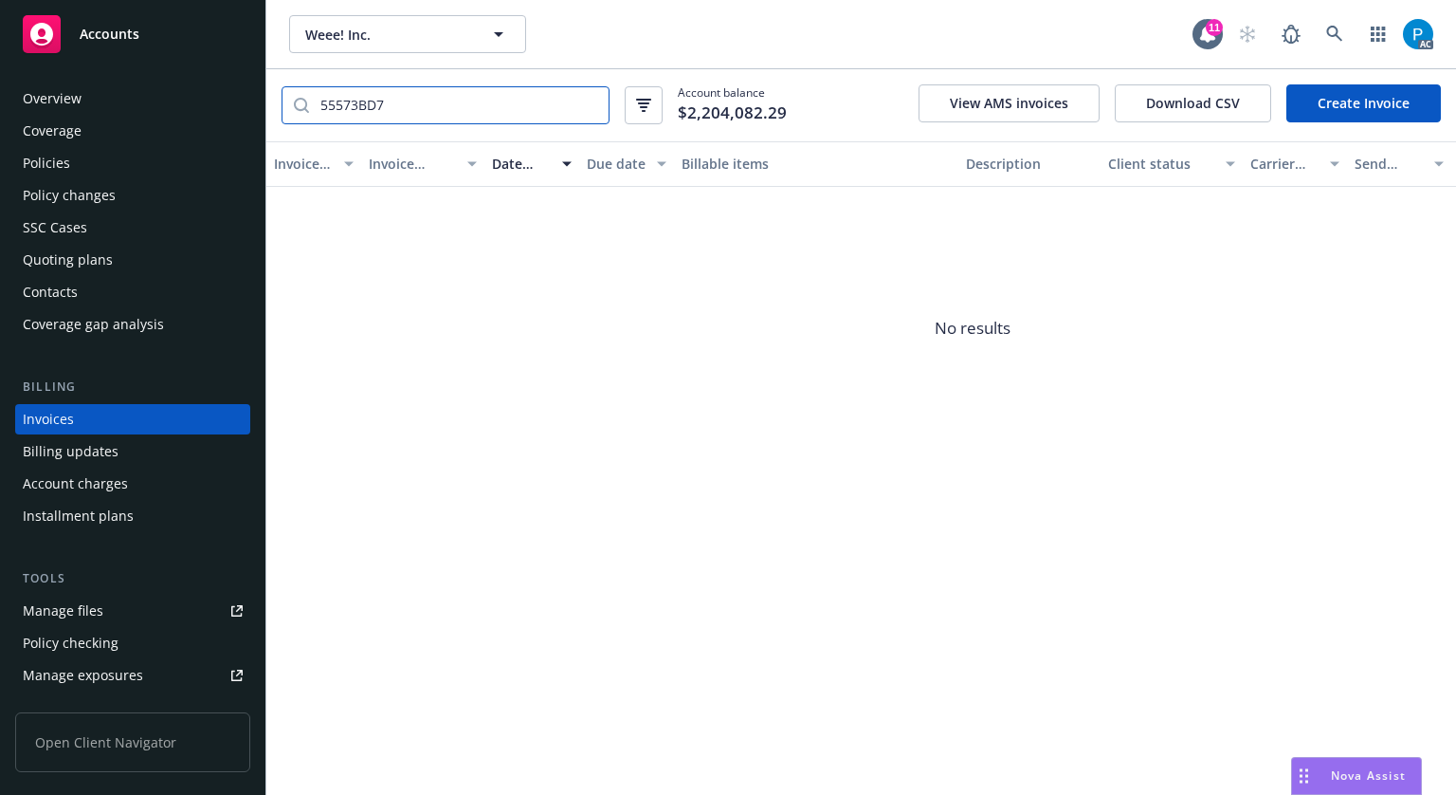
type input "55573BD7"
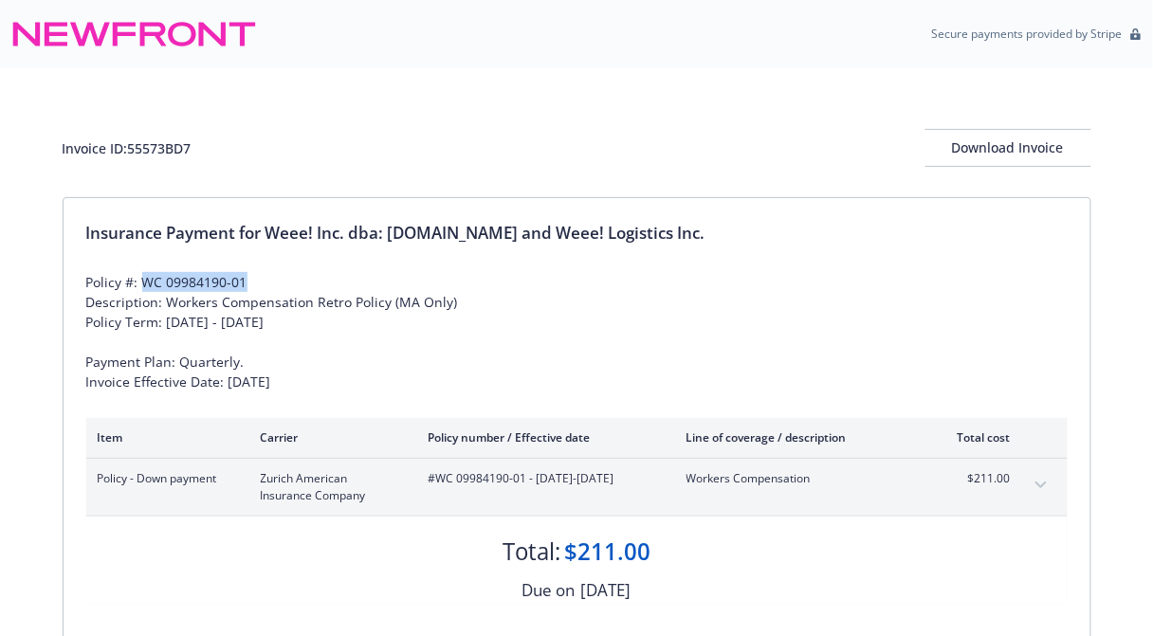
drag, startPoint x: 139, startPoint y: 277, endPoint x: 247, endPoint y: 279, distance: 107.2
click at [247, 279] on div "Policy #: WC 09984190-01 Description: Workers Compensation Retro Policy (MA Onl…" at bounding box center [576, 331] width 981 height 119
copy div "WC 09984190-01"
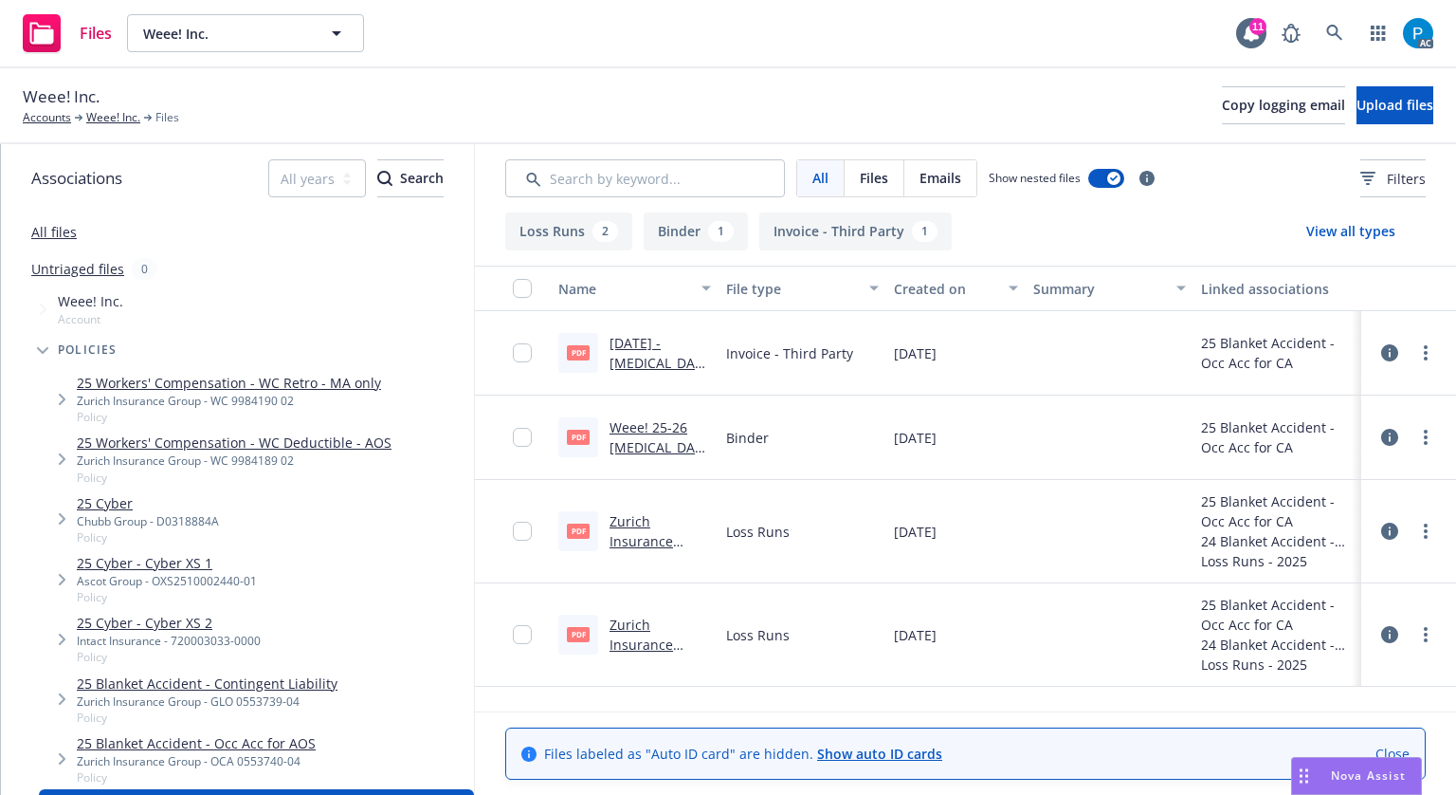
click at [640, 447] on link "Weee! 25-26 [MEDICAL_DATA] (CA) Binder.pdf" at bounding box center [656, 457] width 93 height 78
click at [616, 538] on link "Zurich Insurance Group Ltd Blanket Accident [DATE] - [DATE] Loss Runs - Valued …" at bounding box center [659, 600] width 98 height 177
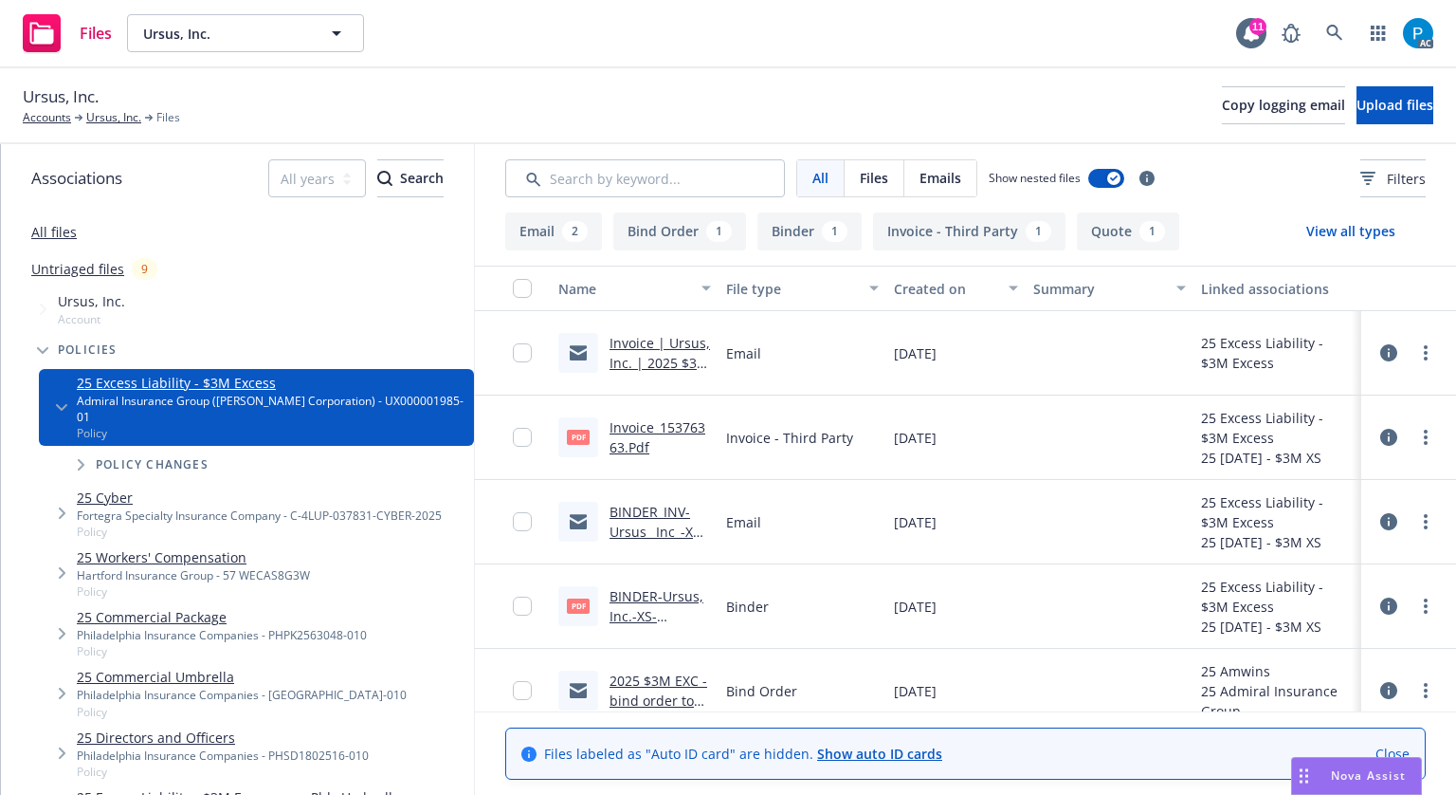
click at [621, 430] on link "Invoice_15376363.Pdf" at bounding box center [658, 437] width 96 height 38
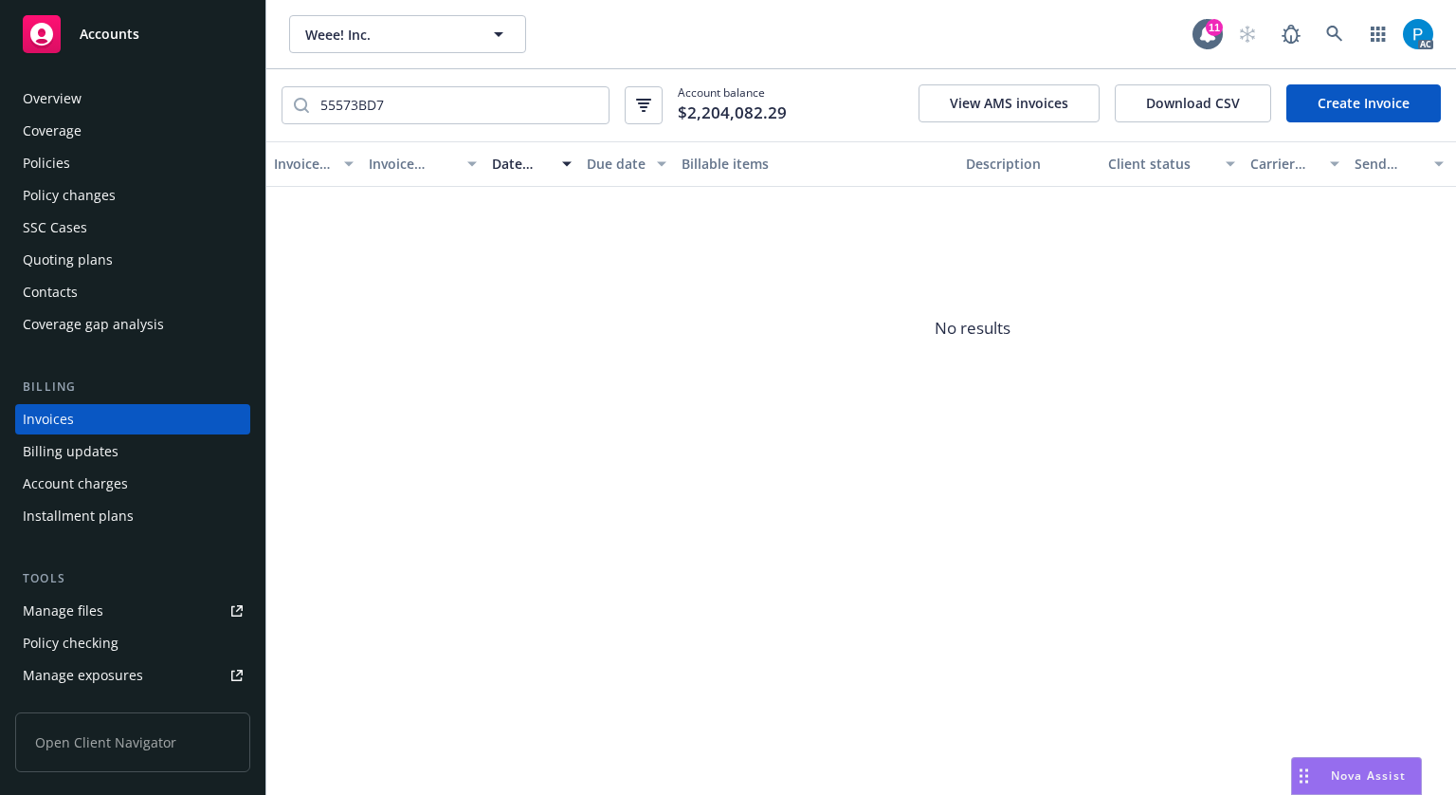
click at [99, 22] on div "Accounts" at bounding box center [133, 34] width 220 height 38
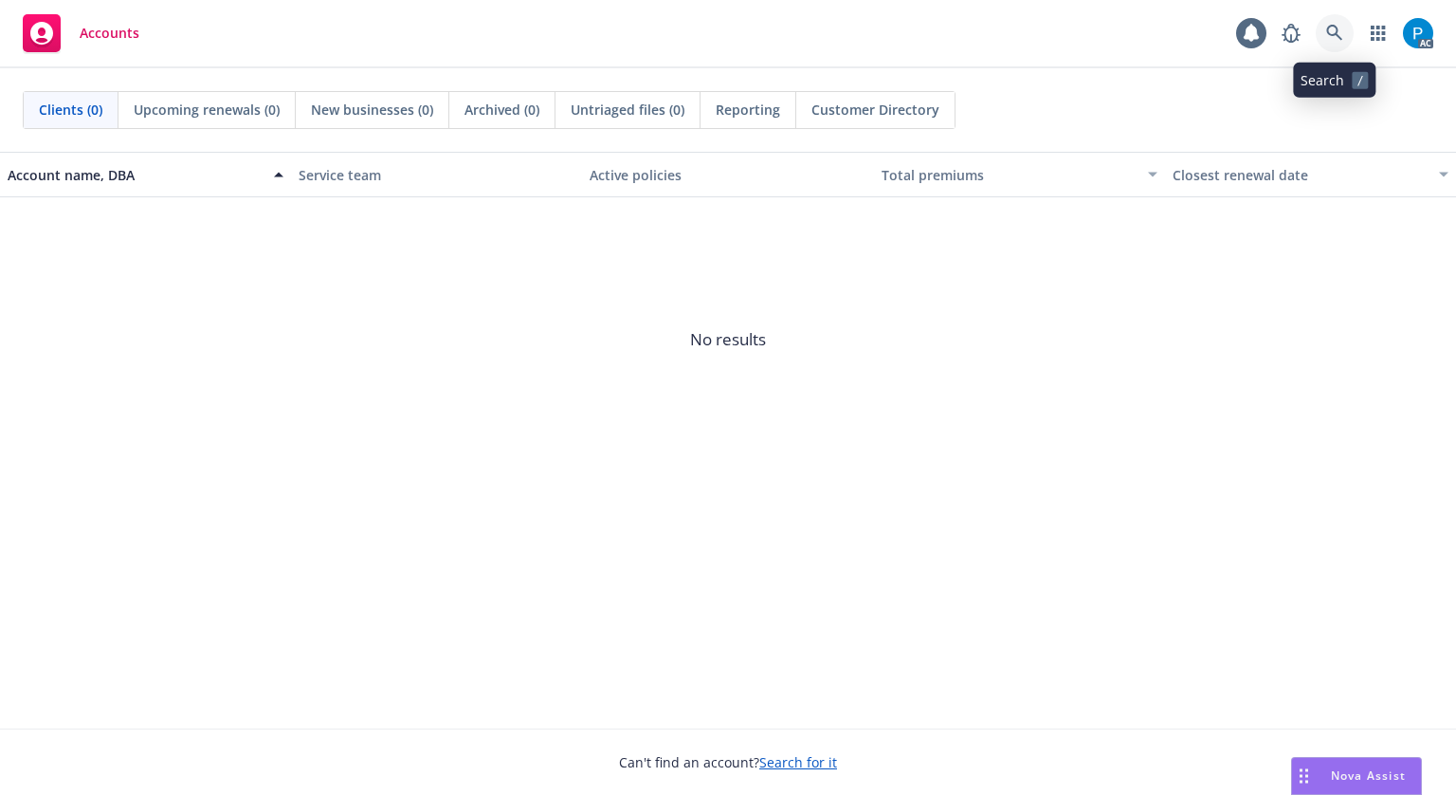
click at [1327, 30] on icon at bounding box center [1335, 33] width 17 height 17
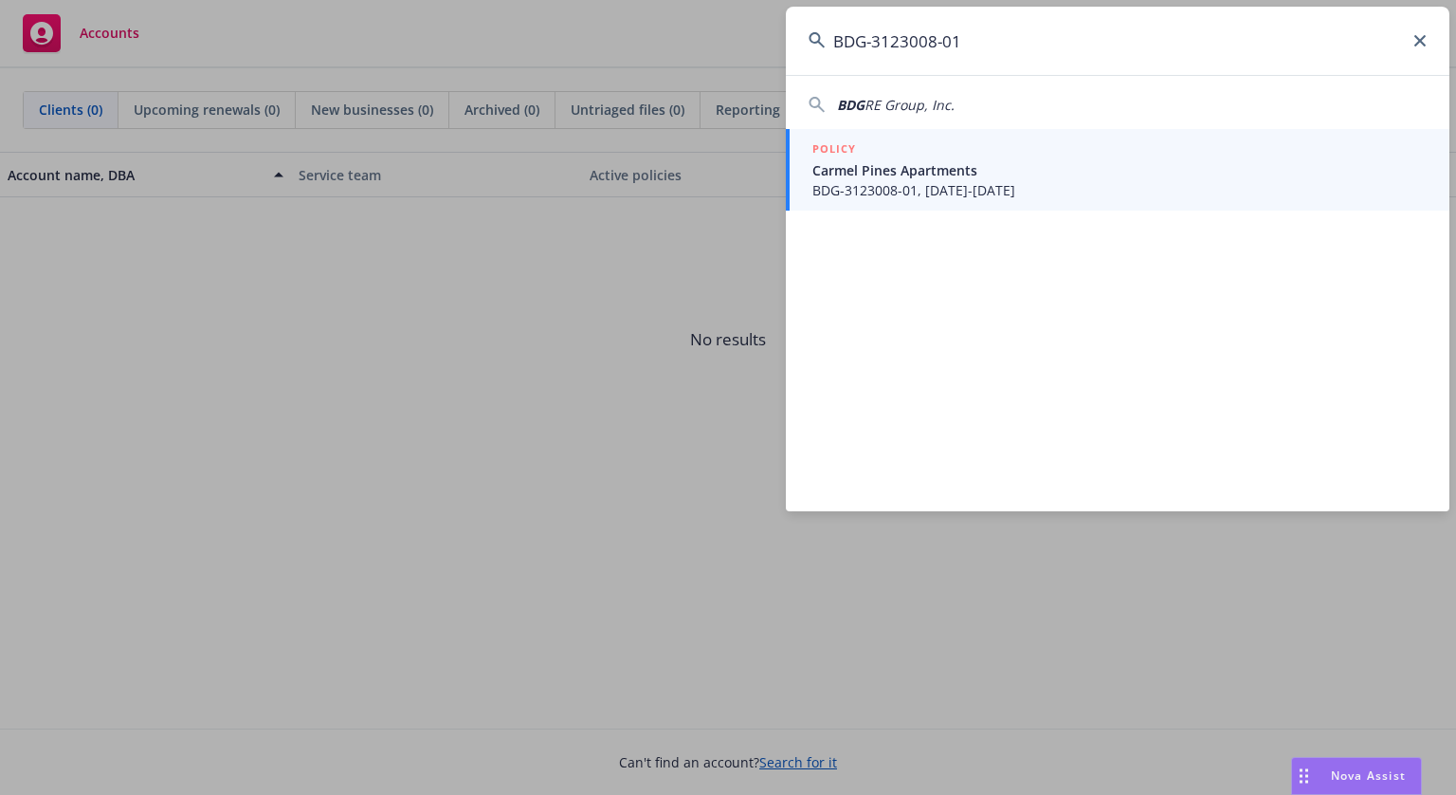
type input "BDG-3123008-01"
click at [960, 189] on span "BDG-3123008-01, [DATE]-[DATE]" at bounding box center [1120, 190] width 614 height 20
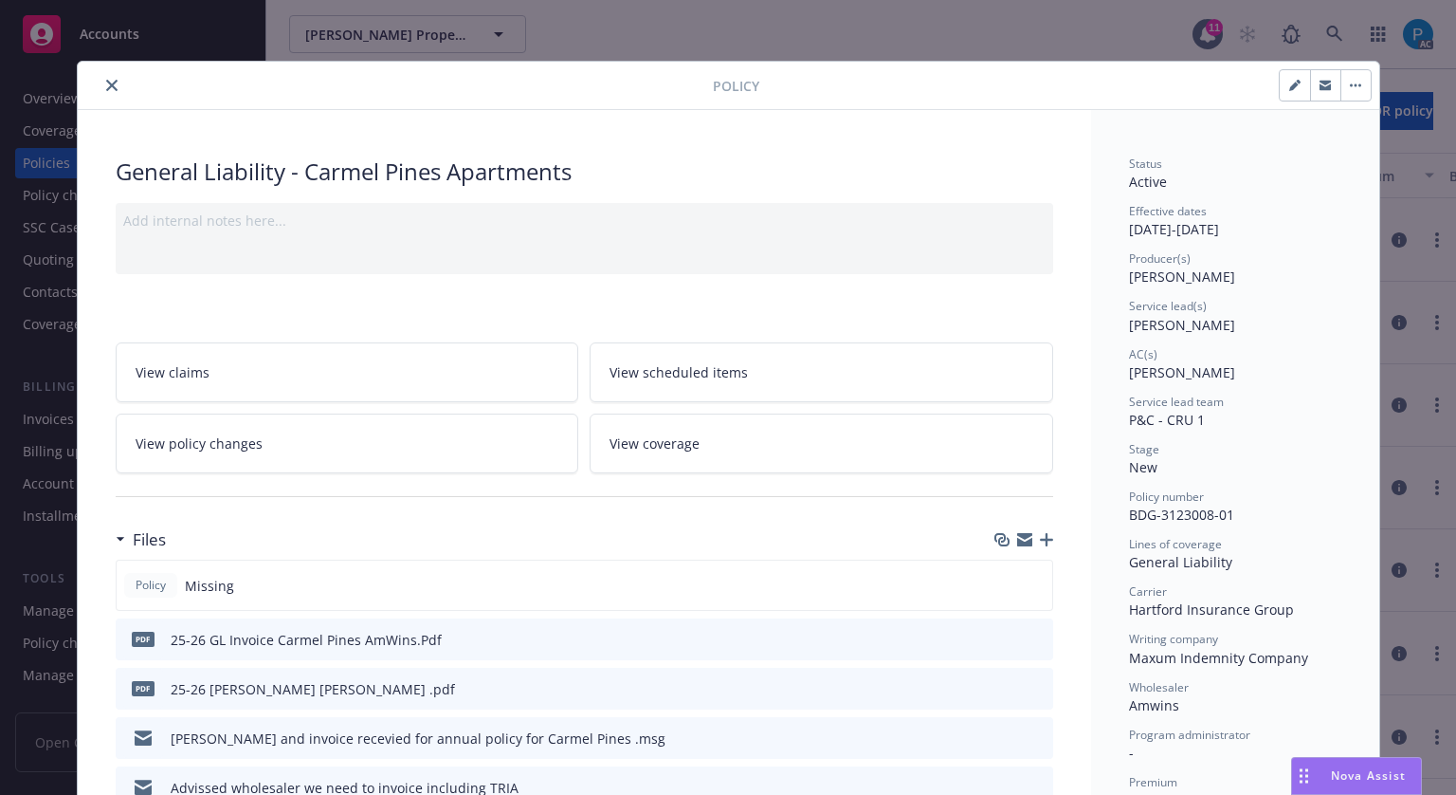
click at [104, 94] on button "close" at bounding box center [112, 85] width 23 height 23
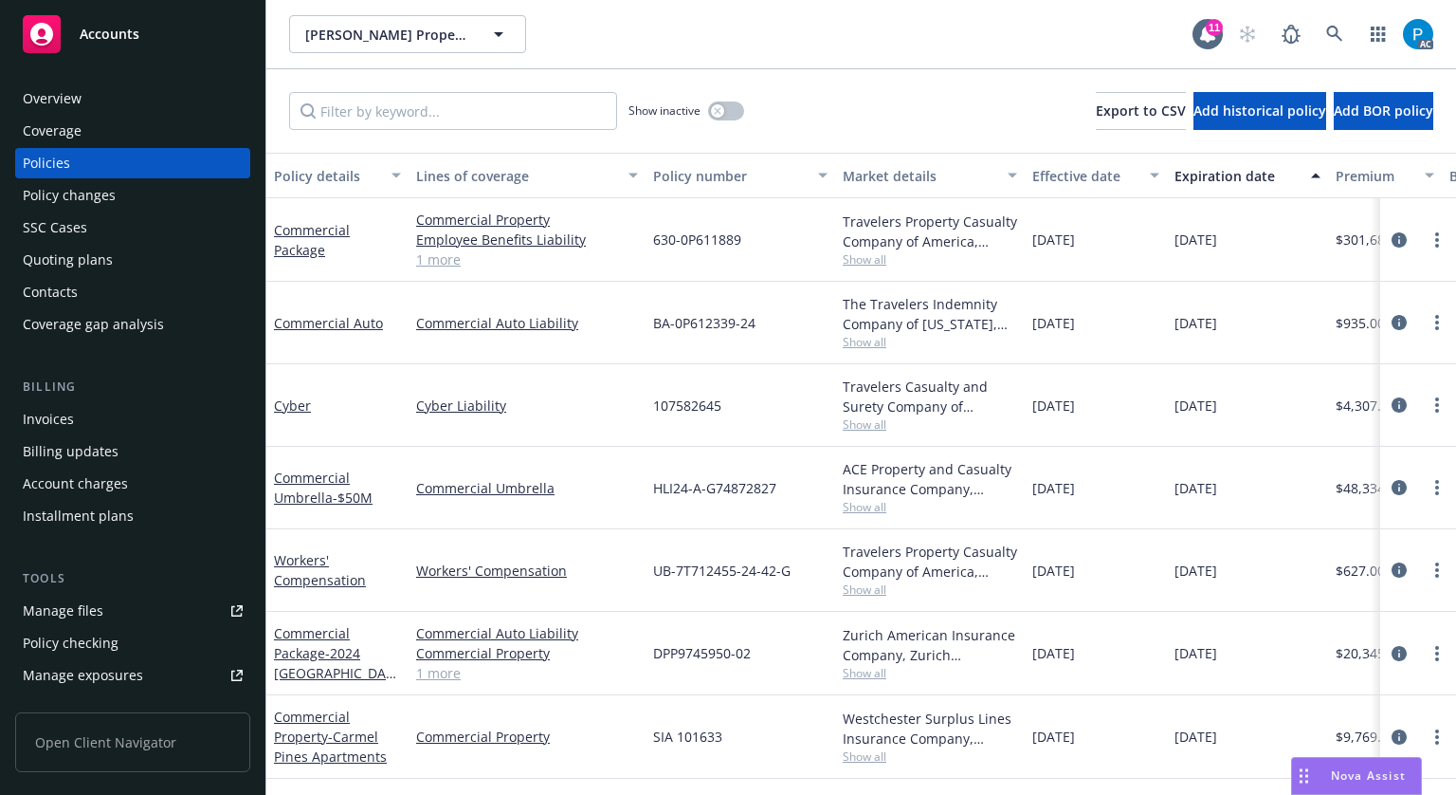
click at [82, 421] on div "Invoices" at bounding box center [133, 419] width 220 height 30
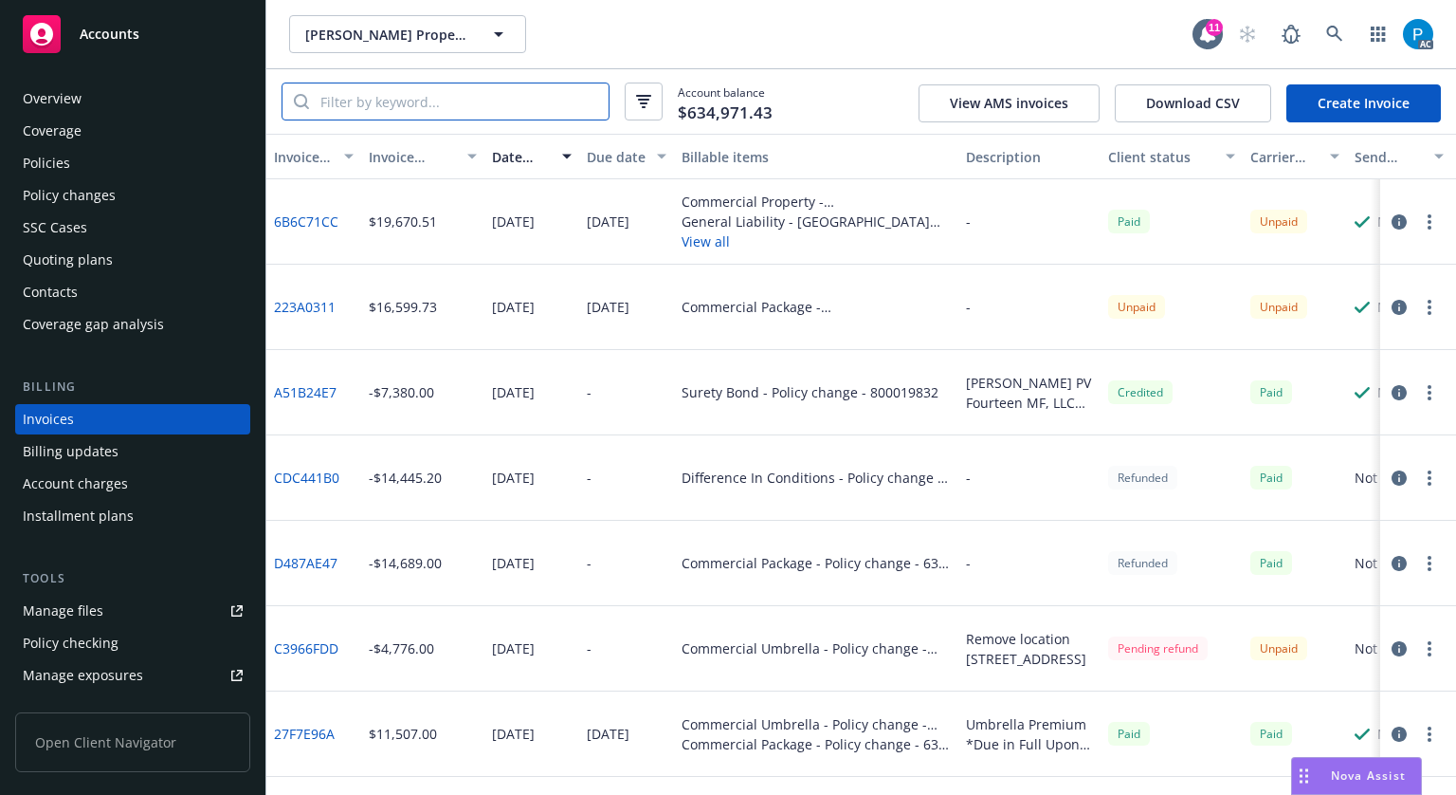
click at [404, 112] on input "search" at bounding box center [459, 101] width 300 height 36
paste input "BDG-3123008-01"
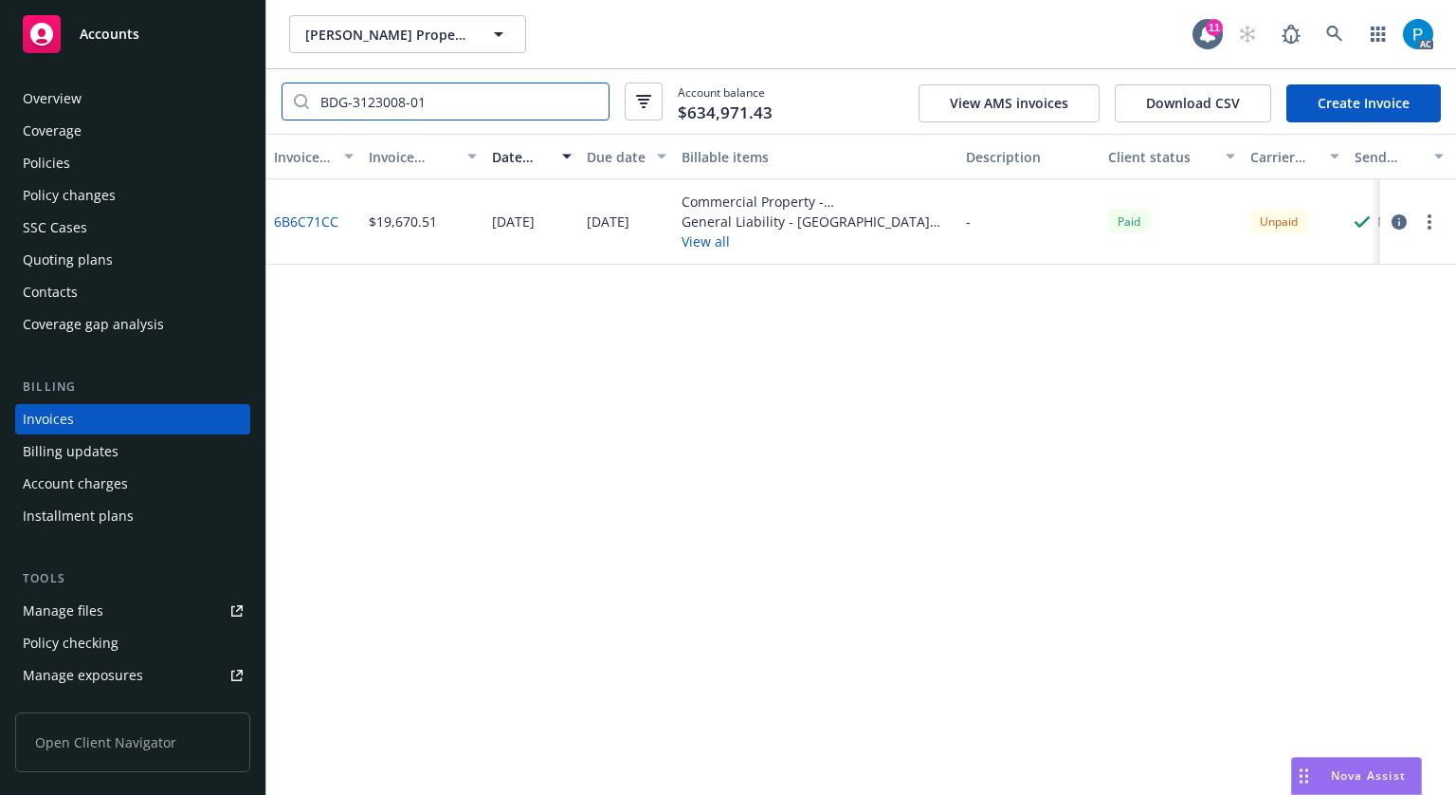
type input "BDG-3123008-01"
click at [1388, 226] on button "button" at bounding box center [1399, 222] width 23 height 23
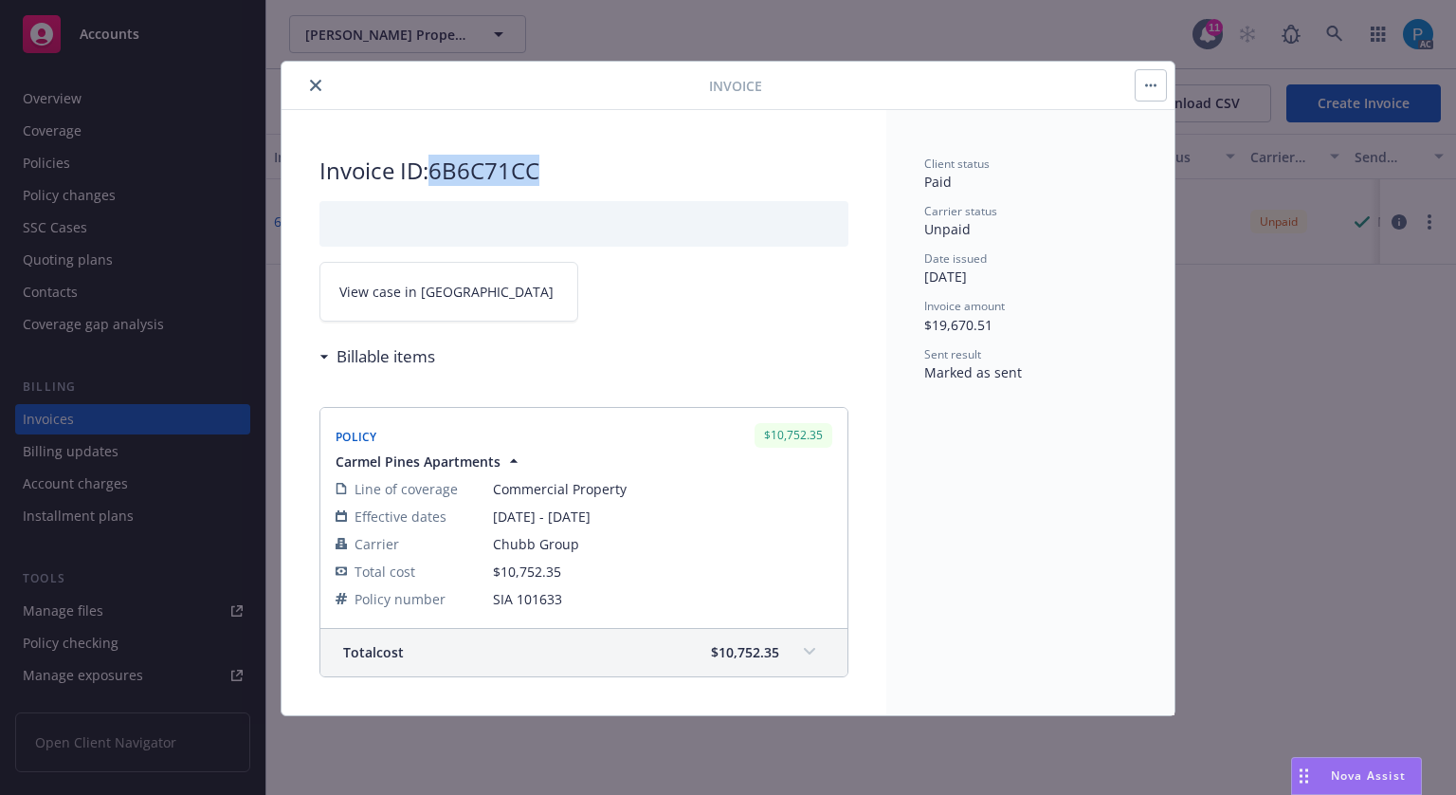
drag, startPoint x: 545, startPoint y: 173, endPoint x: 438, endPoint y: 173, distance: 107.2
click at [438, 173] on h2 "Invoice ID: 6B6C71CC" at bounding box center [584, 171] width 529 height 30
copy h2 "6B6C71CC"
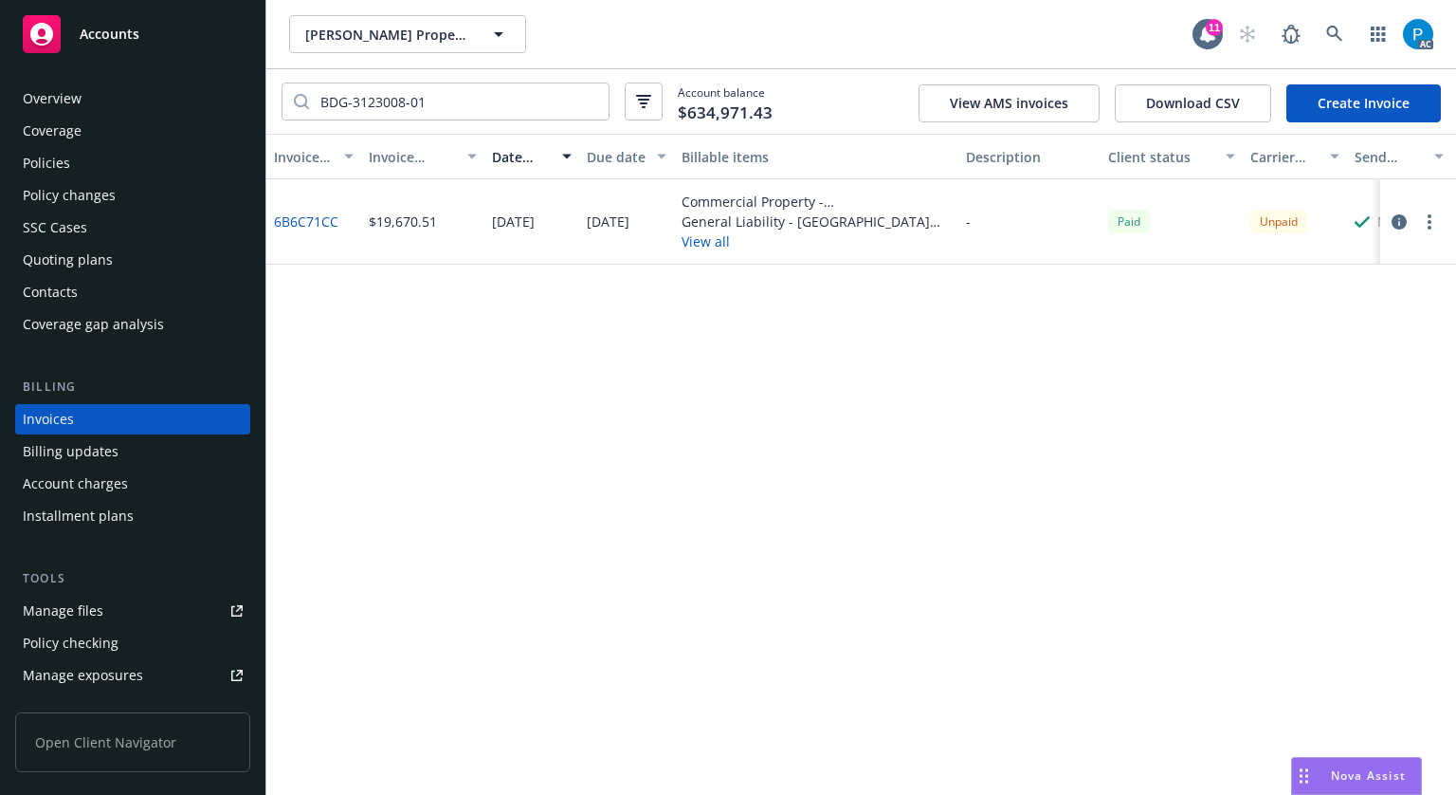
click at [1396, 220] on icon "button" at bounding box center [1399, 221] width 15 height 15
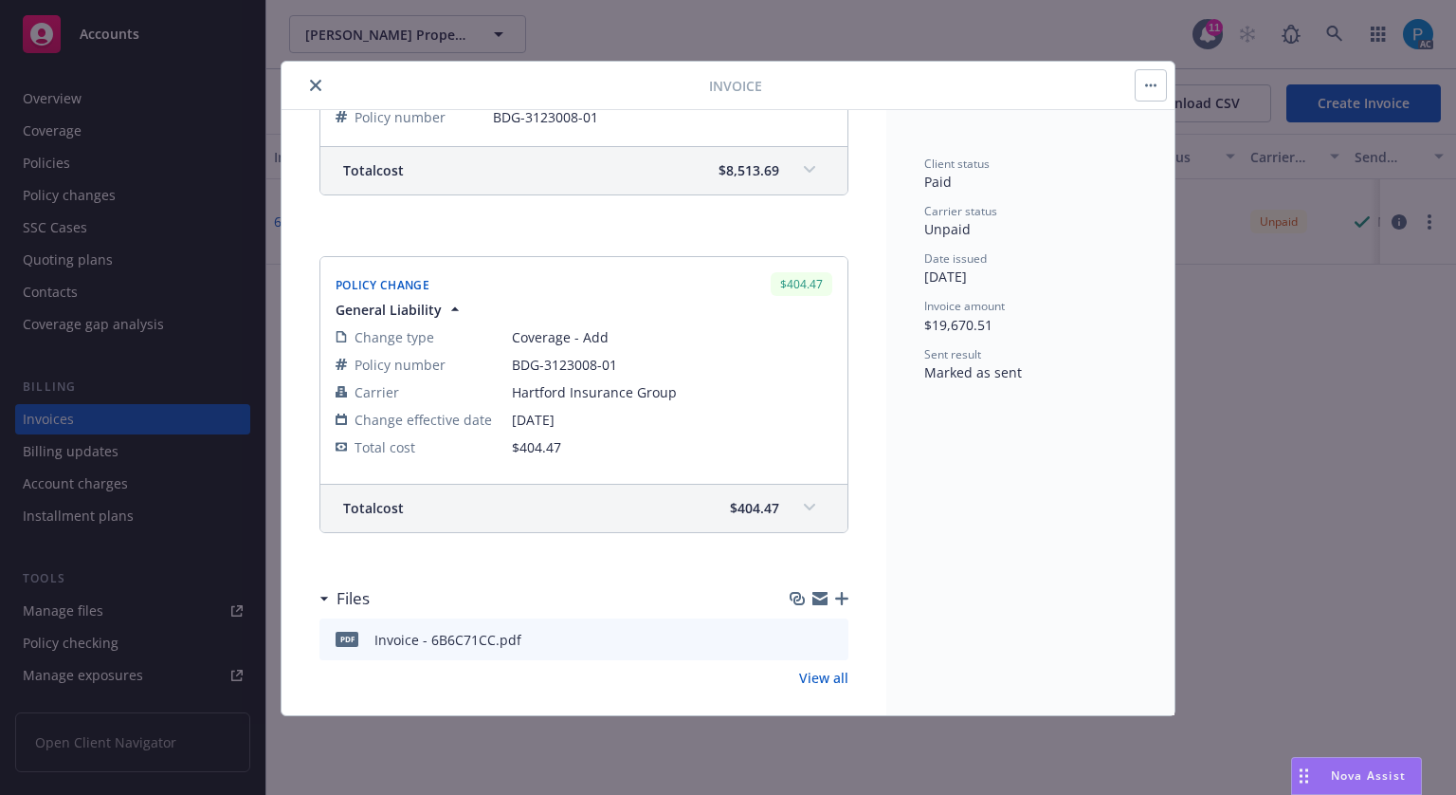
scroll to position [827, 0]
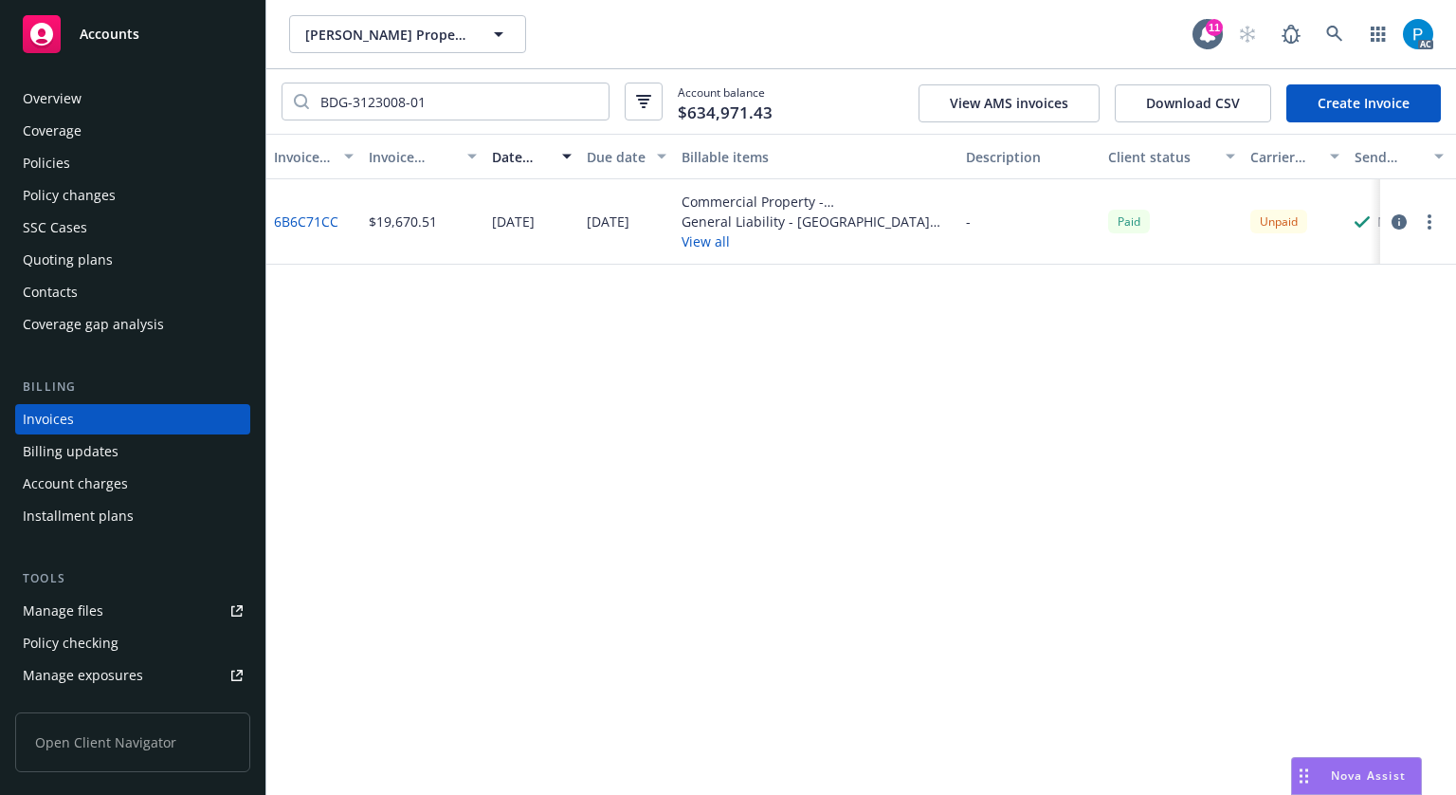
click at [119, 162] on div "Policies" at bounding box center [133, 163] width 220 height 30
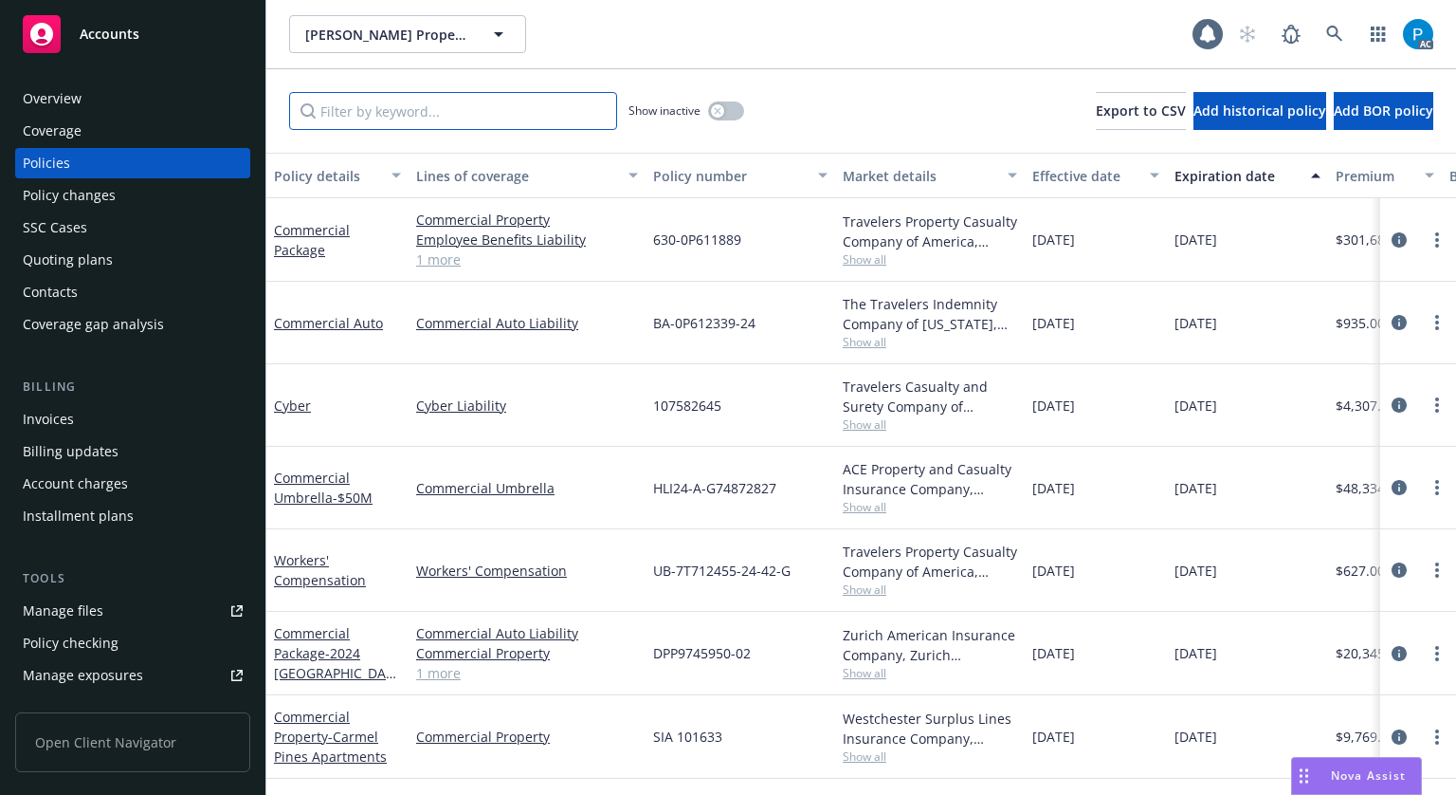
click at [506, 117] on input "Filter by keyword..." at bounding box center [453, 111] width 328 height 38
paste input "BDG-3123008-01"
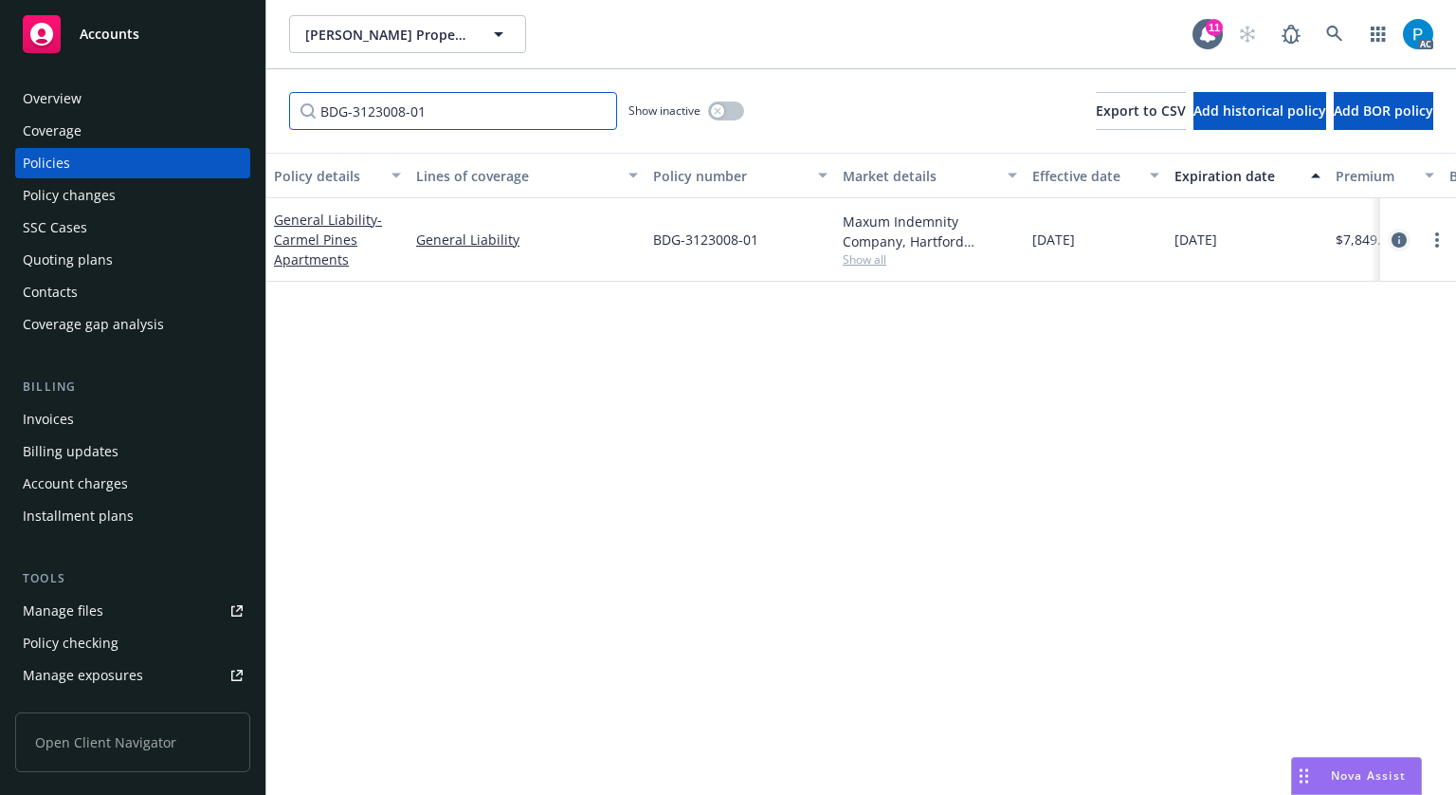
type input "BDG-3123008-01"
click at [1392, 235] on icon "circleInformation" at bounding box center [1399, 239] width 15 height 15
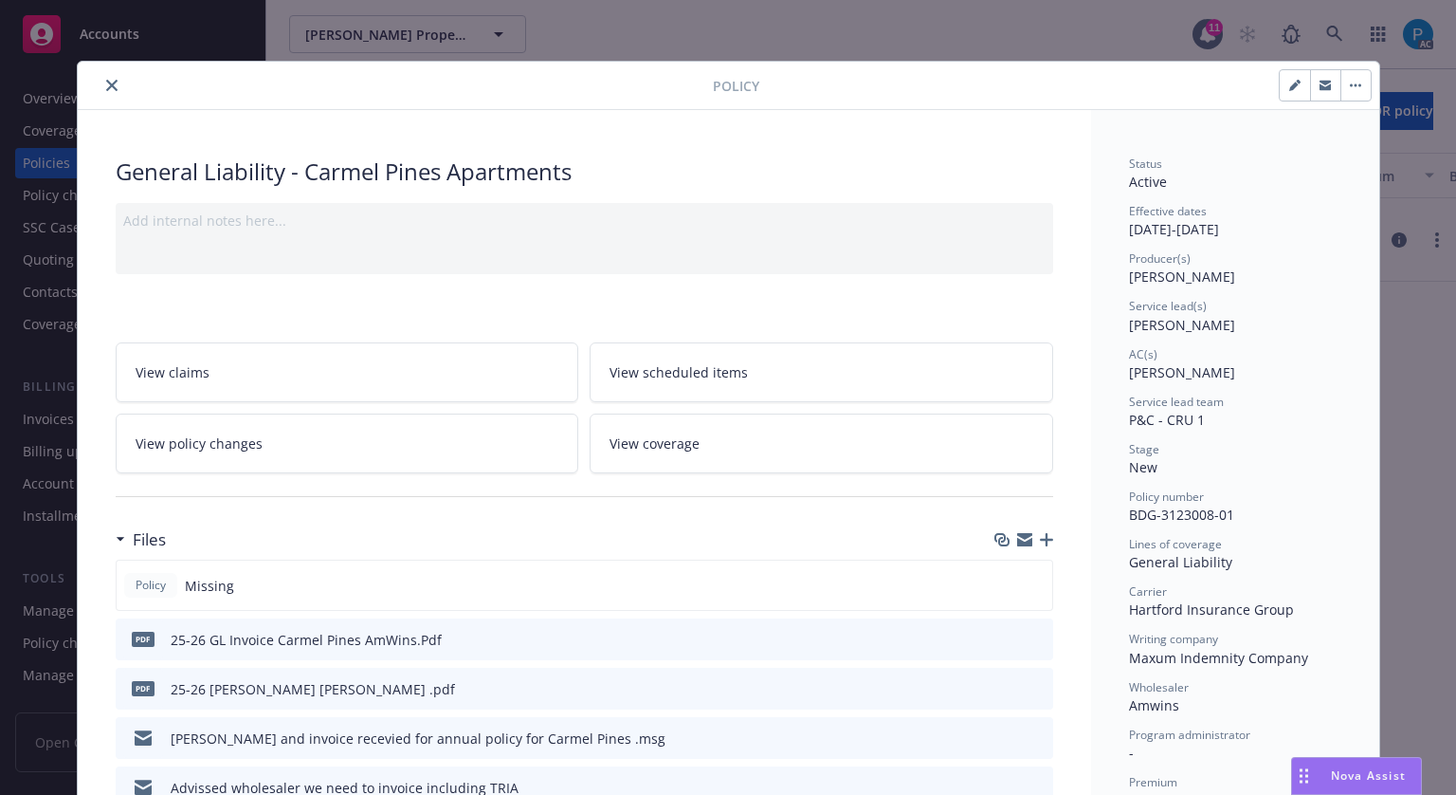
click at [106, 86] on icon "close" at bounding box center [111, 85] width 11 height 11
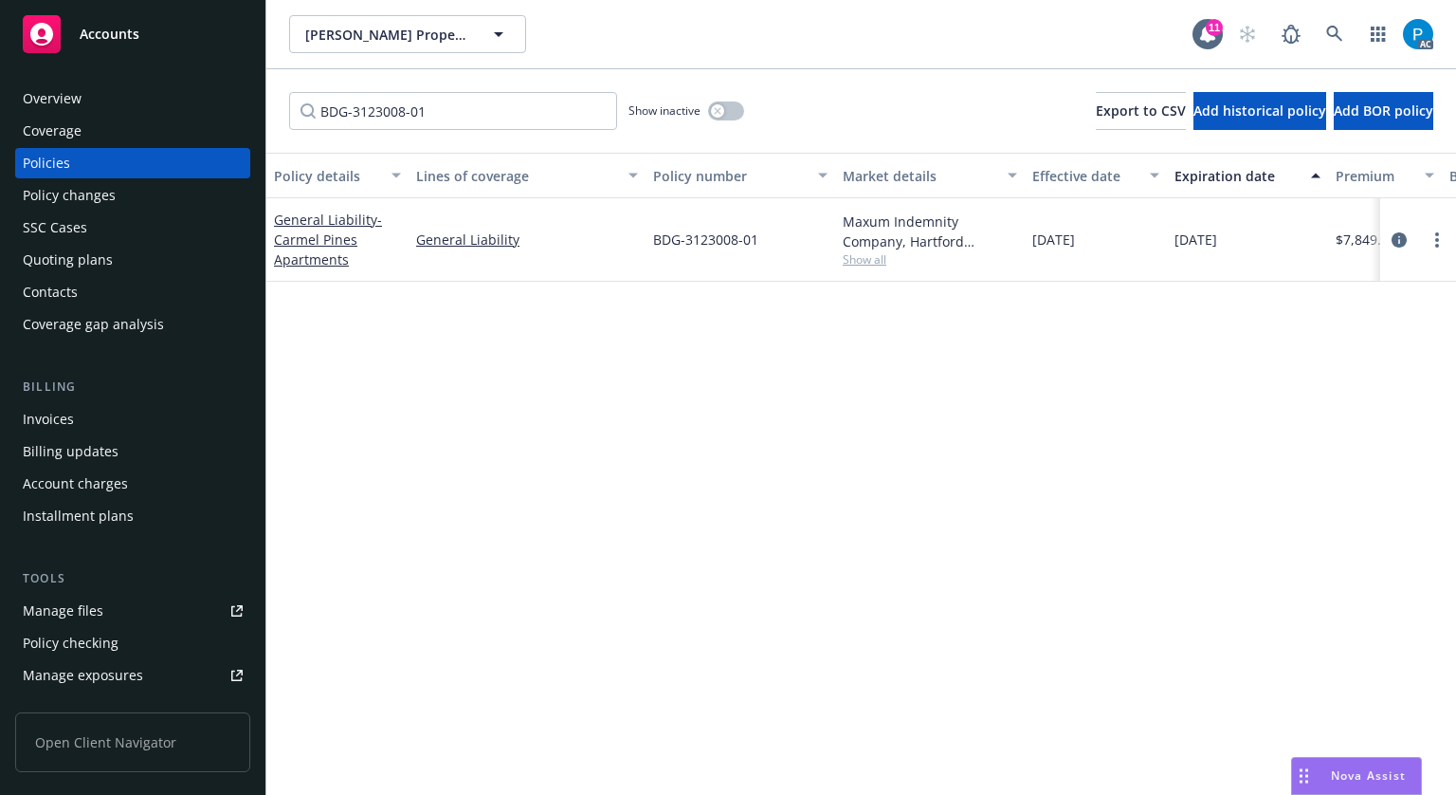
click at [64, 410] on div "Invoices" at bounding box center [48, 419] width 51 height 30
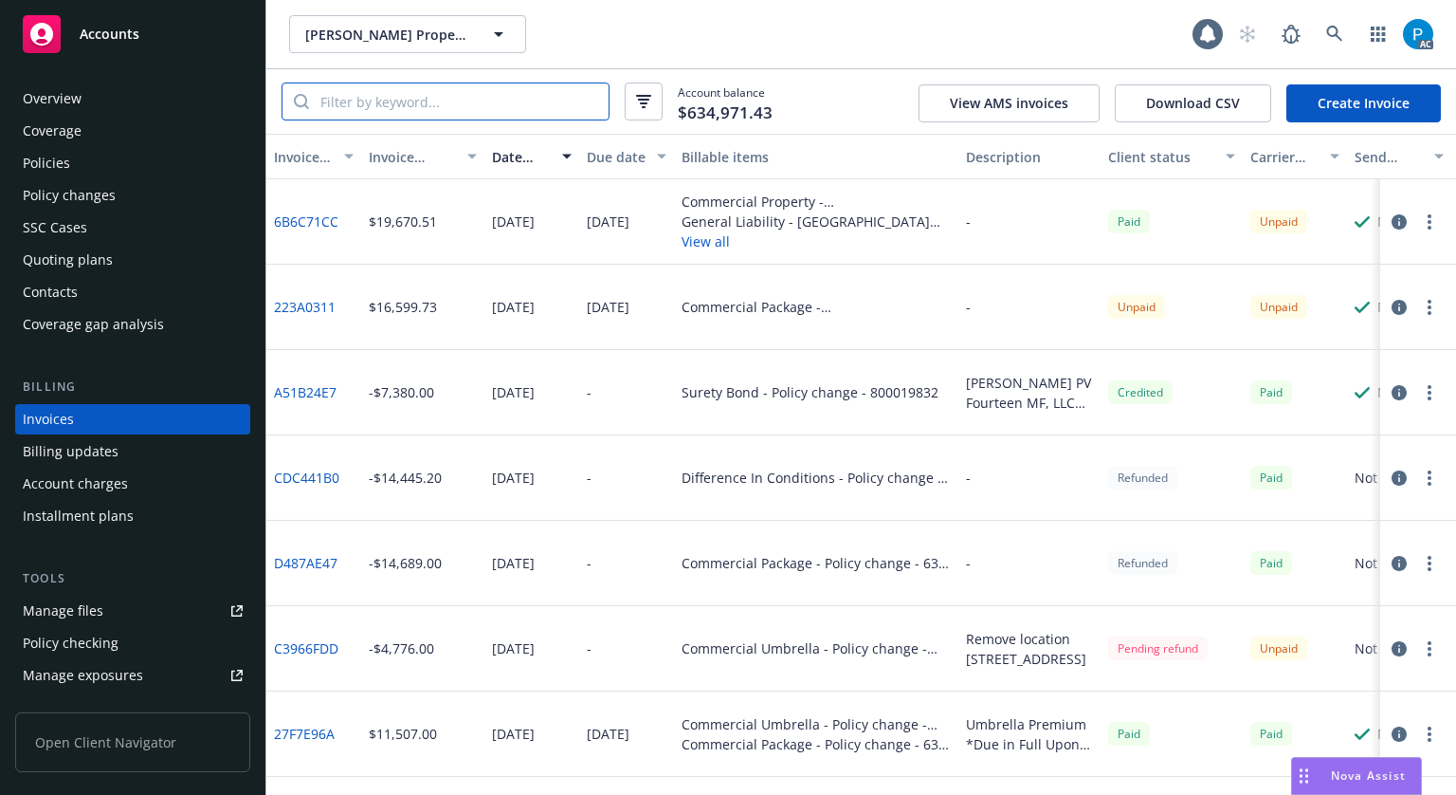
click at [440, 103] on input "search" at bounding box center [459, 101] width 300 height 36
paste input "BDG-3123008-01"
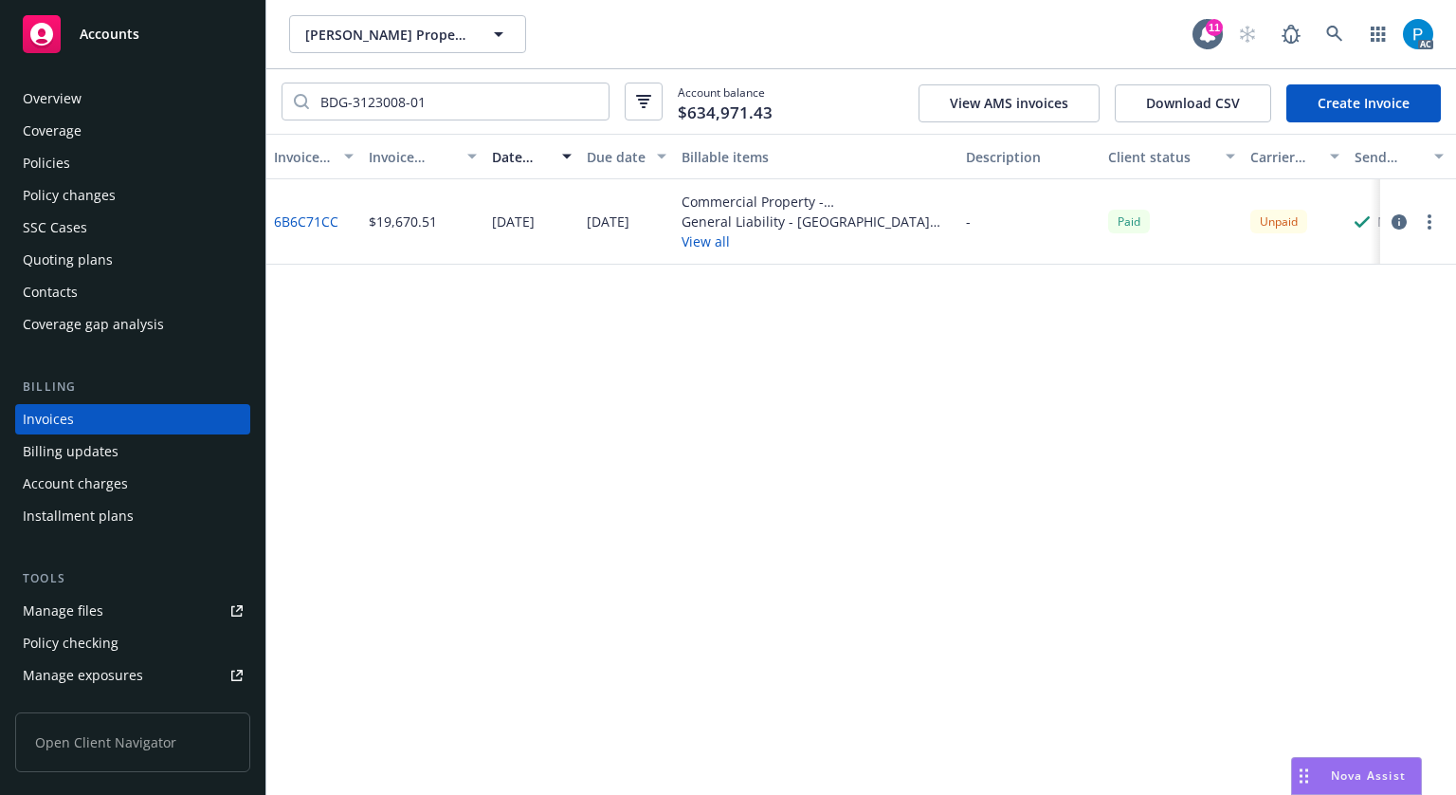
click at [1401, 226] on icon "button" at bounding box center [1399, 221] width 15 height 15
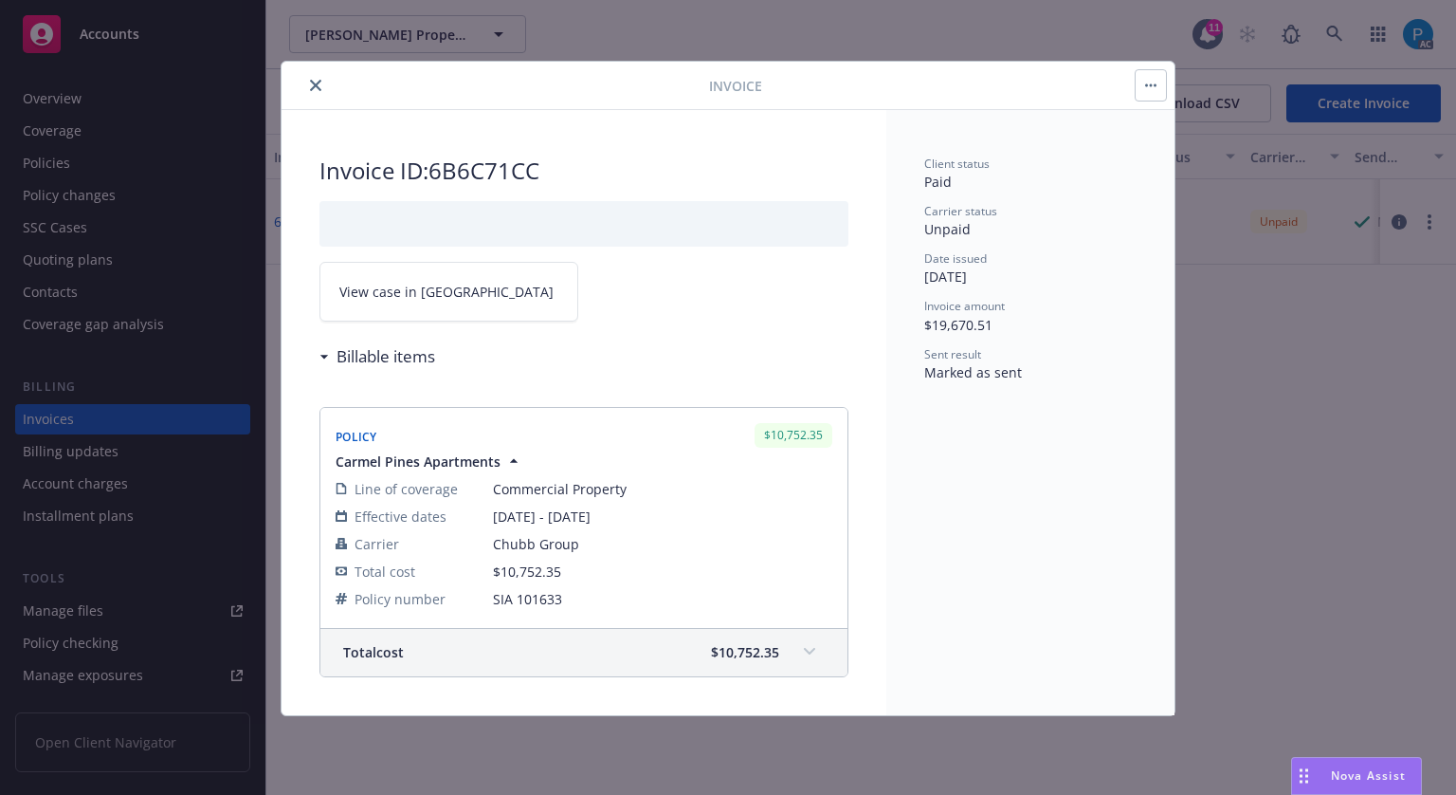
click at [388, 293] on span "View case in [GEOGRAPHIC_DATA]" at bounding box center [446, 292] width 214 height 20
click at [323, 82] on button "close" at bounding box center [315, 85] width 23 height 23
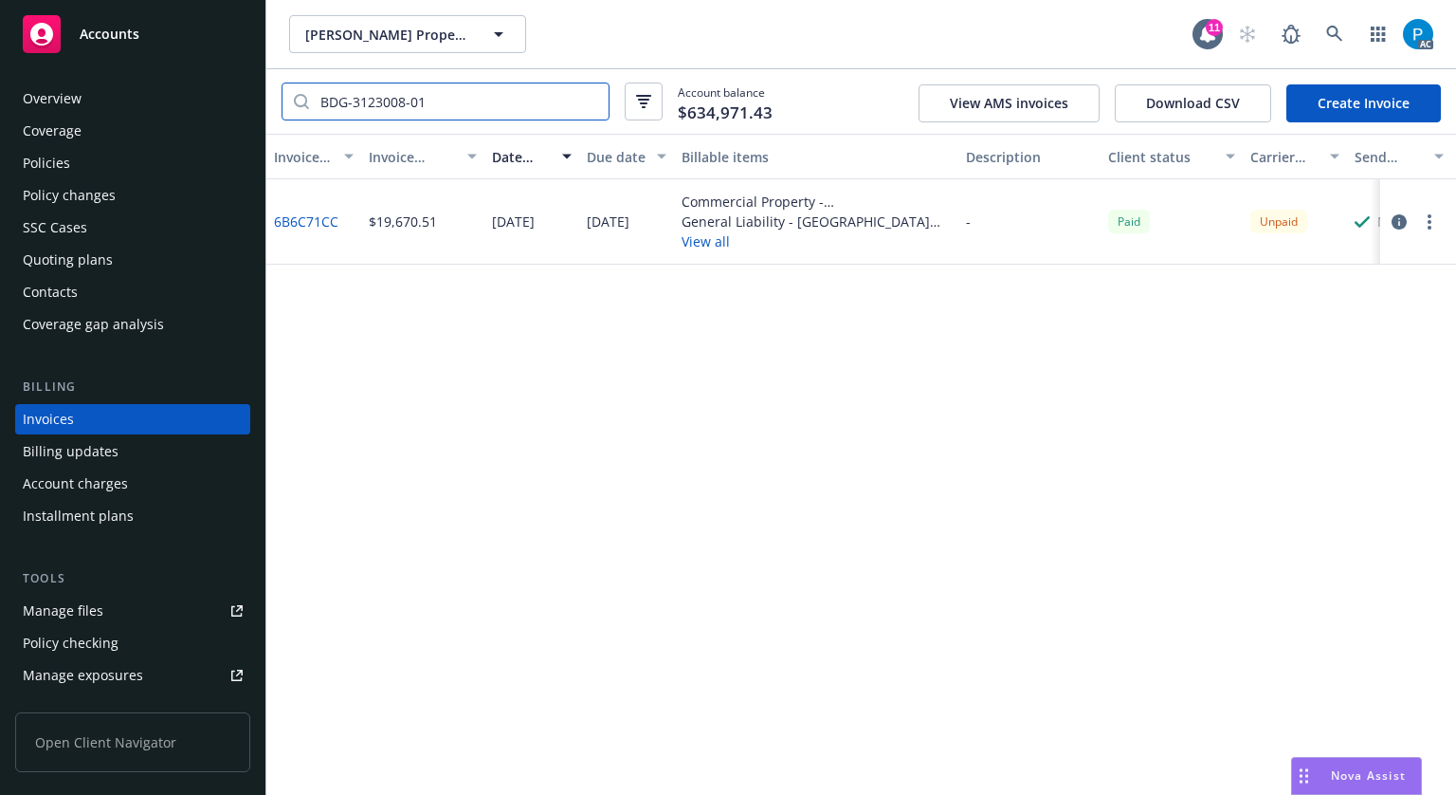
click at [413, 101] on input "BDG-3123008-01" at bounding box center [459, 101] width 300 height 36
paste input "481A78DA"
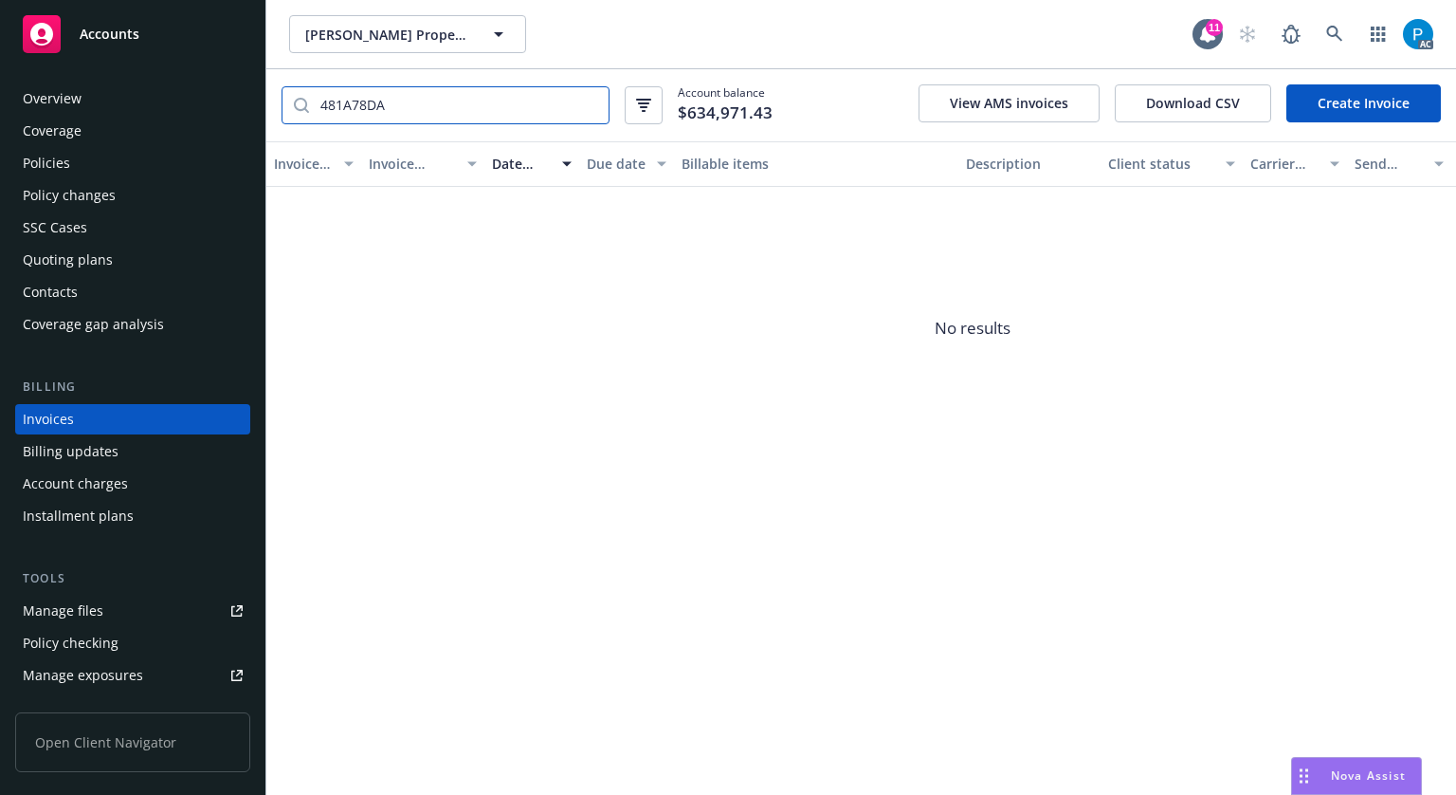
type input "481A78DA"
